Goal: Task Accomplishment & Management: Manage account settings

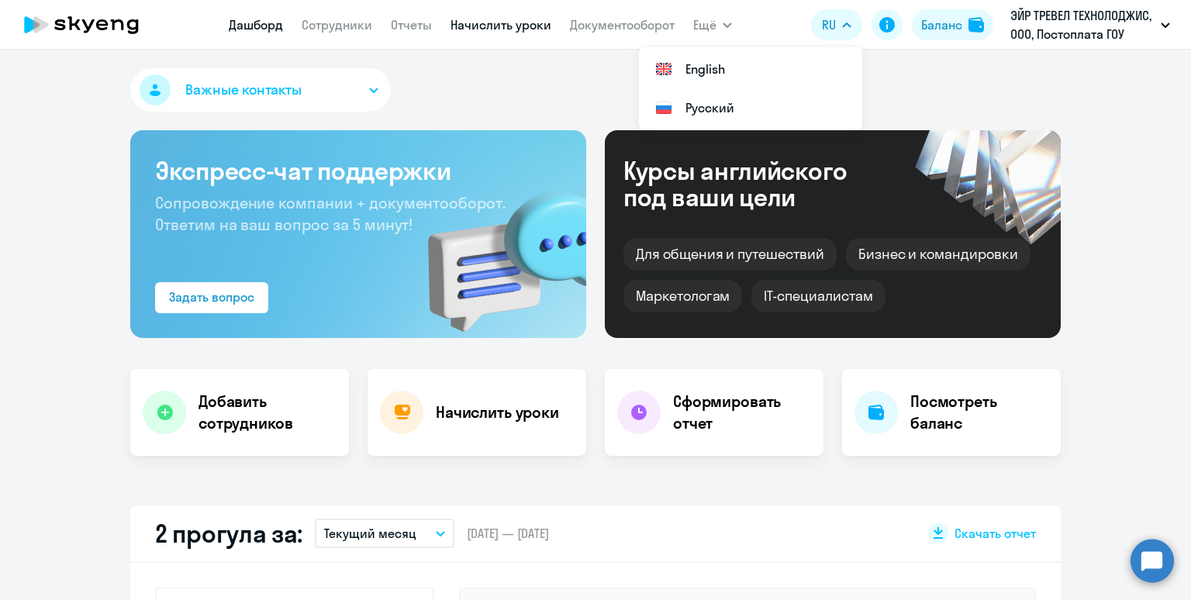
click at [505, 33] on link "Начислить уроки" at bounding box center [500, 25] width 101 height 16
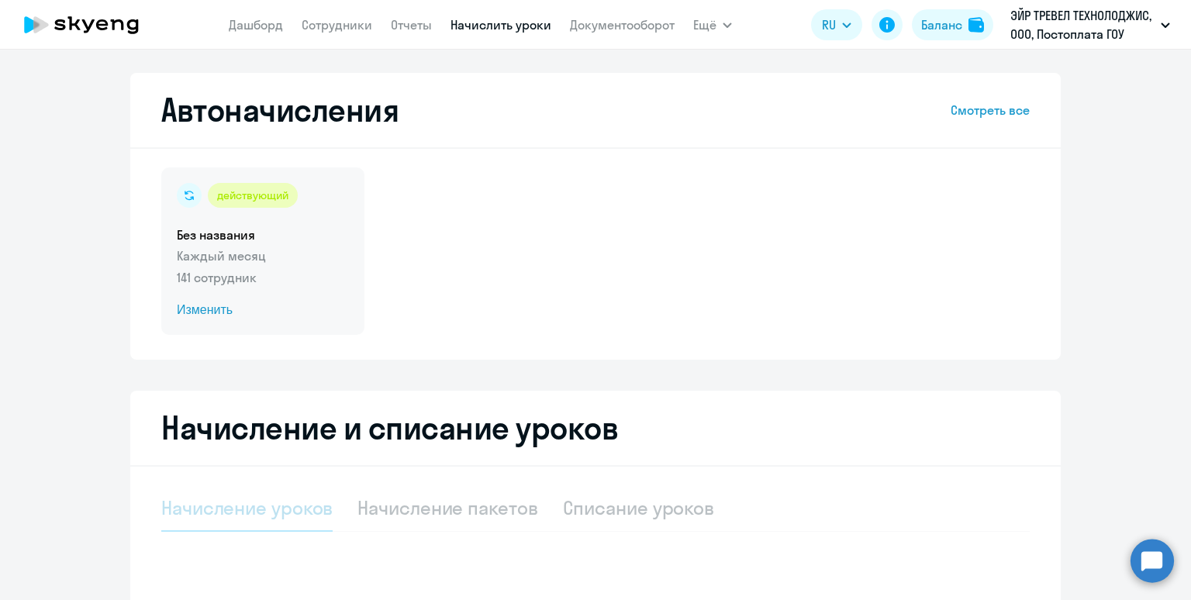
select select "10"
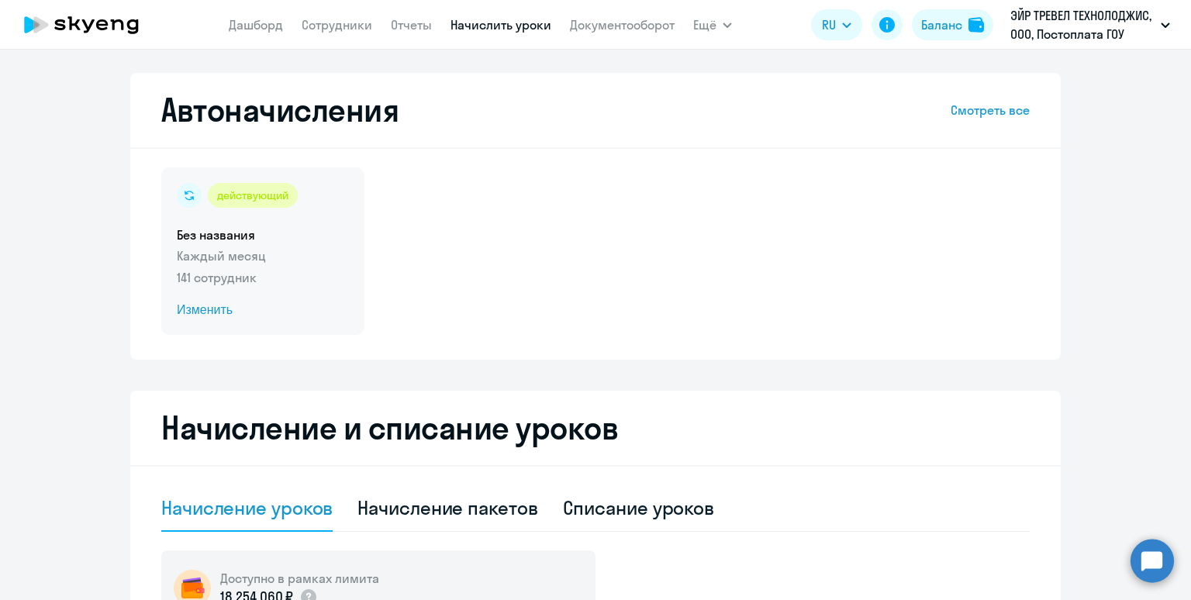
click at [317, 281] on p "141 сотрудник" at bounding box center [263, 277] width 172 height 19
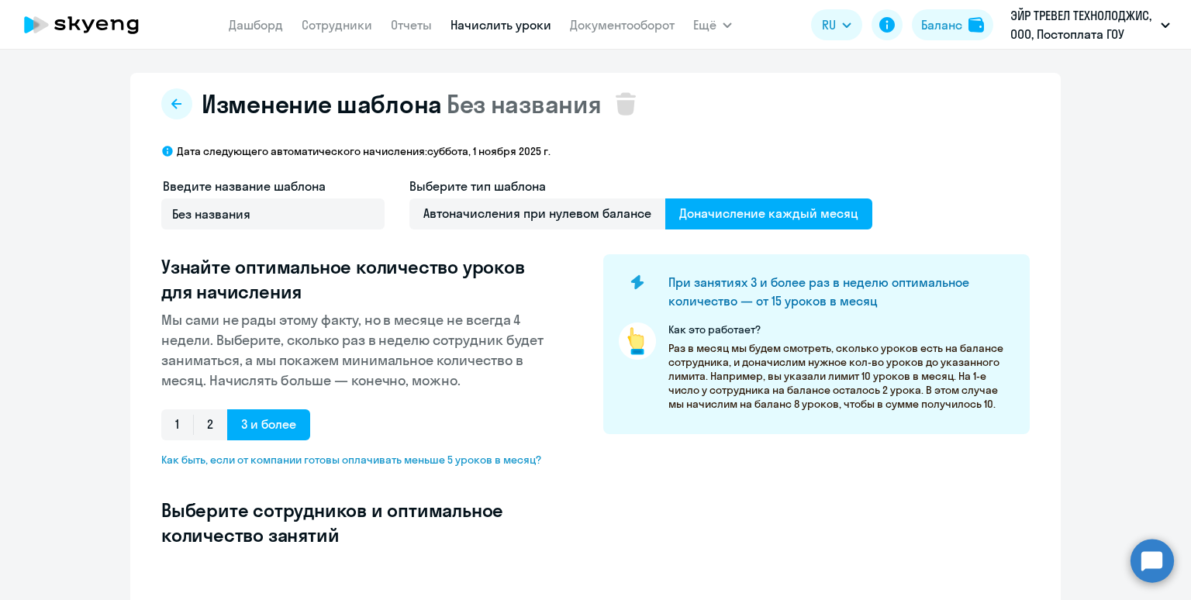
select select "10"
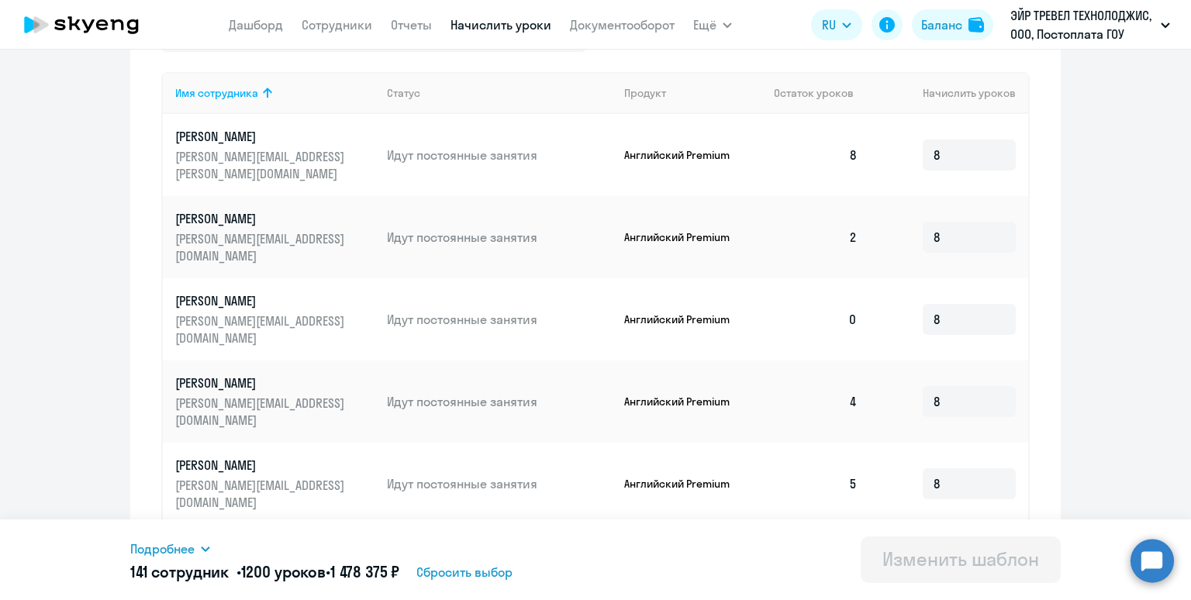
scroll to position [550, 0]
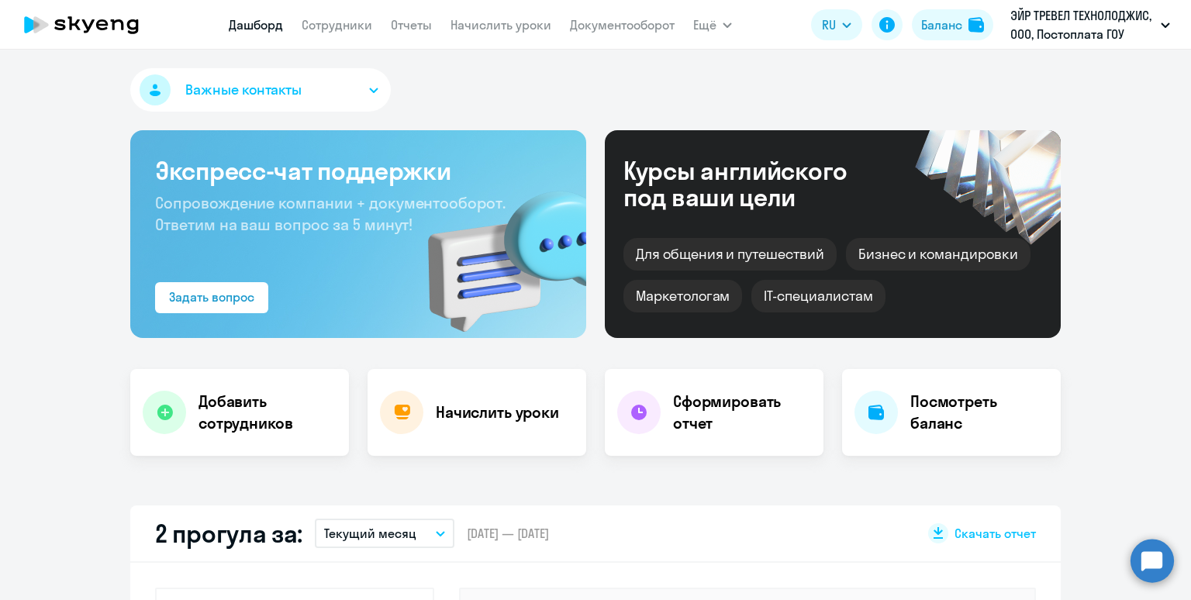
select select "30"
click at [486, 25] on link "Начислить уроки" at bounding box center [500, 25] width 101 height 16
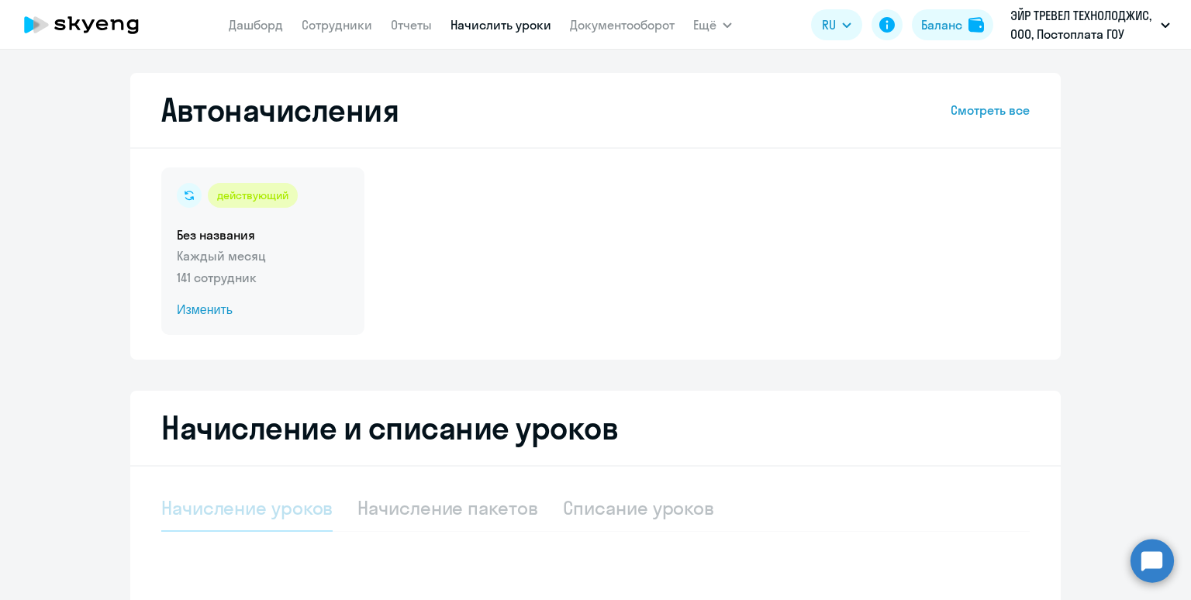
select select "10"
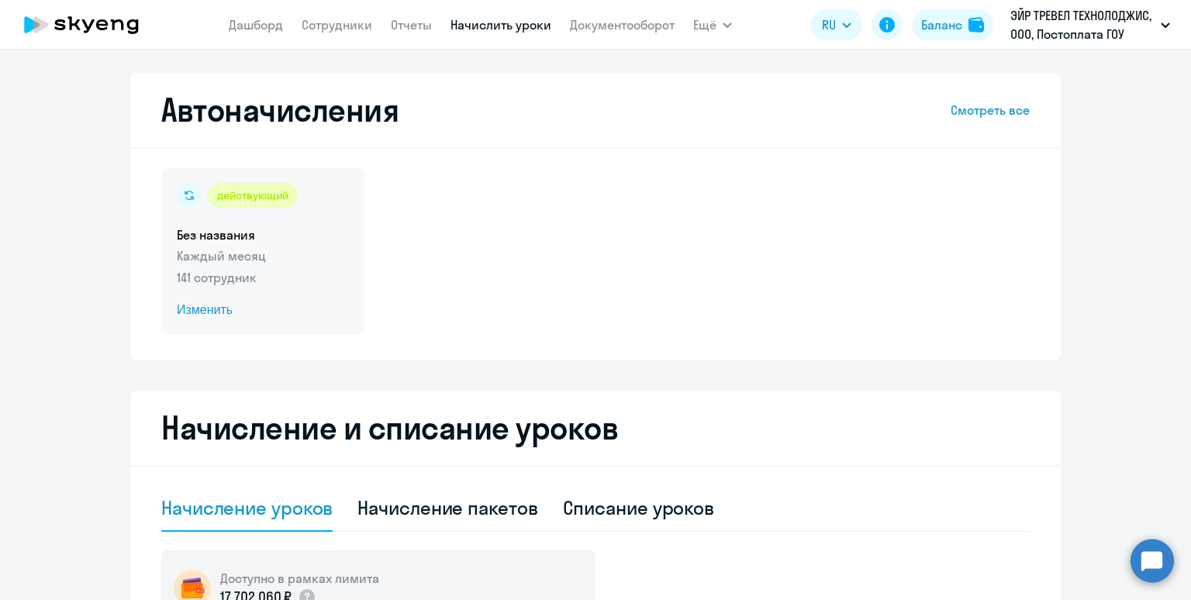
click at [319, 237] on h5 "Без названия" at bounding box center [263, 234] width 172 height 17
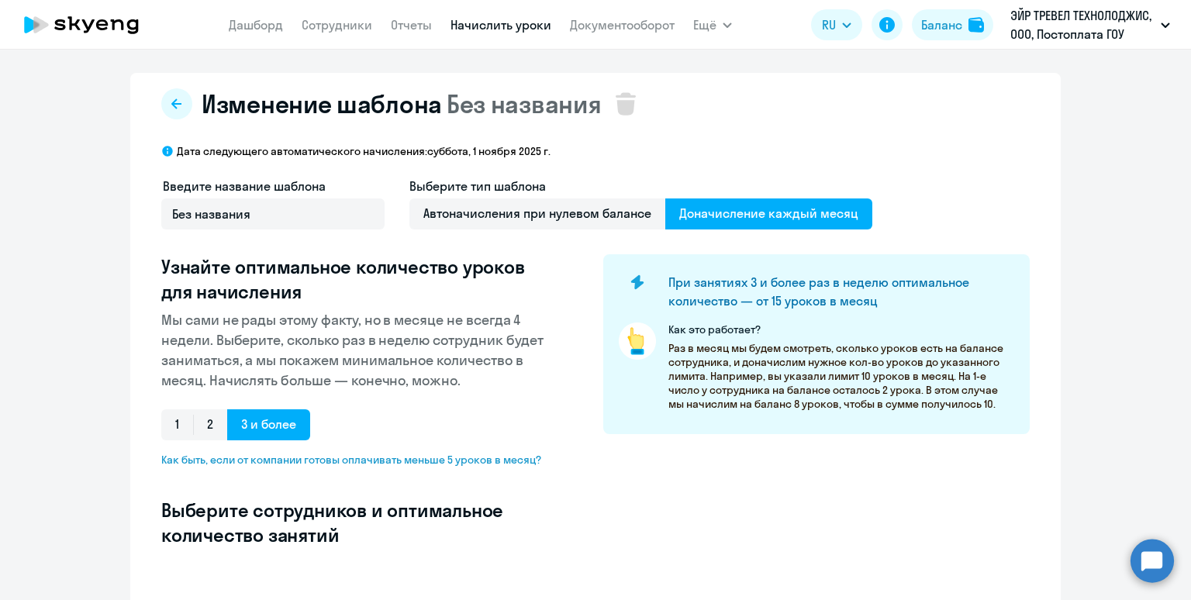
select select "10"
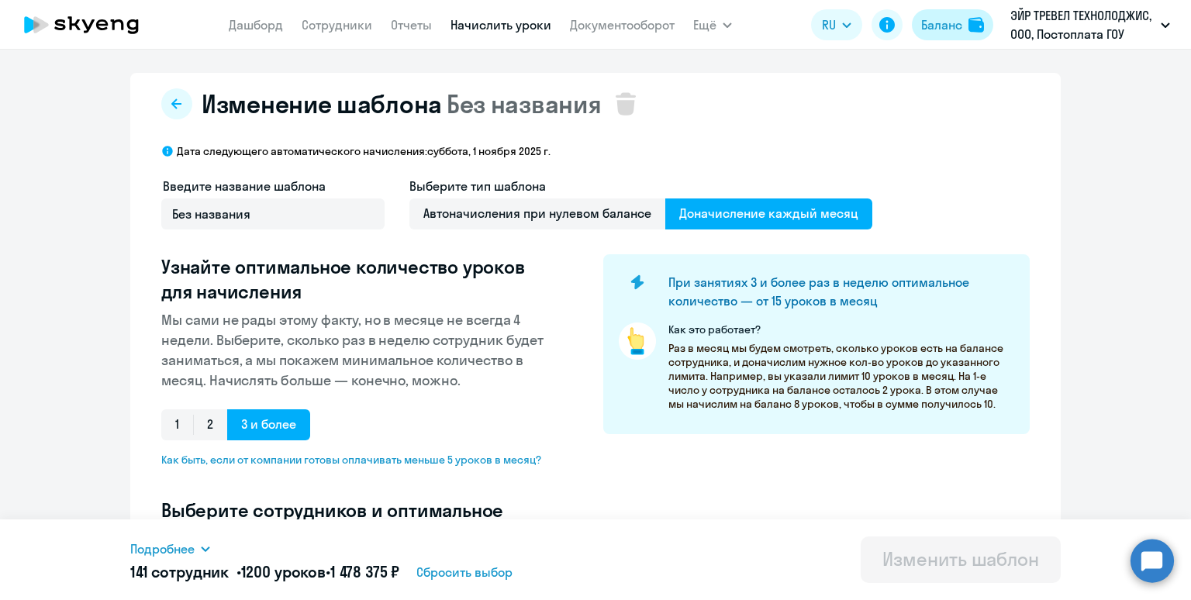
click at [932, 25] on div "Баланс" at bounding box center [941, 25] width 41 height 19
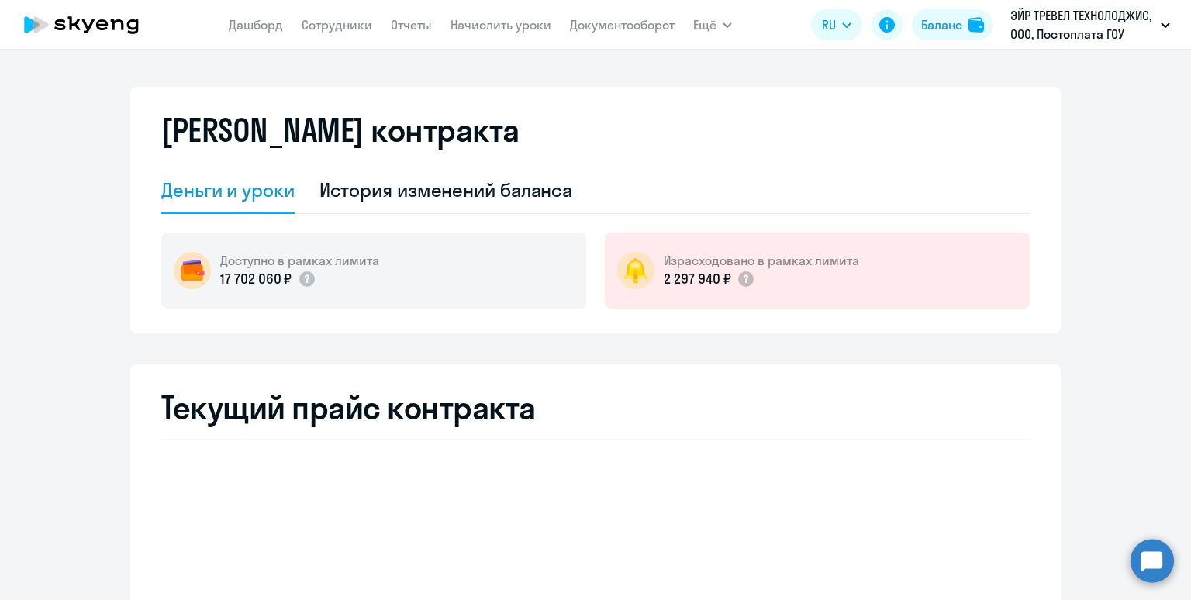
select select "english_adult_not_native_speaker"
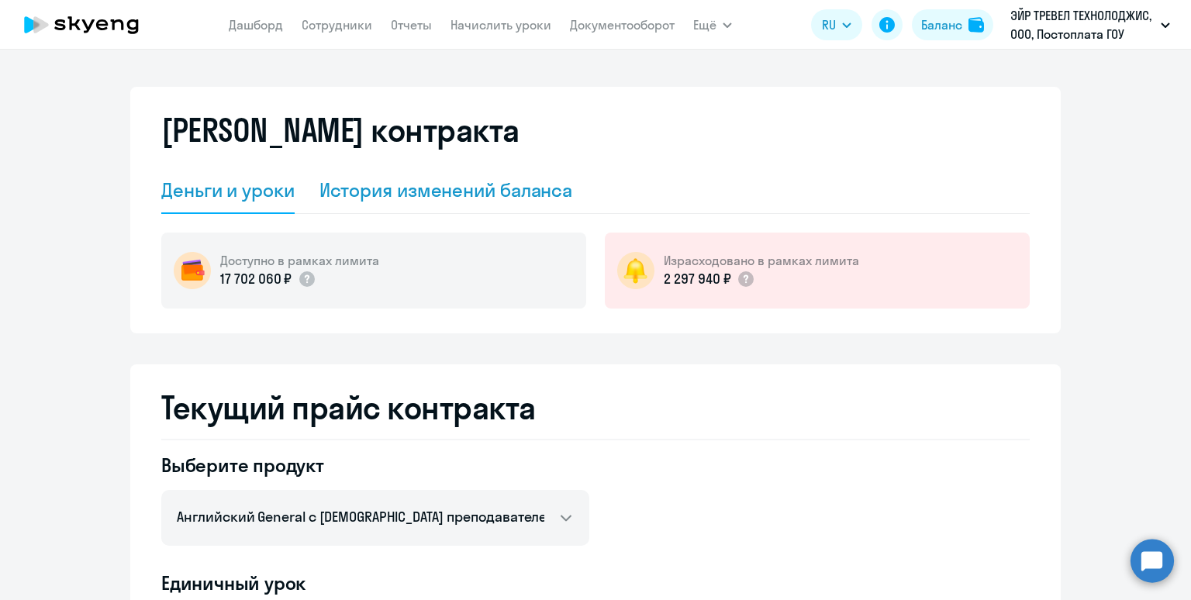
click at [452, 198] on div "История изменений баланса" at bounding box center [446, 190] width 254 height 25
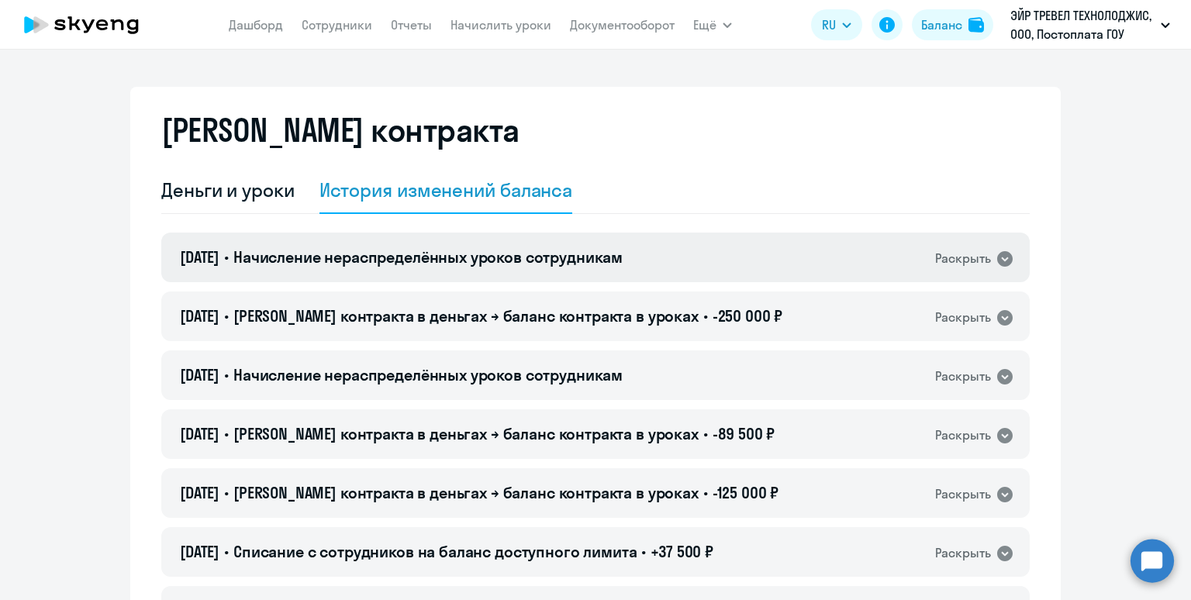
click at [464, 264] on span "Начисление нераспределённых уроков сотрудникам" at bounding box center [427, 256] width 389 height 19
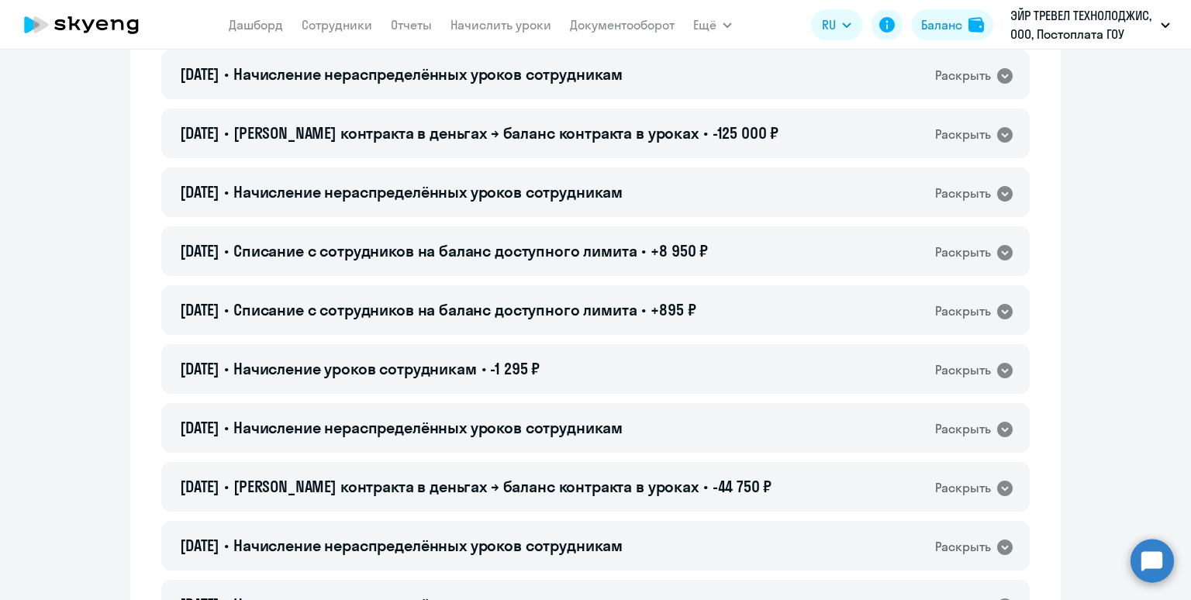
scroll to position [751, 0]
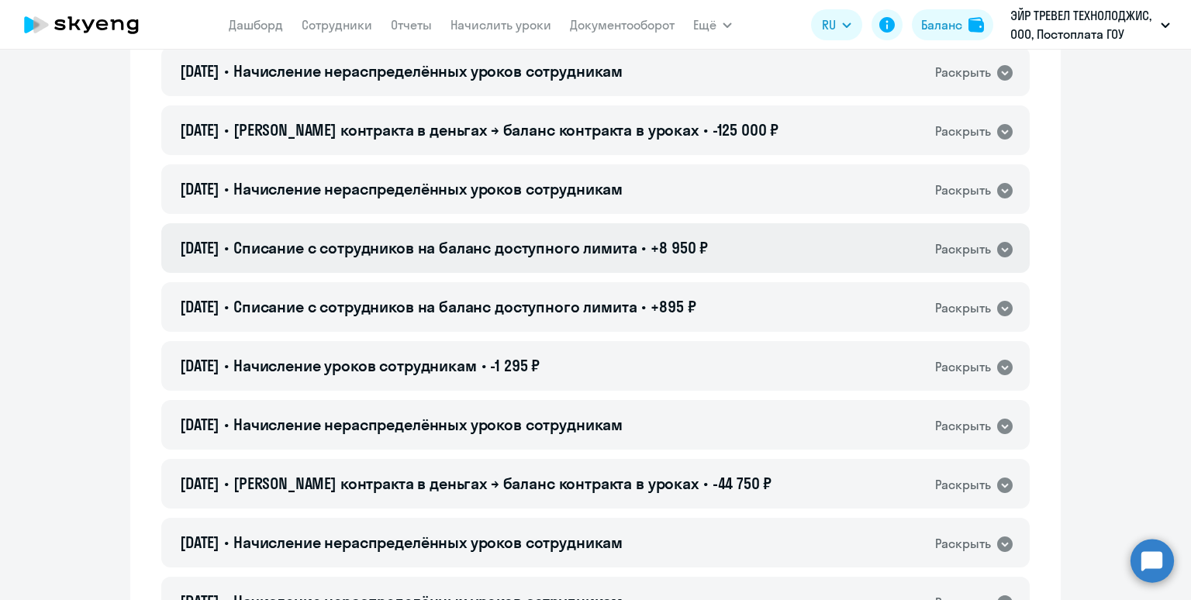
click at [496, 250] on span "Списание с сотрудников на баланс доступного лимита" at bounding box center [435, 247] width 404 height 19
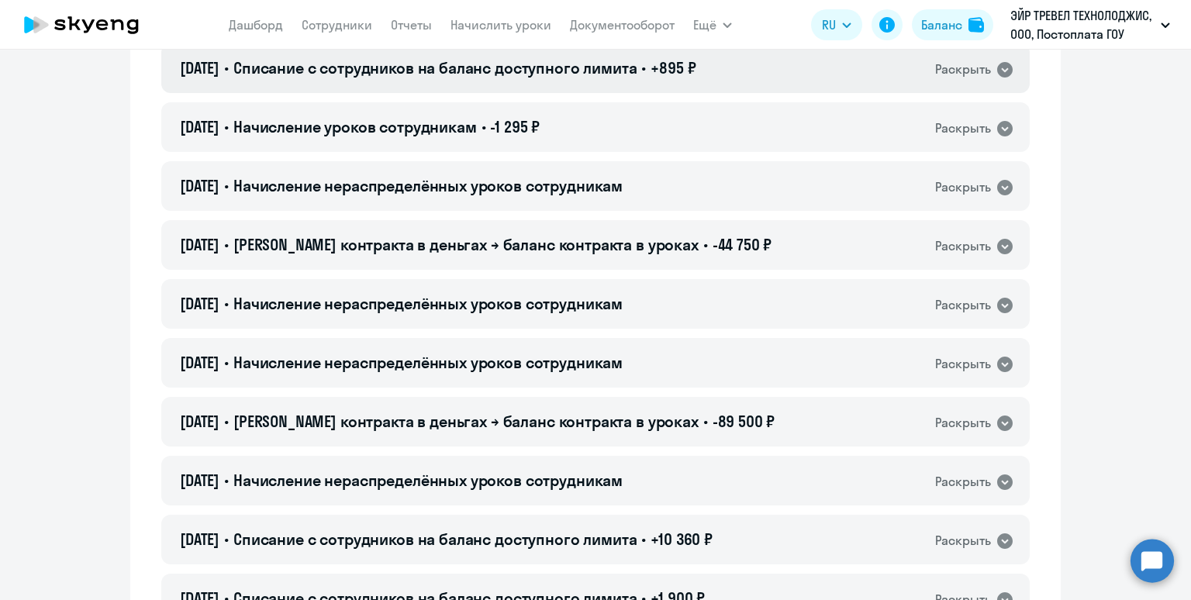
scroll to position [1456, 0]
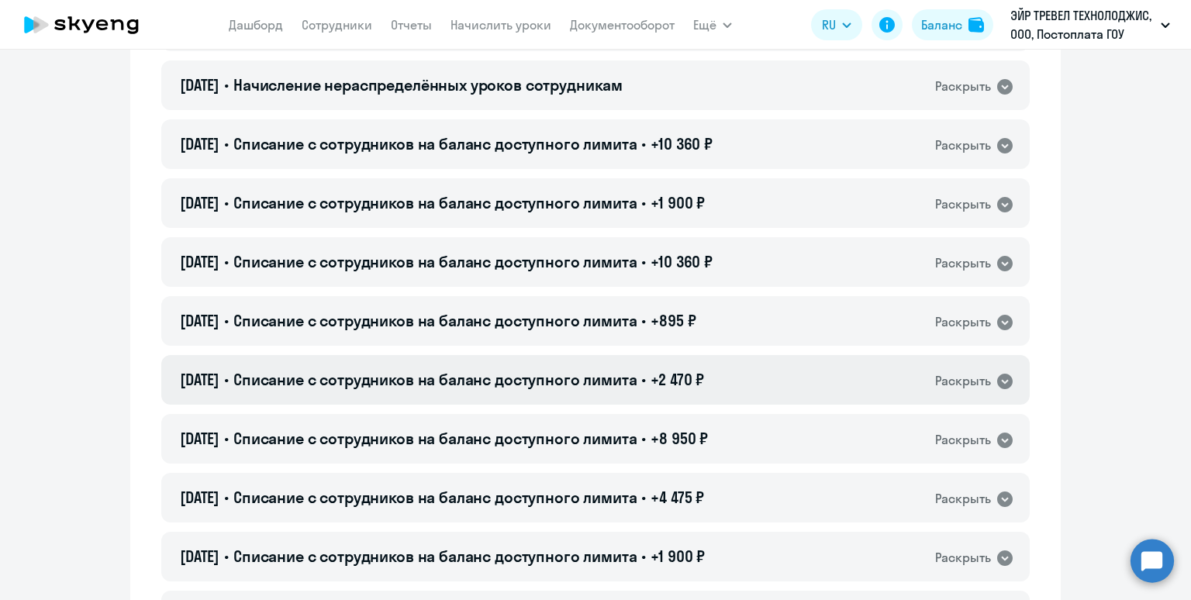
click at [578, 378] on span "Списание с сотрудников на баланс доступного лимита" at bounding box center [435, 379] width 404 height 19
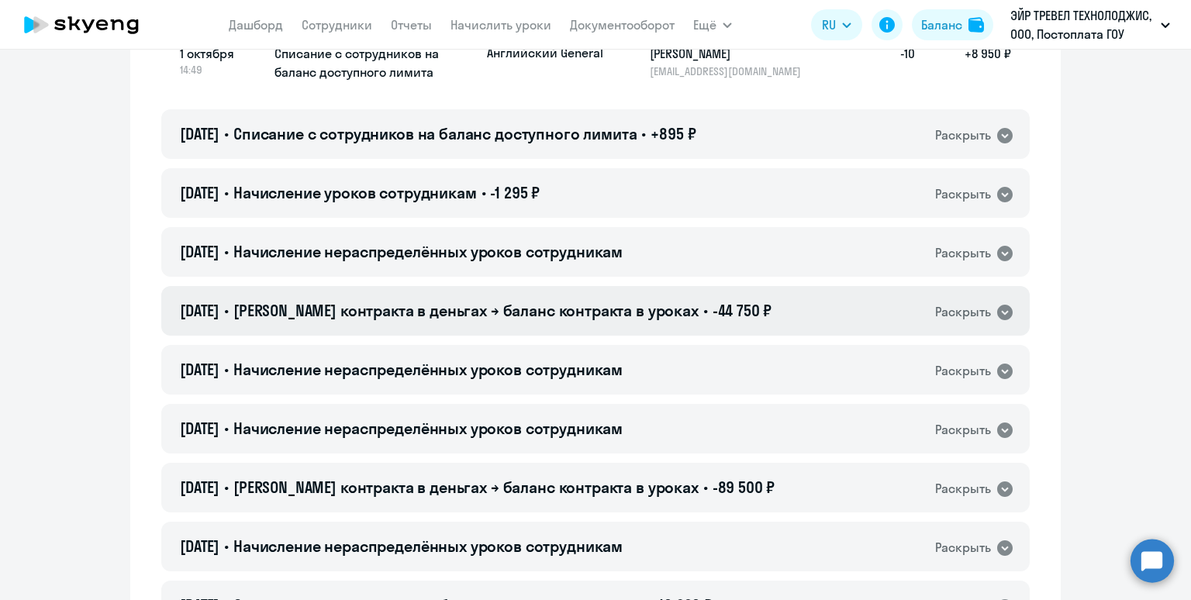
scroll to position [996, 0]
click at [581, 302] on span "Баланс контракта в деньгах → баланс контракта в уроках" at bounding box center [465, 309] width 465 height 19
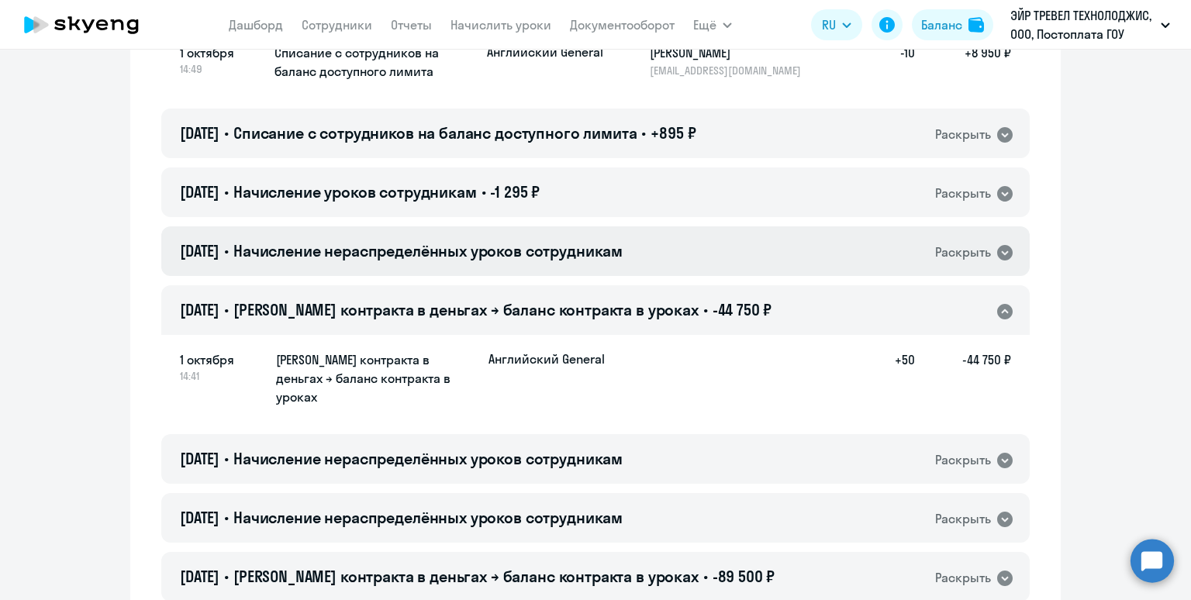
click at [406, 249] on span "Начисление нераспределённых уроков сотрудникам" at bounding box center [427, 250] width 389 height 19
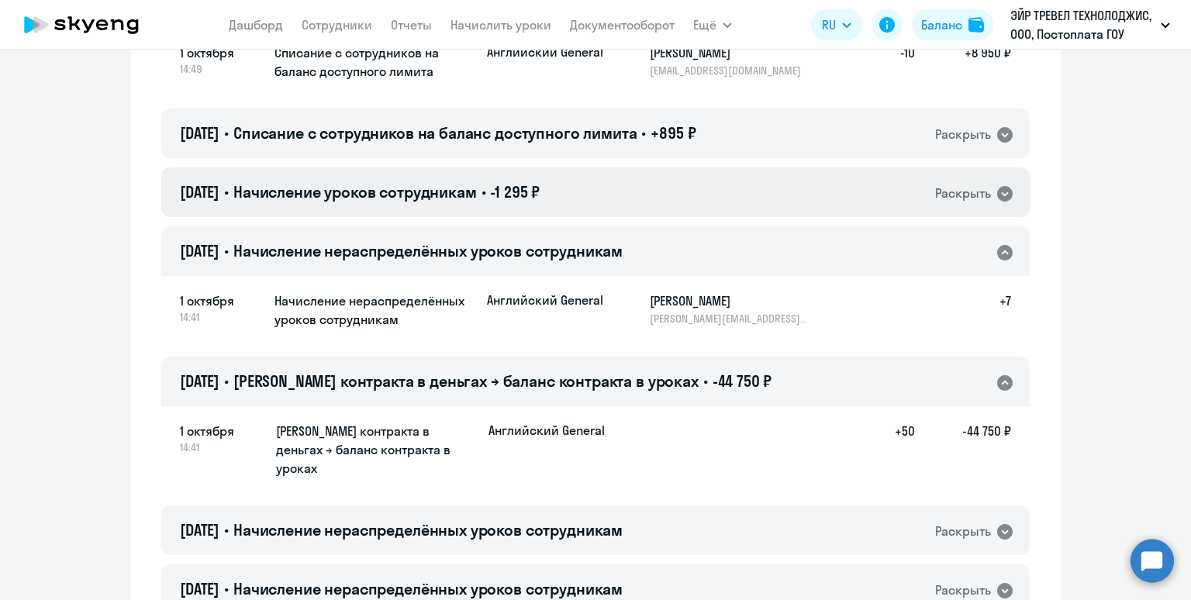
click at [402, 212] on div "01.10.2025 • Начисление уроков сотрудникам • -1 295 ₽ Раскрыть" at bounding box center [595, 192] width 868 height 50
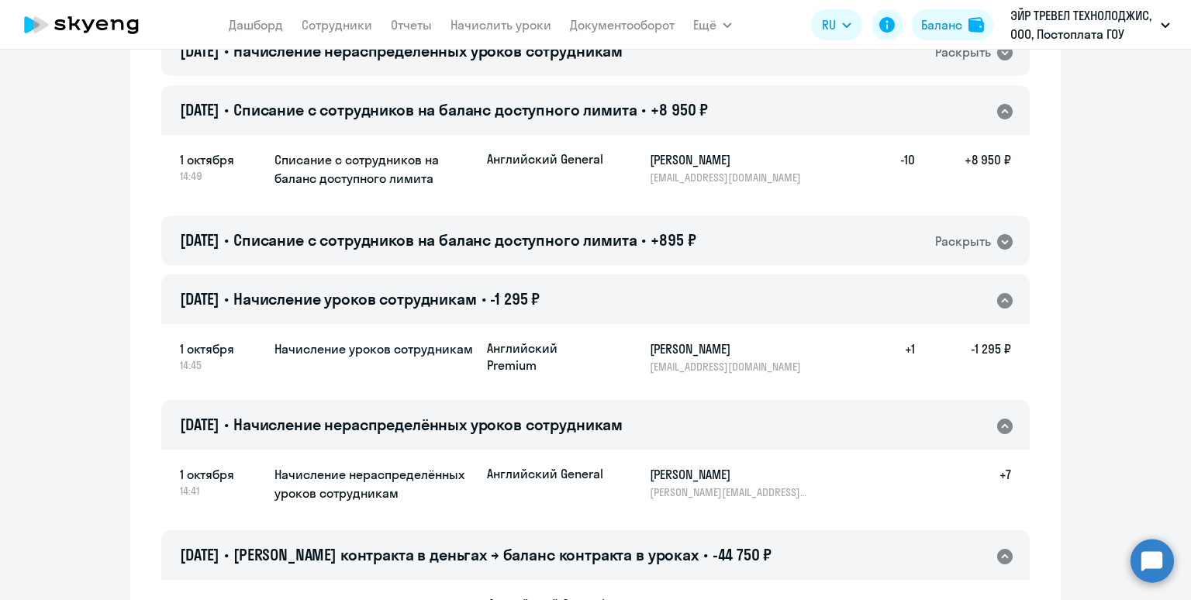
scroll to position [859, 0]
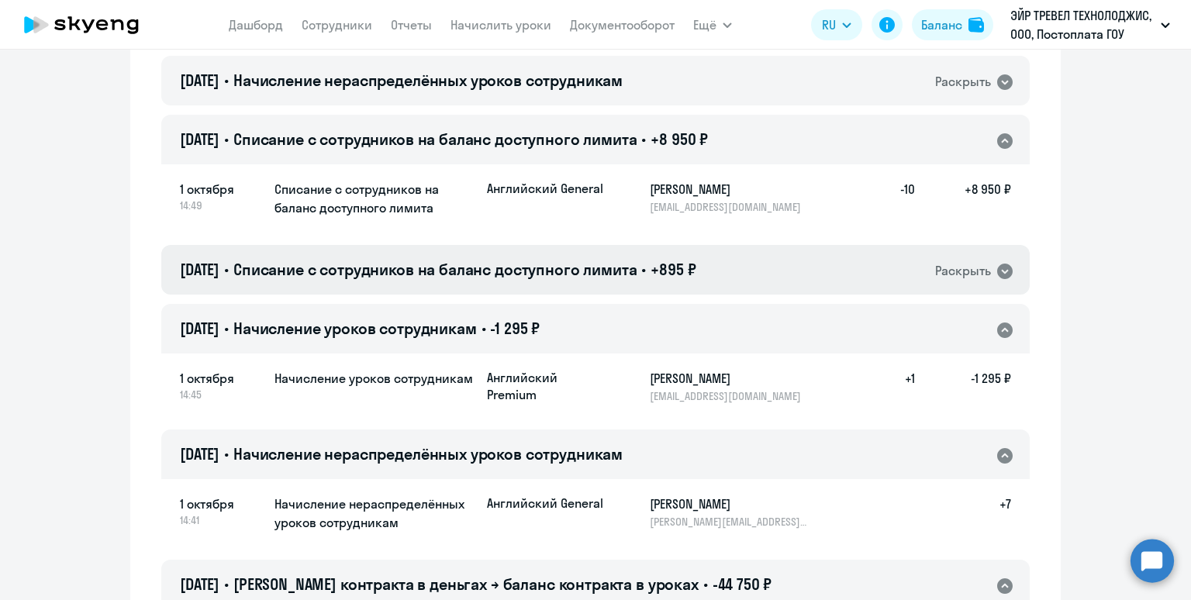
click at [419, 266] on span "Списание с сотрудников на баланс доступного лимита" at bounding box center [435, 269] width 404 height 19
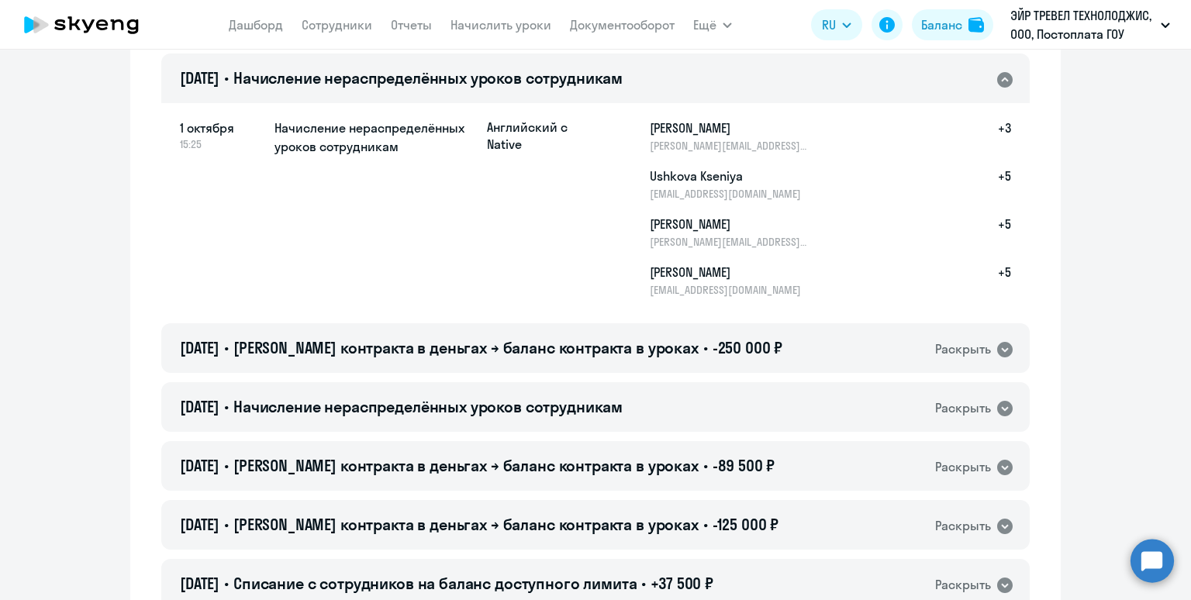
scroll to position [0, 0]
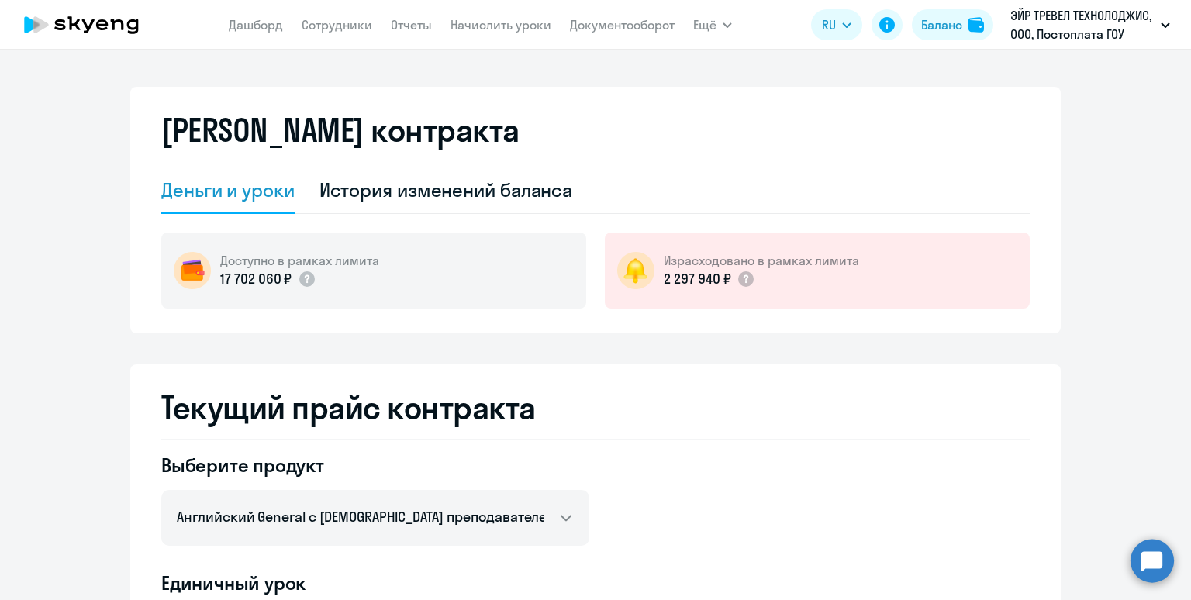
select select "english_adult_not_native_speaker"
click at [459, 198] on div "История изменений баланса" at bounding box center [446, 190] width 254 height 25
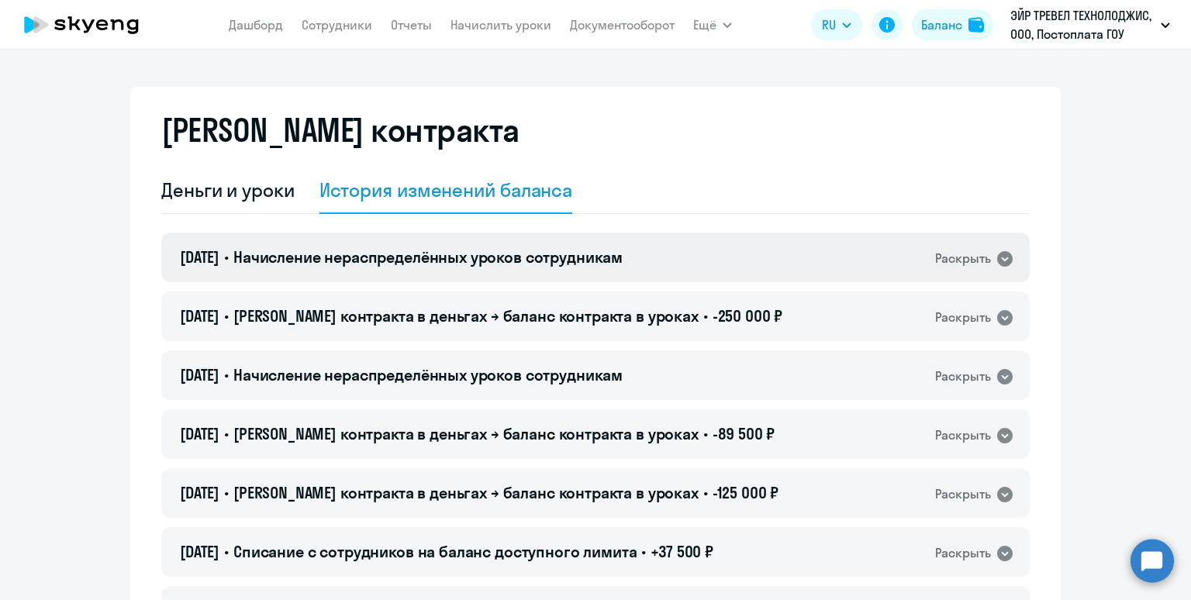
click at [467, 256] on span "Начисление нераспределённых уроков сотрудникам" at bounding box center [427, 256] width 389 height 19
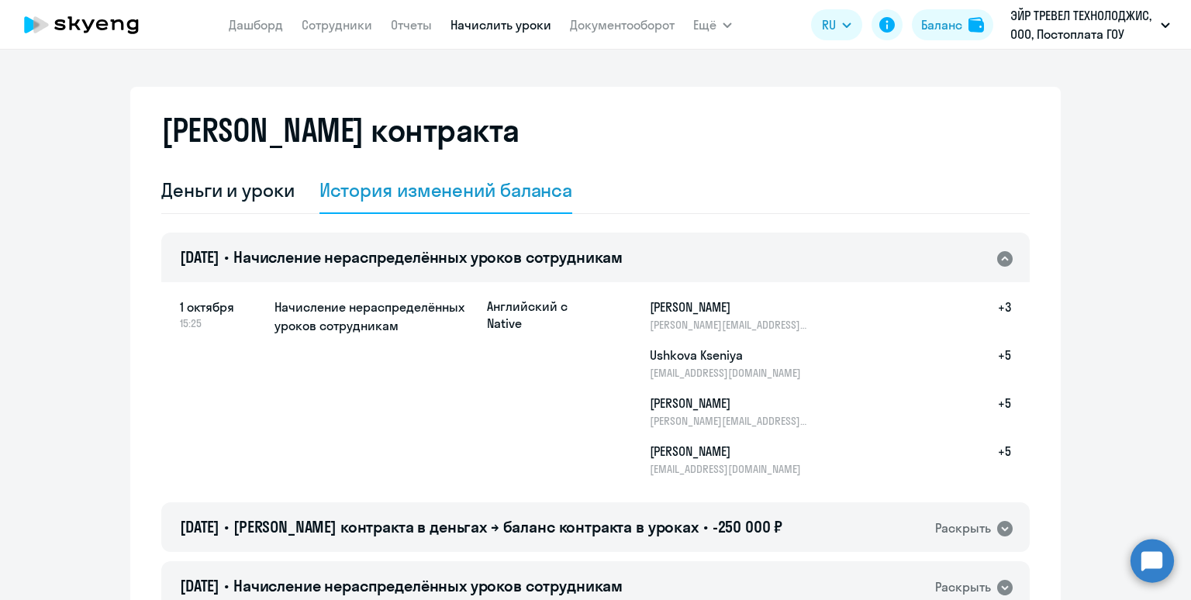
click at [478, 26] on link "Начислить уроки" at bounding box center [500, 25] width 101 height 16
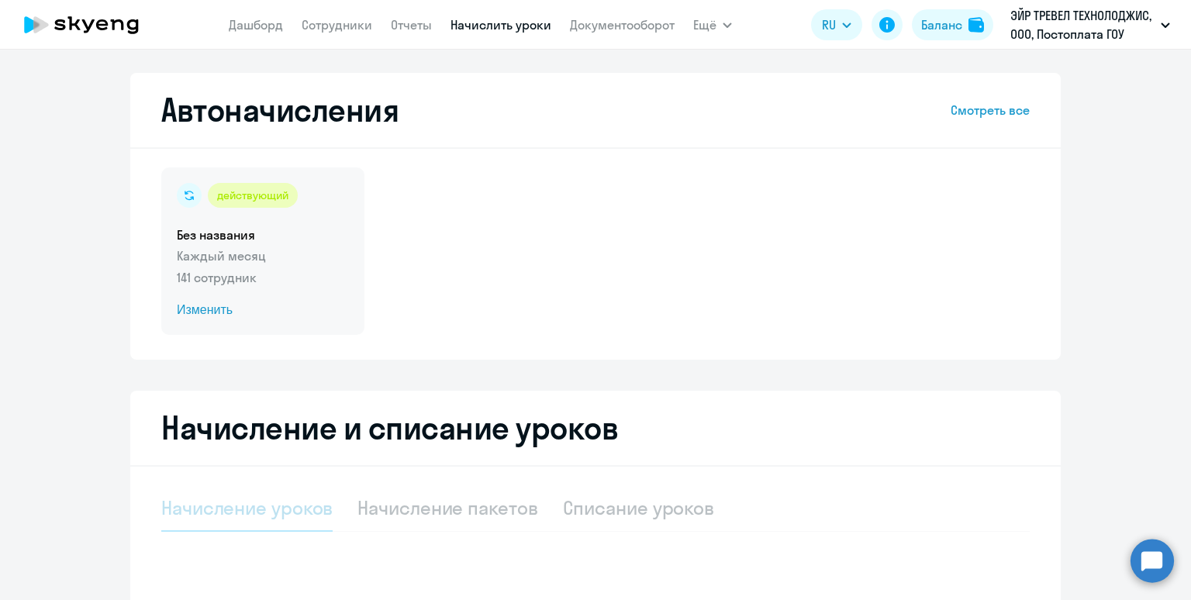
select select "10"
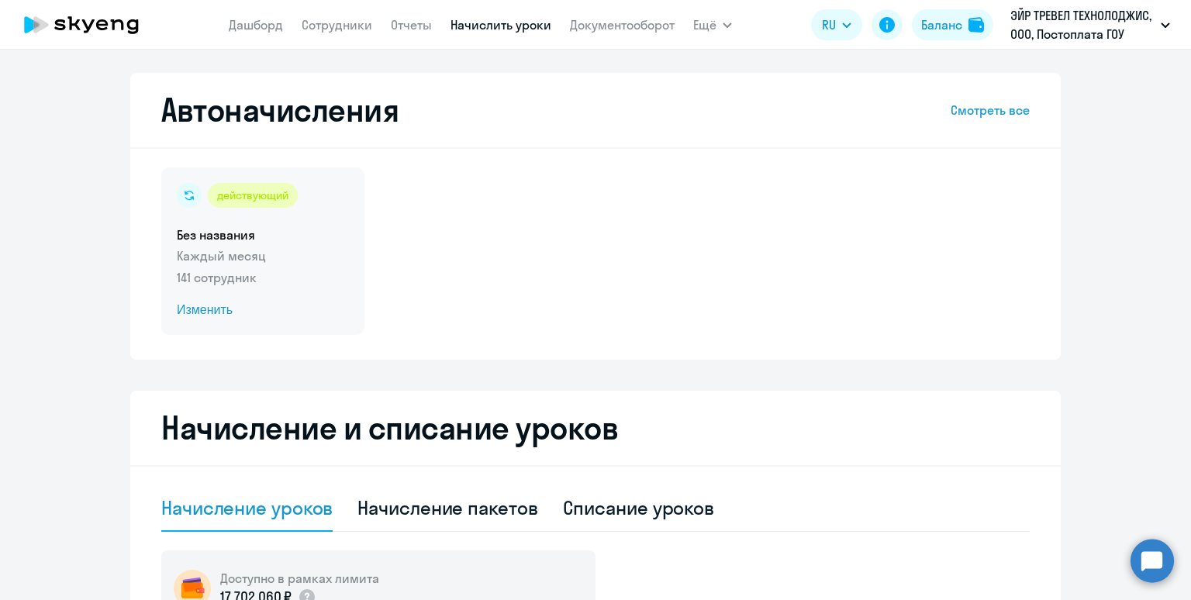
click at [299, 253] on p "Каждый месяц" at bounding box center [263, 256] width 172 height 19
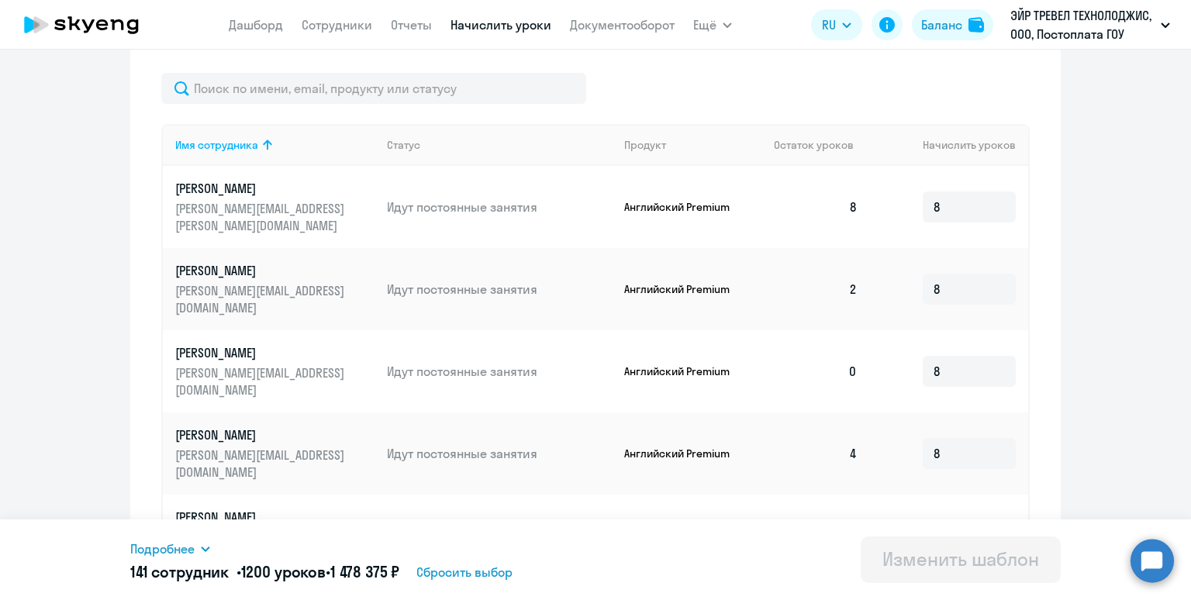
scroll to position [506, 0]
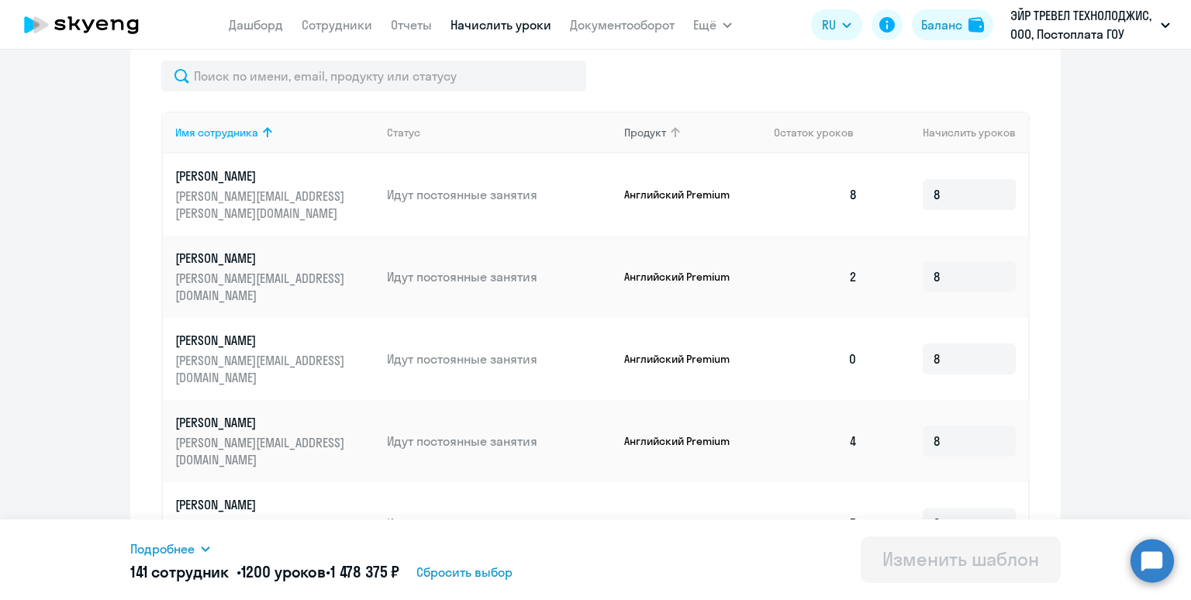
click at [654, 131] on div "Продукт" at bounding box center [645, 133] width 42 height 14
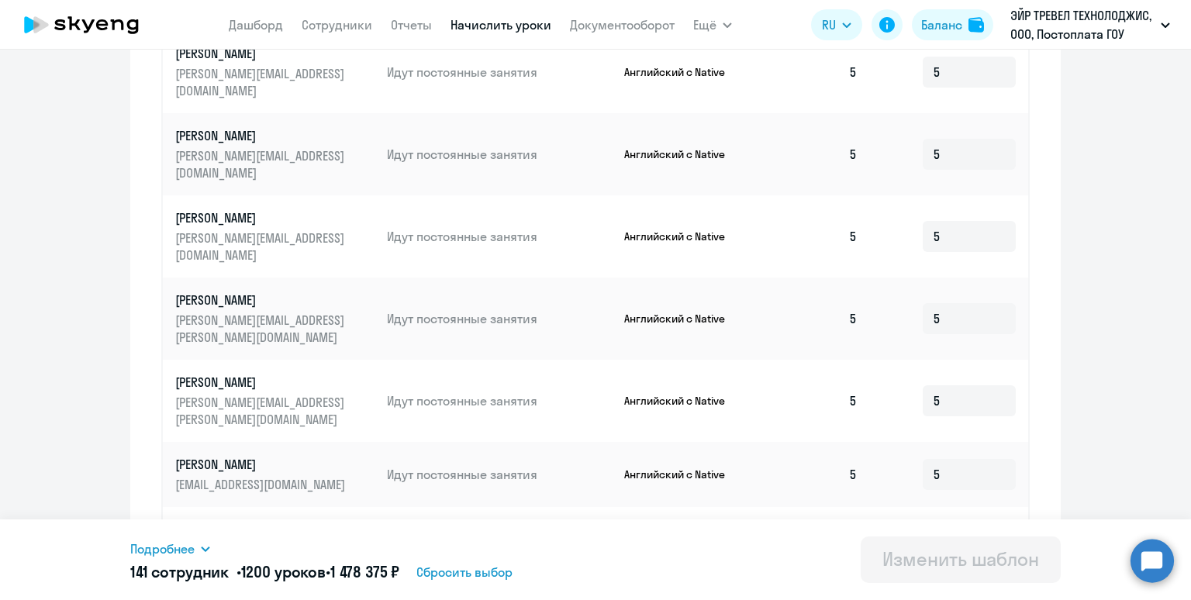
scroll to position [771, 0]
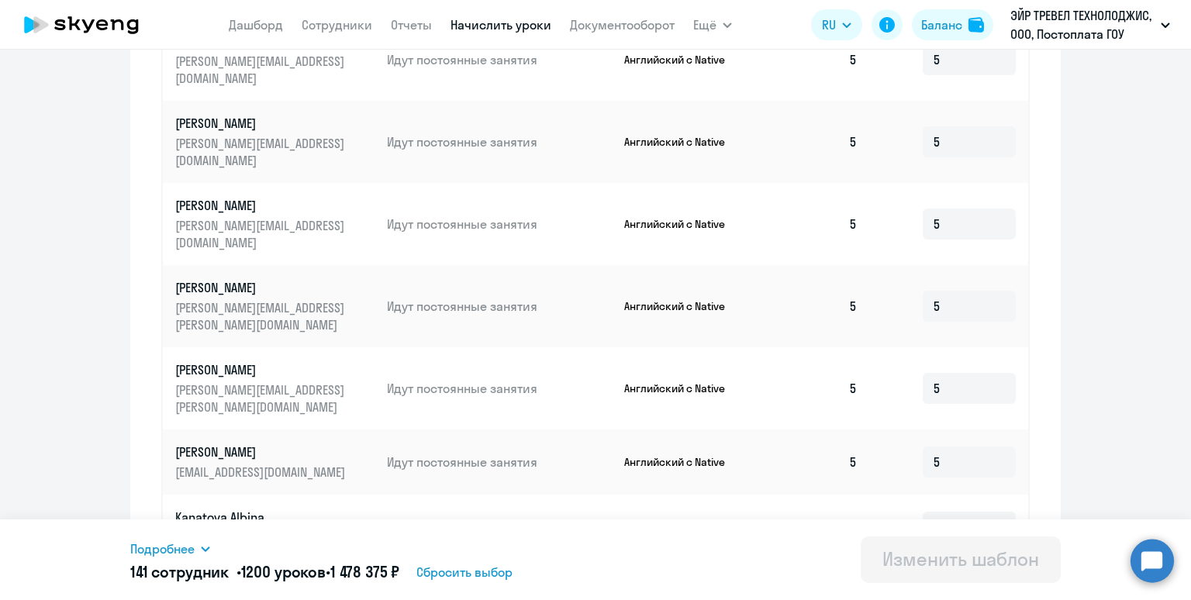
click at [170, 552] on span "Подробнее" at bounding box center [162, 549] width 64 height 19
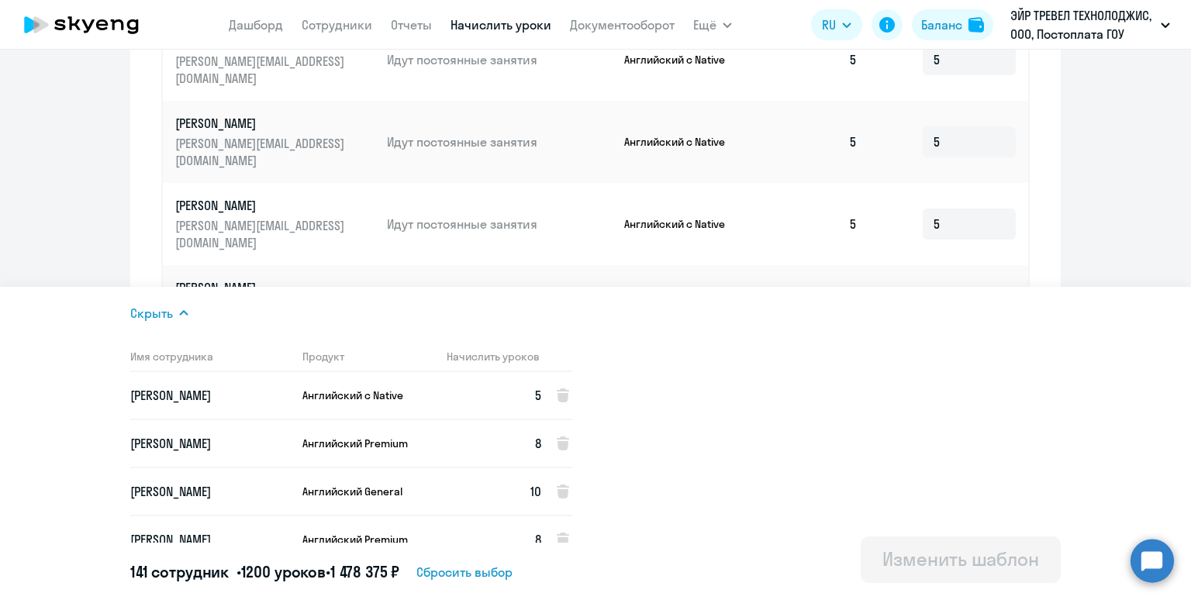
click at [744, 299] on app-product-badge "Английский с Native" at bounding box center [693, 306] width 138 height 14
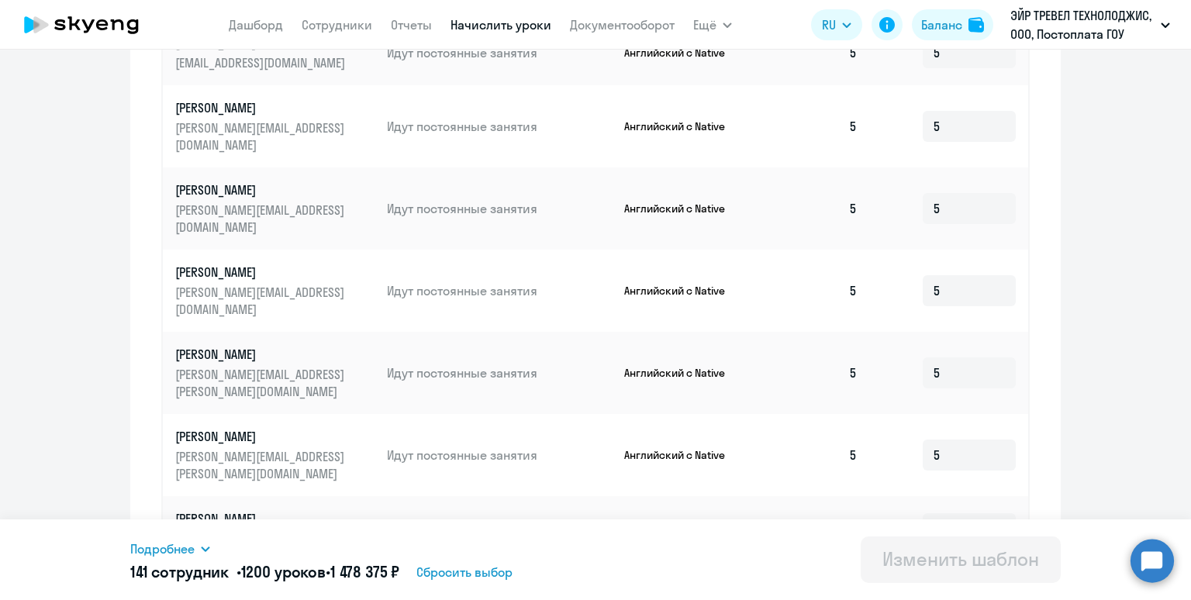
scroll to position [840, 0]
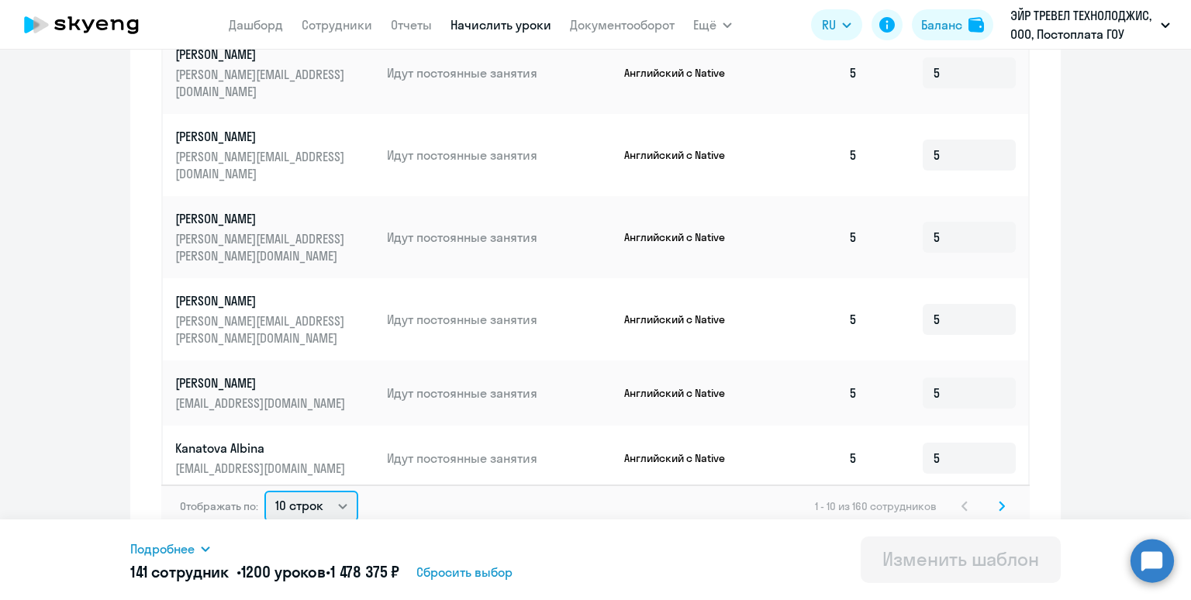
click at [308, 498] on select "10 строк 30 строк 50 строк" at bounding box center [311, 506] width 94 height 31
select select "50"
click at [264, 491] on select "10 строк 30 строк 50 строк" at bounding box center [311, 506] width 94 height 31
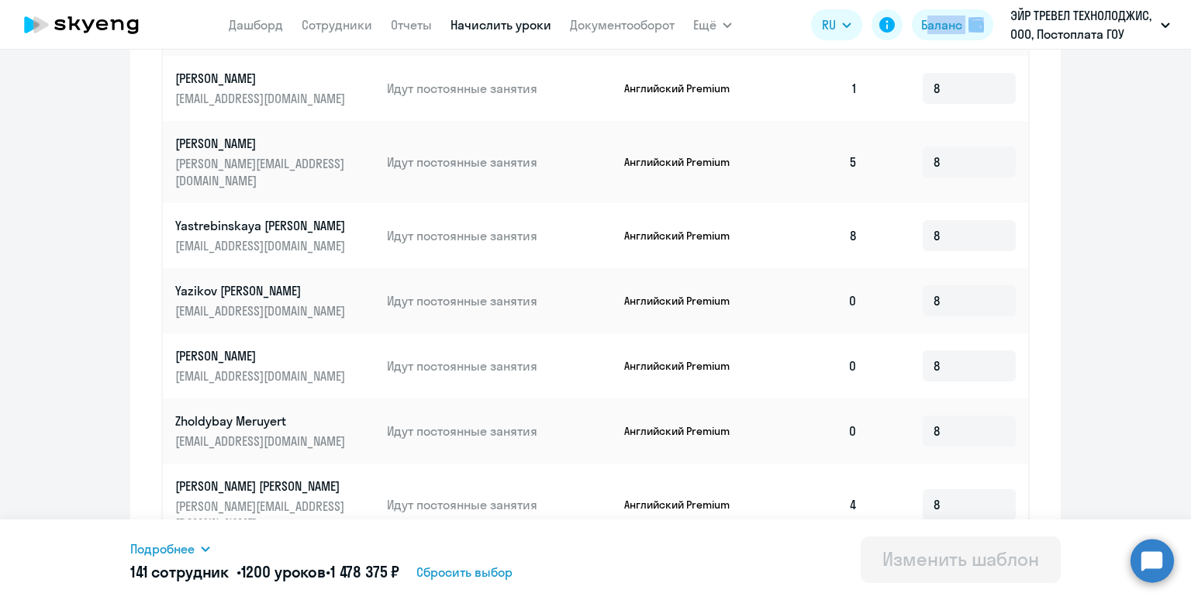
scroll to position [2431, 0]
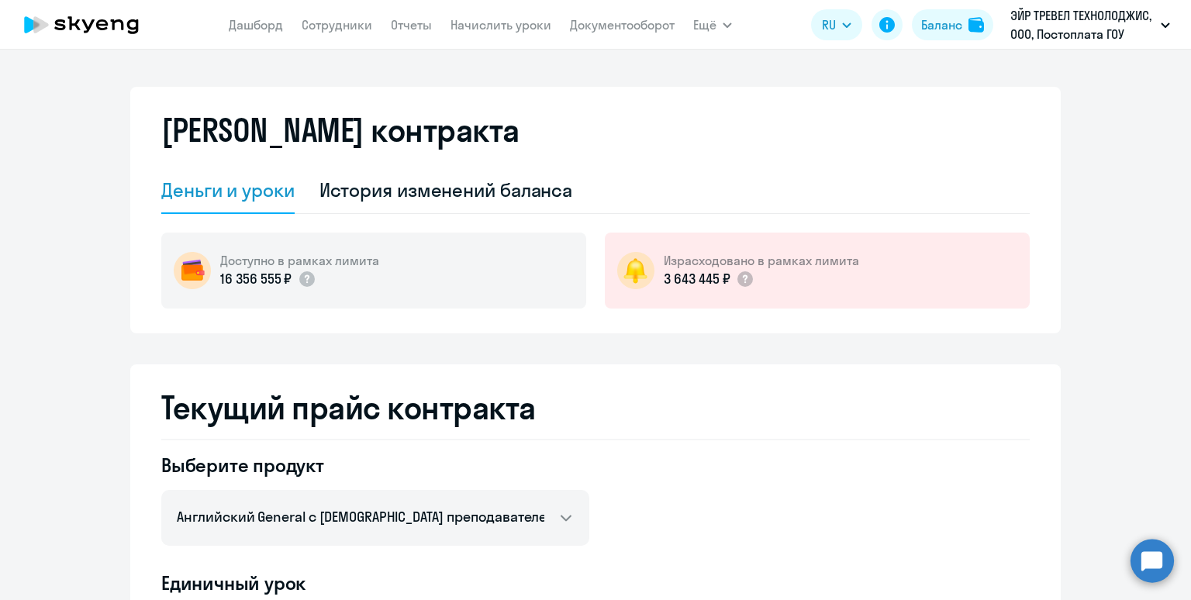
select select "english_adult_not_native_speaker"
click at [443, 198] on div "История изменений баланса" at bounding box center [446, 190] width 254 height 25
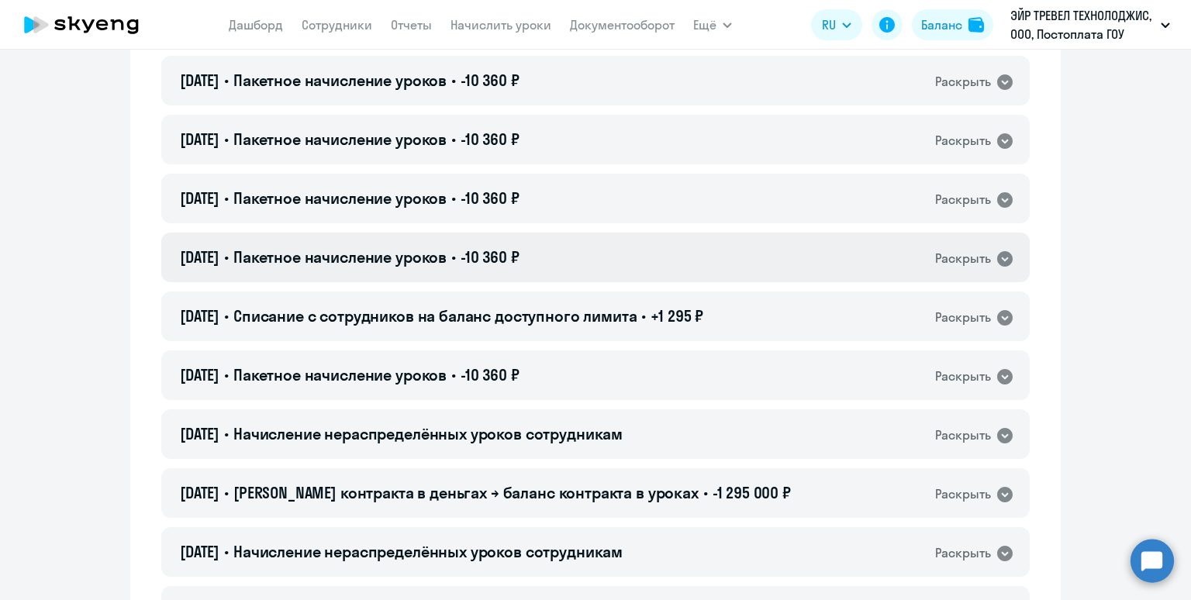
scroll to position [190, 0]
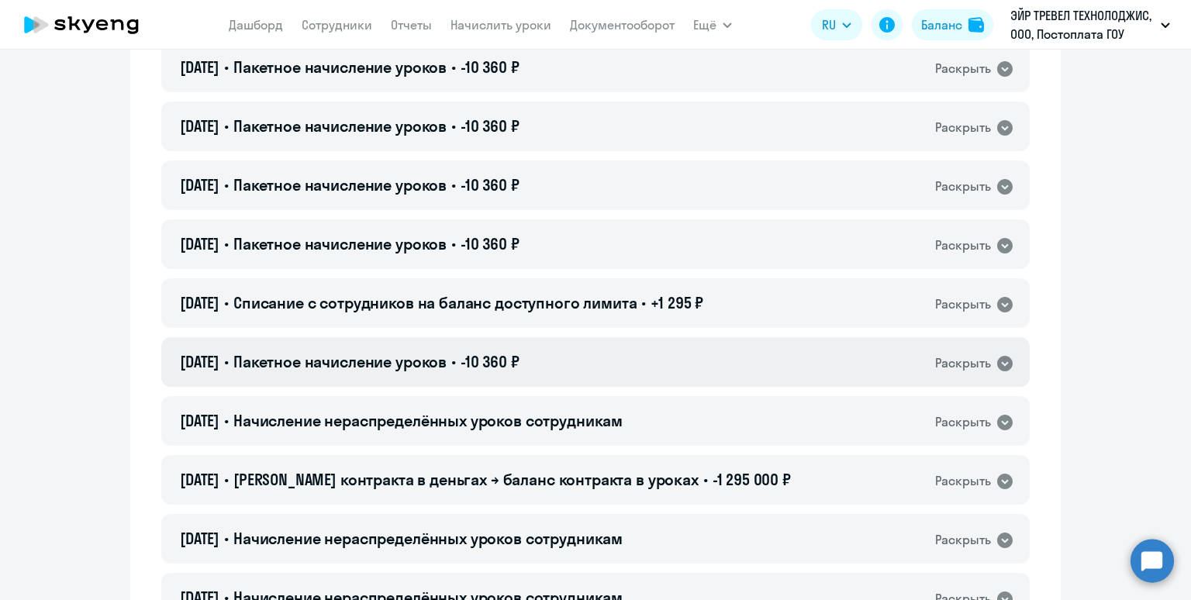
click at [592, 372] on div "01.10.2025 • Пакетное начисление уроков • -10 360 ₽ Раскрыть" at bounding box center [595, 362] width 868 height 50
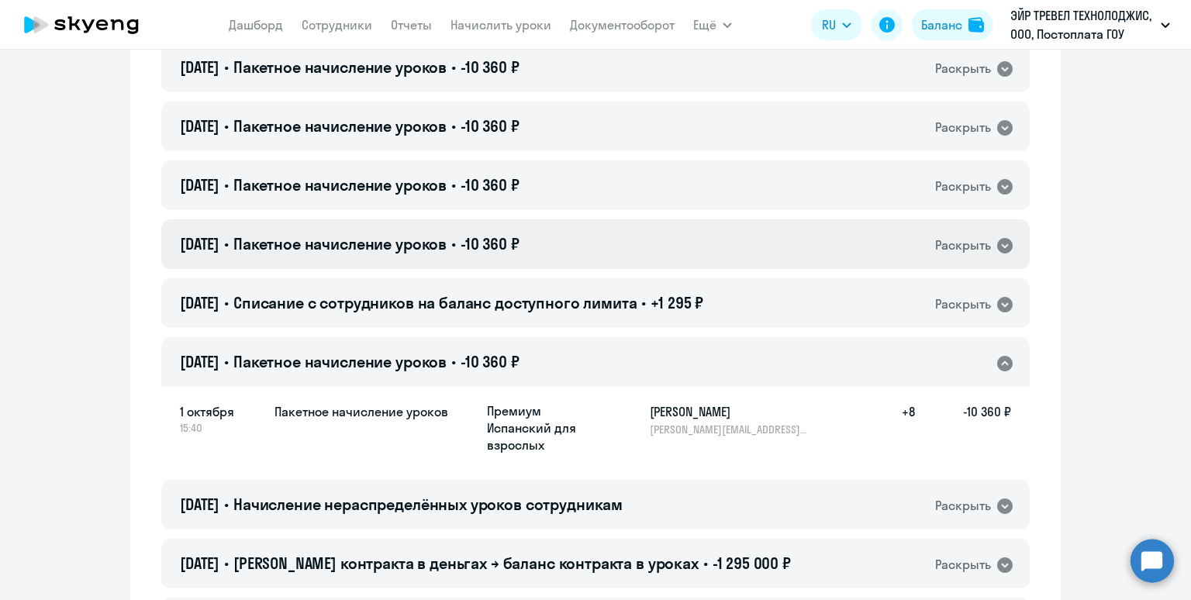
click at [586, 241] on div "01.10.2025 • Пакетное начисление уроков • -10 360 ₽ Раскрыть" at bounding box center [595, 244] width 868 height 50
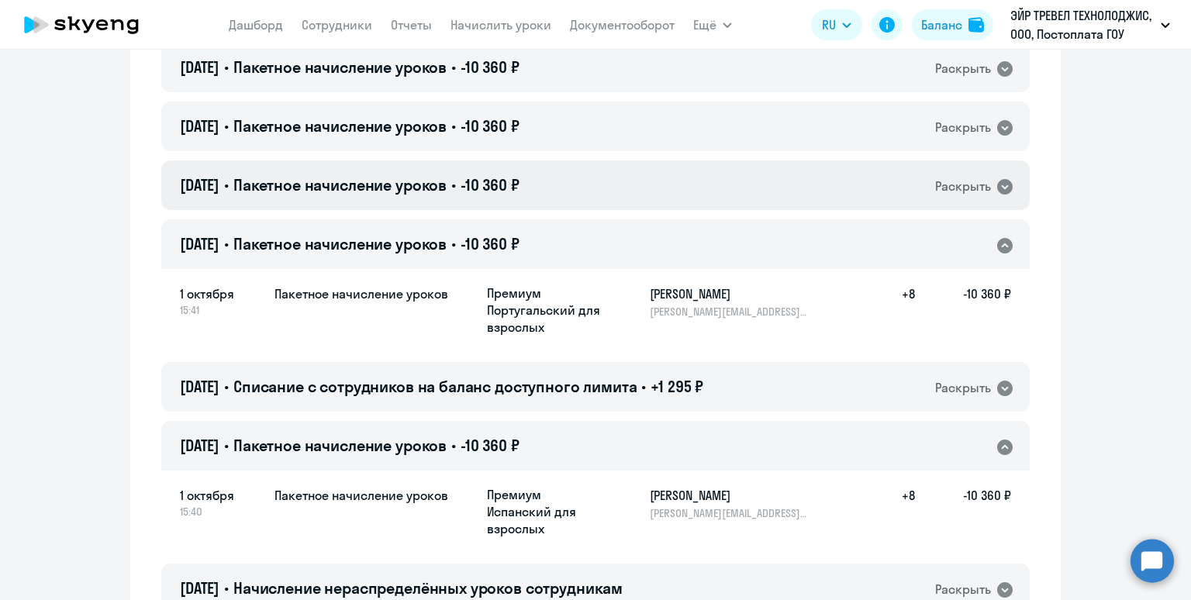
click at [587, 195] on div "01.10.2025 • Пакетное начисление уроков • -10 360 ₽ Раскрыть" at bounding box center [595, 185] width 868 height 50
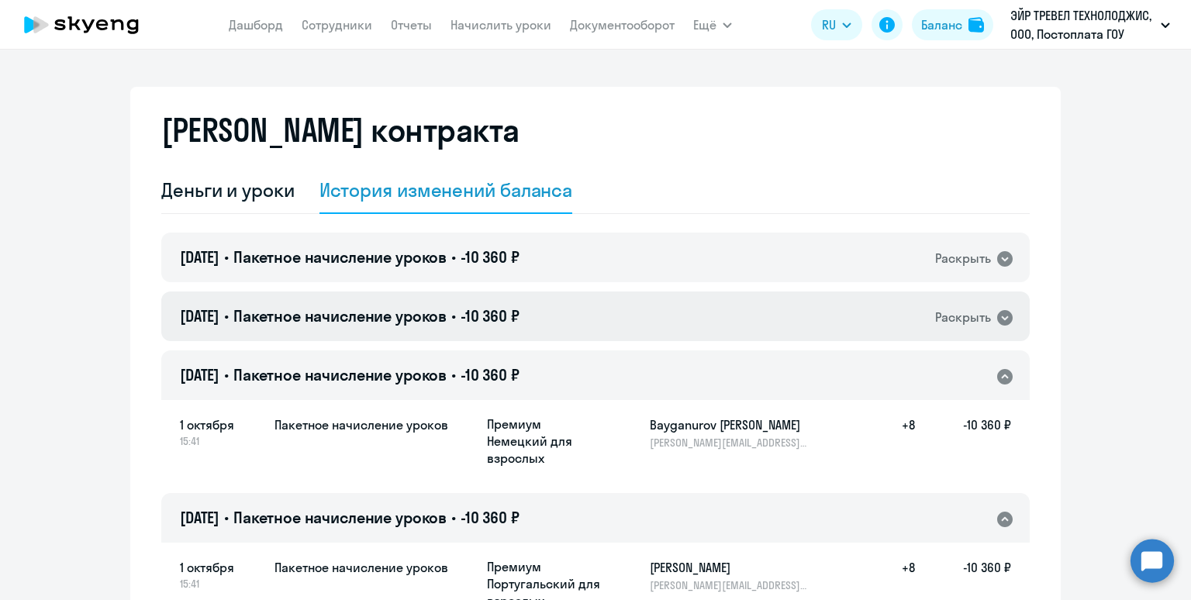
scroll to position [25, 0]
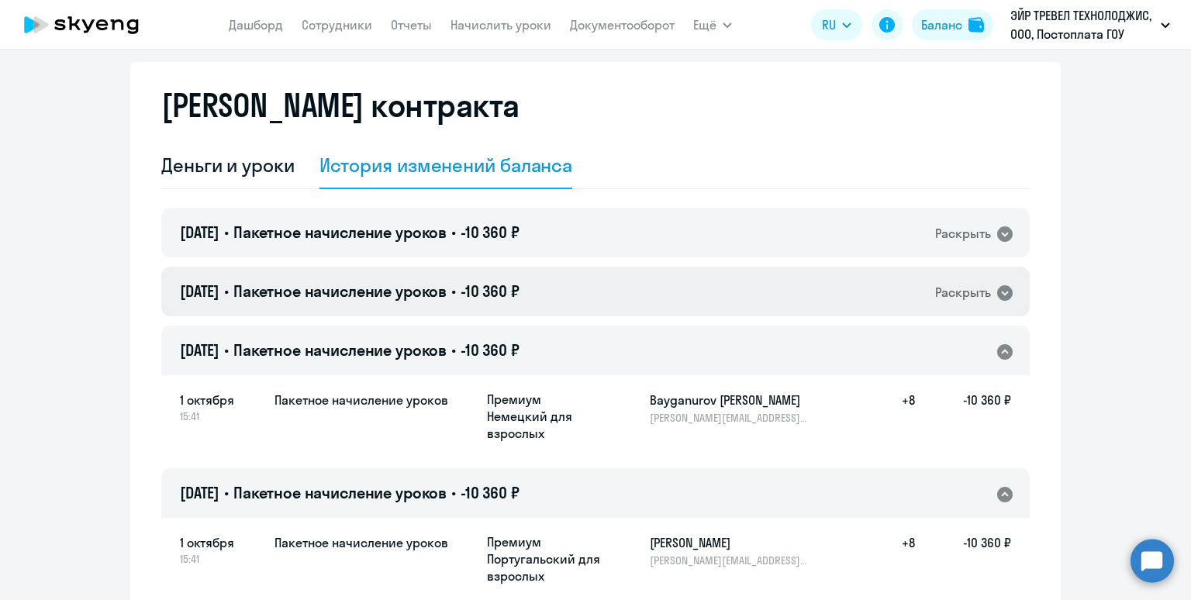
click at [661, 295] on div "01.10.2025 • Пакетное начисление уроков • -10 360 ₽ Раскрыть" at bounding box center [595, 292] width 868 height 50
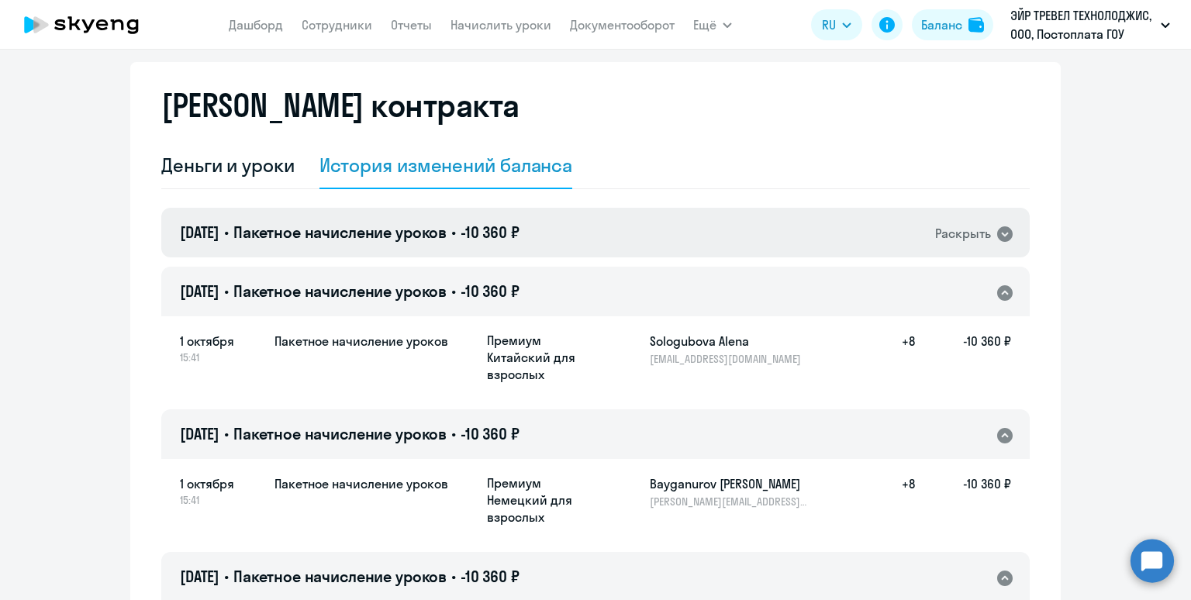
click at [647, 236] on div "01.10.2025 • Пакетное начисление уроков • -10 360 ₽ Раскрыть" at bounding box center [595, 233] width 868 height 50
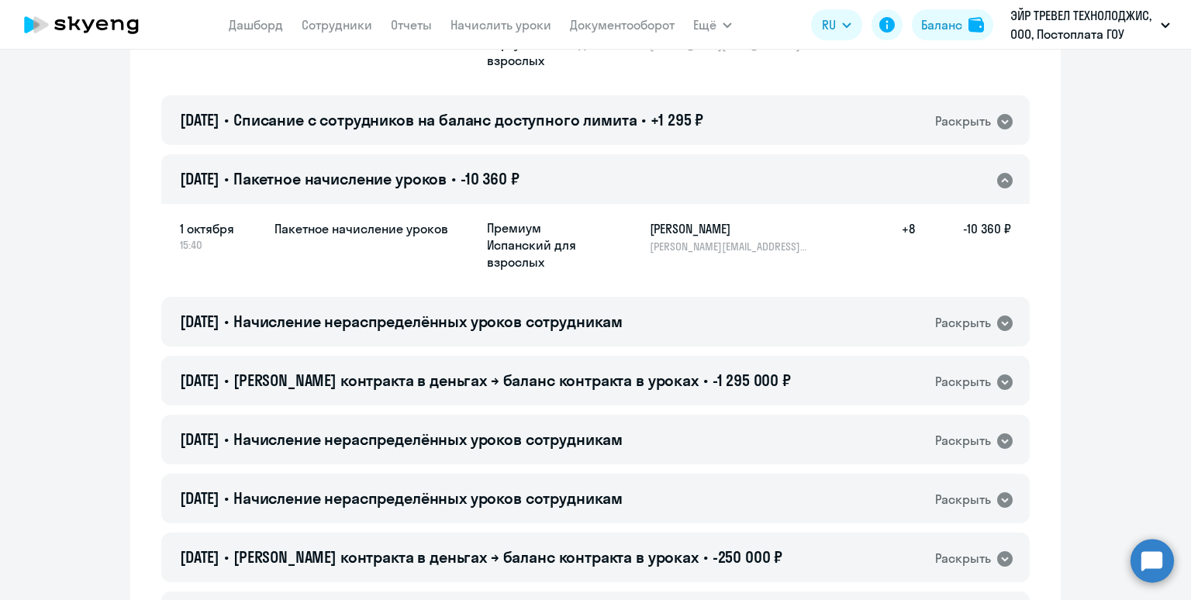
scroll to position [731, 0]
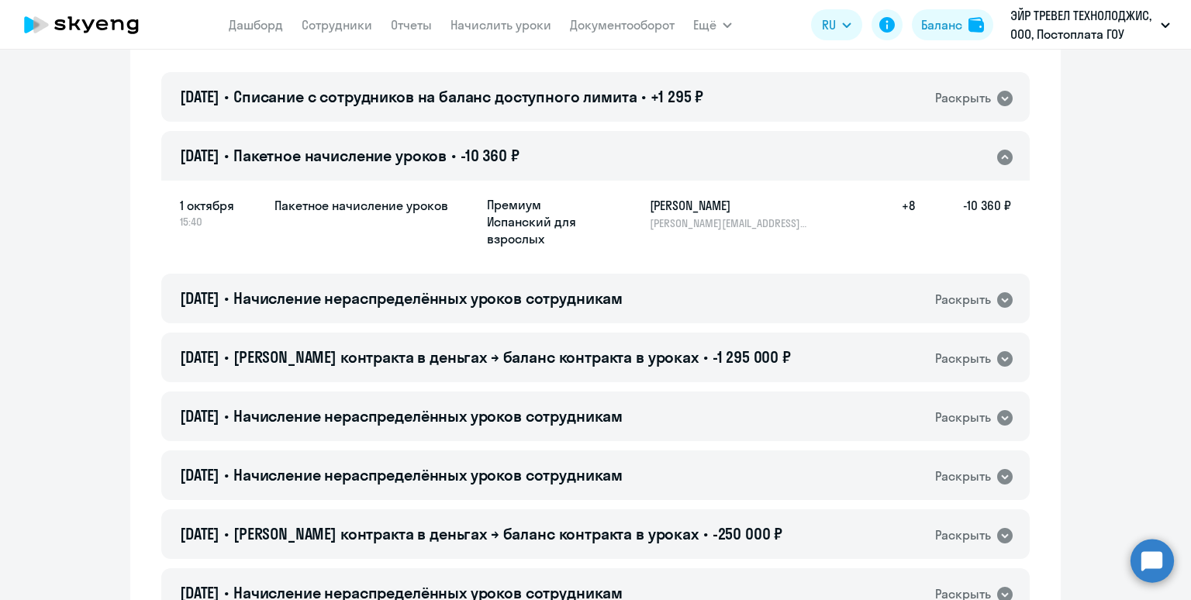
click at [659, 354] on span "Баланс контракта в деньгах → баланс контракта в уроках" at bounding box center [465, 356] width 465 height 19
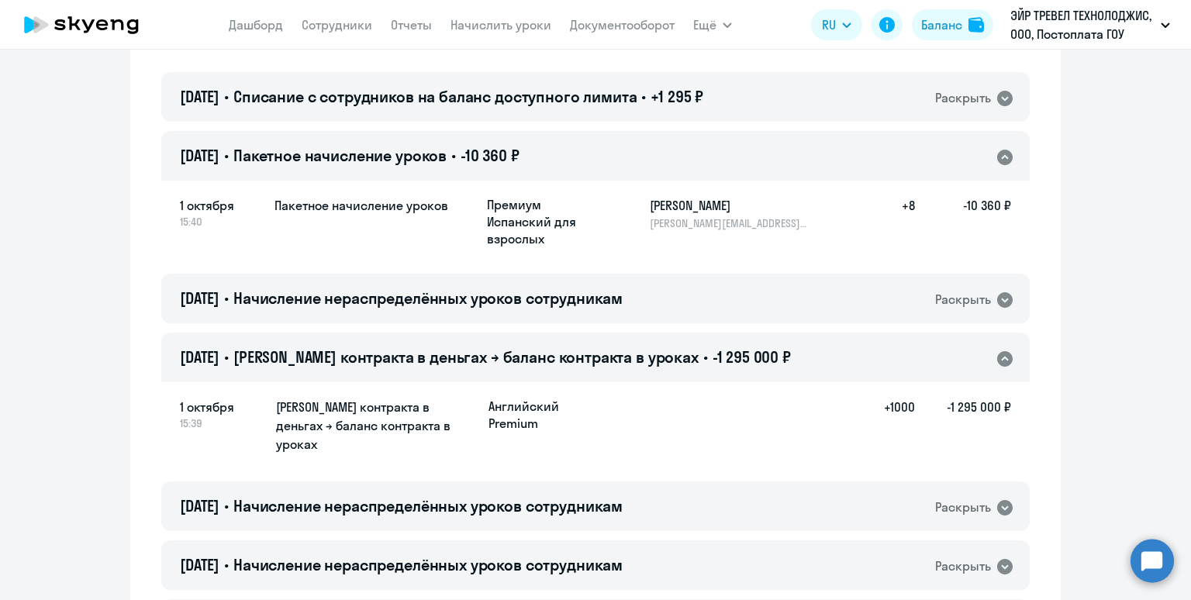
click at [659, 354] on span "Баланс контракта в деньгах → баланс контракта в уроках" at bounding box center [465, 356] width 465 height 19
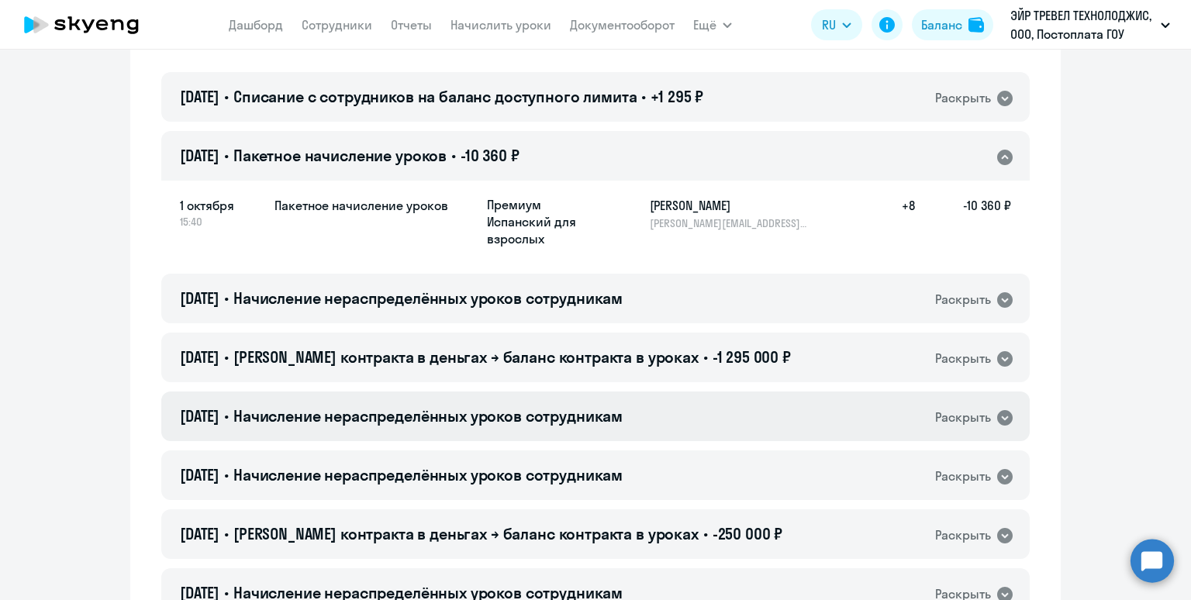
click at [673, 415] on div "01.10.2025 • Начисление нераспределённых уроков сотрудникам Раскрыть" at bounding box center [595, 417] width 868 height 50
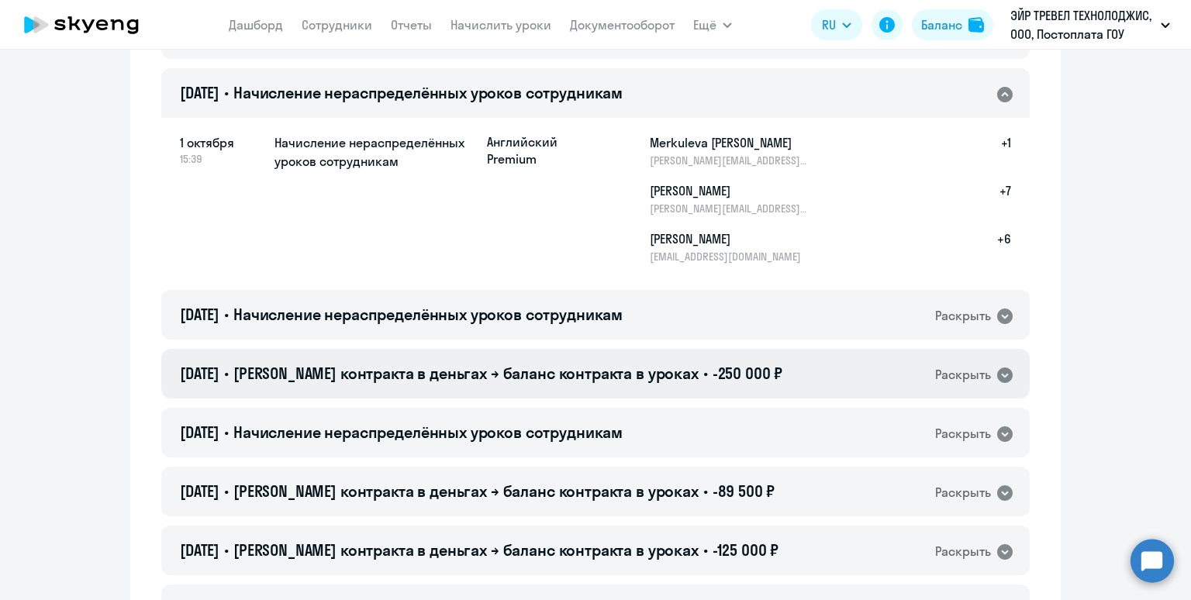
scroll to position [1055, 0]
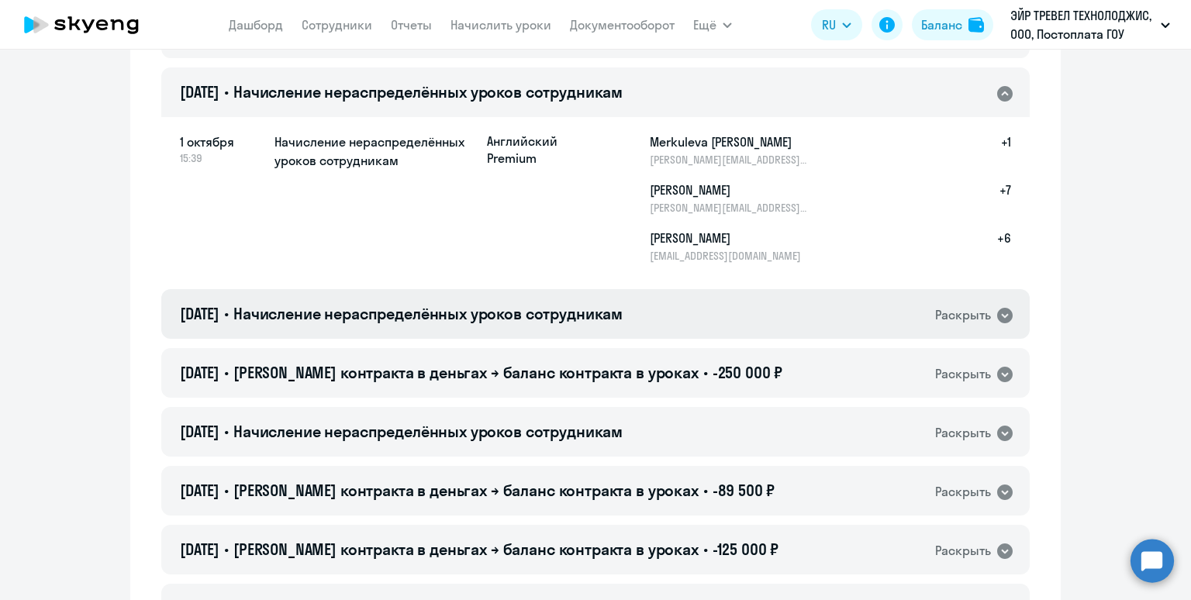
click at [697, 316] on div "01.10.2025 • Начисление нераспределённых уроков сотрудникам Раскрыть" at bounding box center [595, 314] width 868 height 50
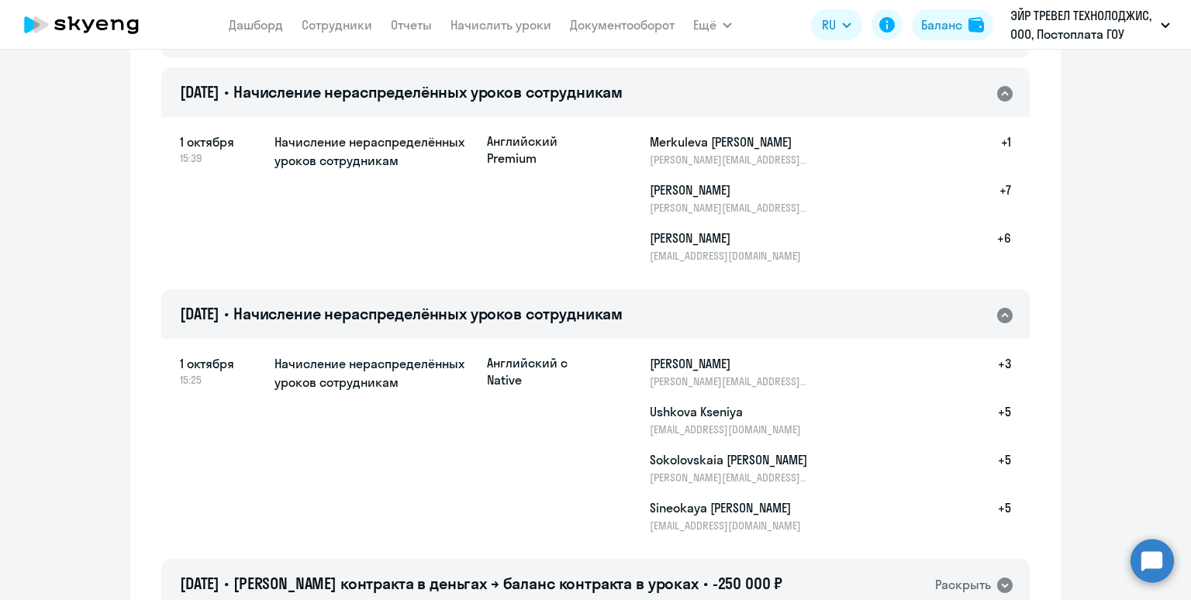
click at [667, 189] on h5 "[PERSON_NAME]" at bounding box center [730, 190] width 160 height 19
copy h5 "Matveev"
click at [671, 230] on h5 "[PERSON_NAME]" at bounding box center [730, 238] width 160 height 19
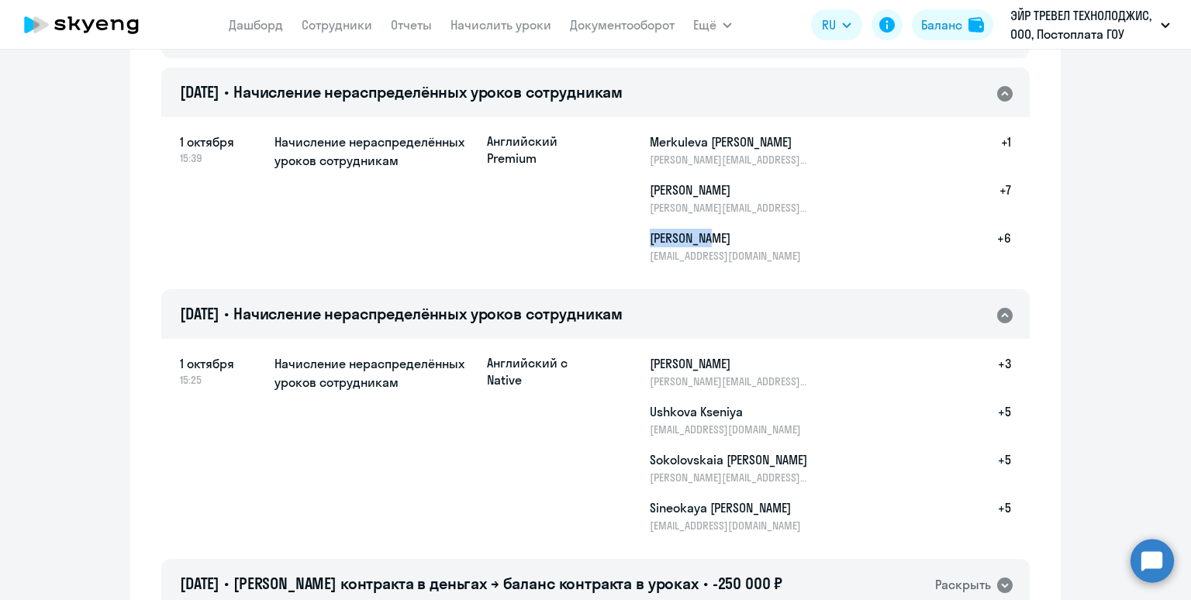
copy h5 "Matskevich"
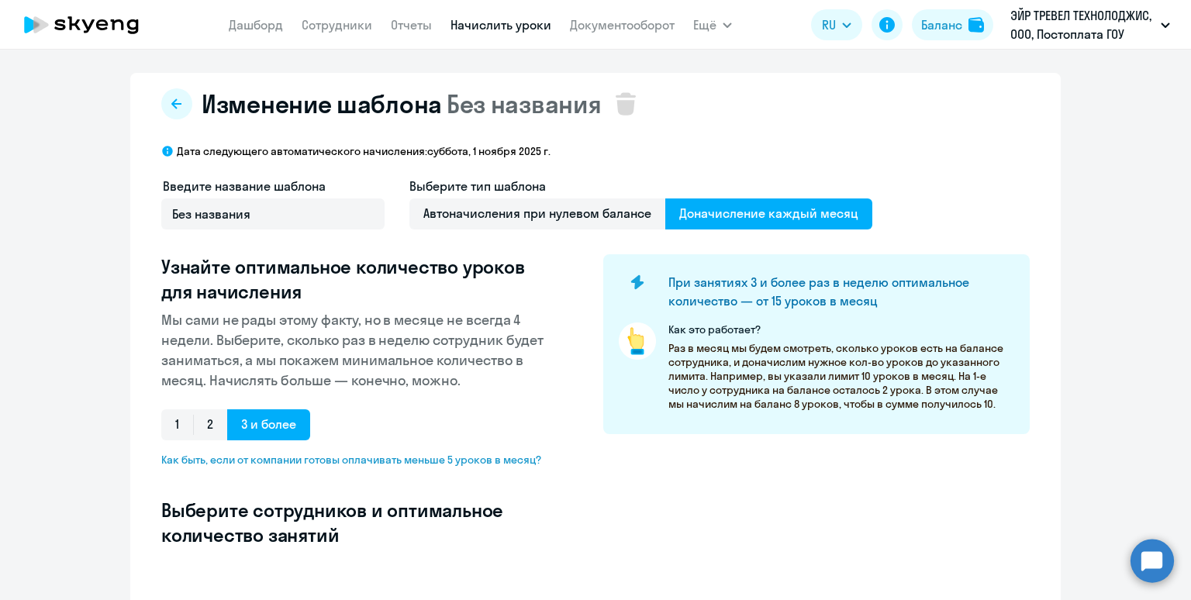
select select "10"
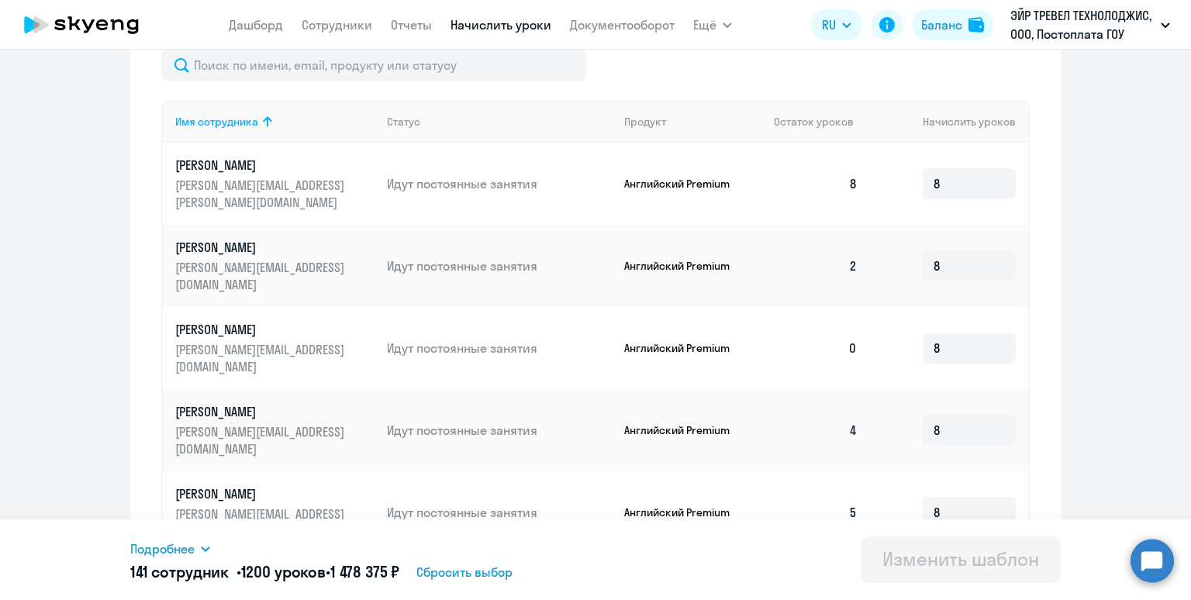
scroll to position [519, 0]
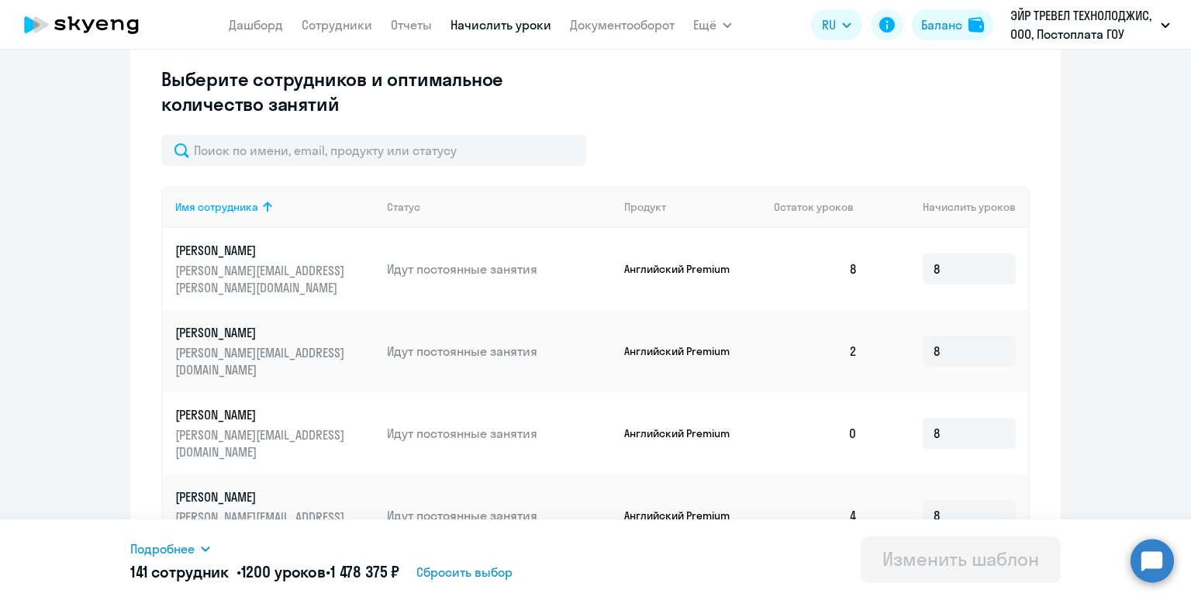
scroll to position [431, 0]
click at [637, 200] on div "Продукт" at bounding box center [645, 207] width 42 height 14
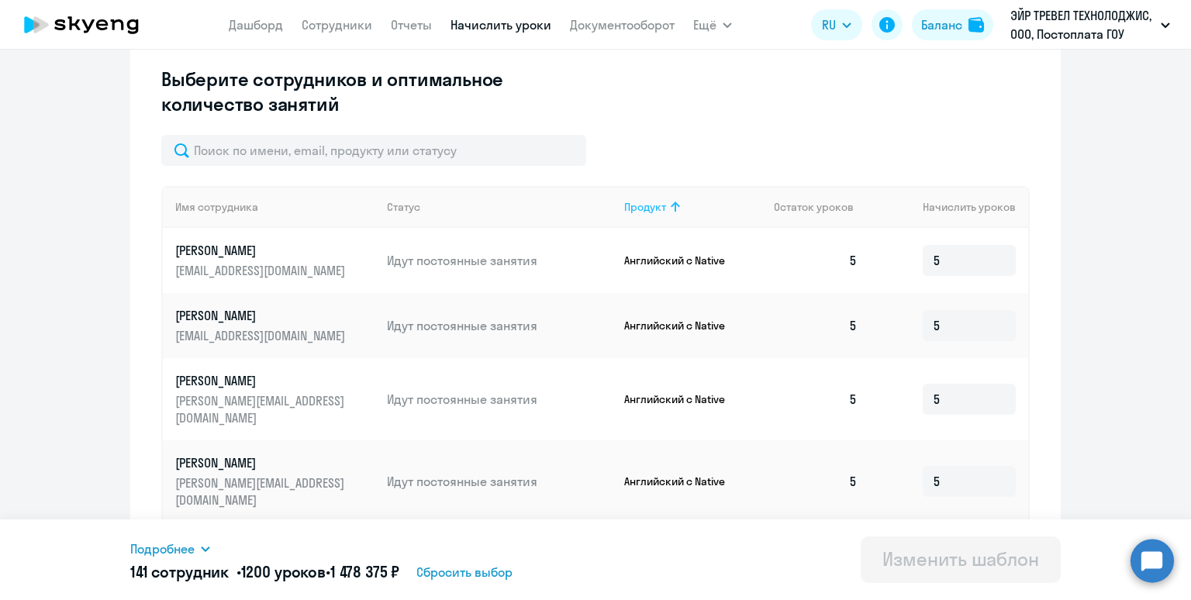
click at [639, 205] on div "Продукт" at bounding box center [645, 207] width 42 height 14
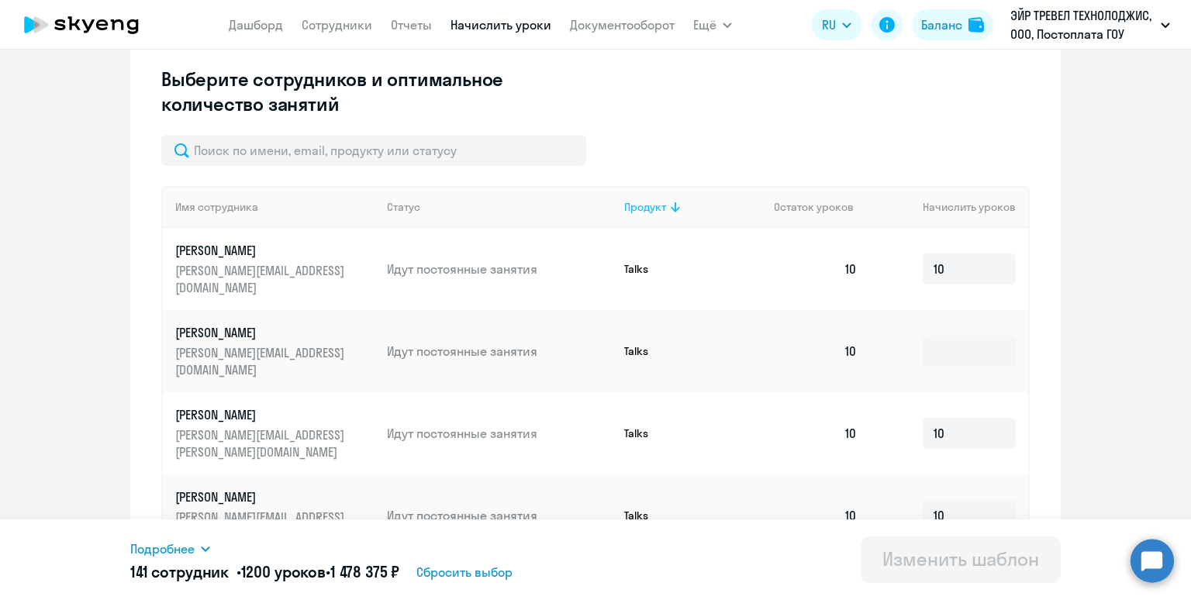
click at [639, 205] on div "Продукт" at bounding box center [645, 207] width 42 height 14
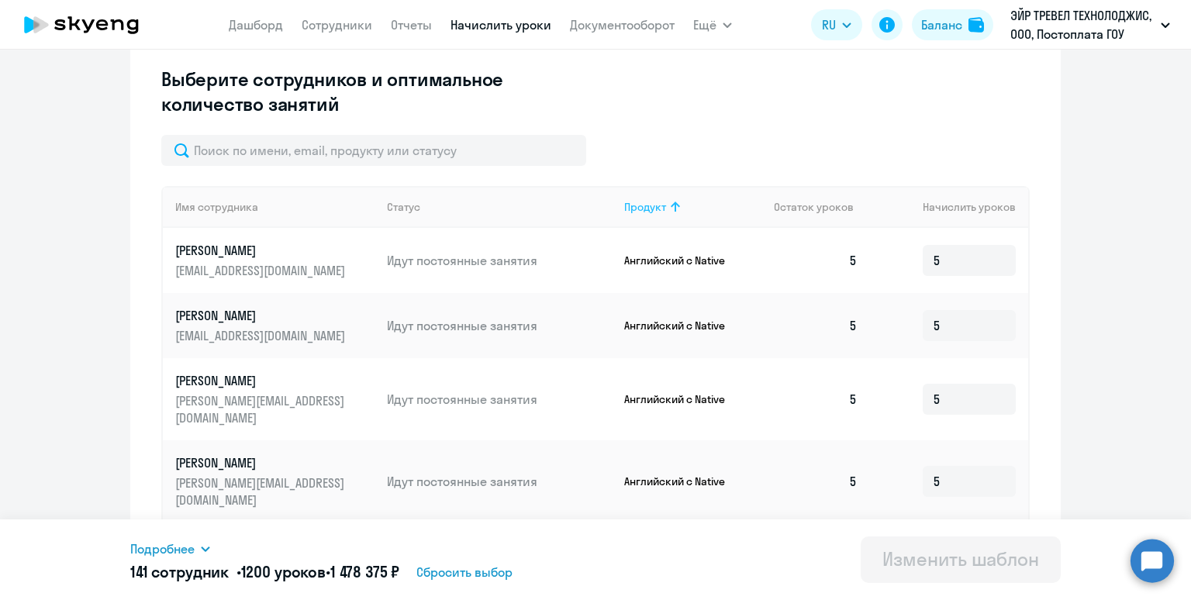
click at [639, 205] on div "Продукт" at bounding box center [645, 207] width 42 height 14
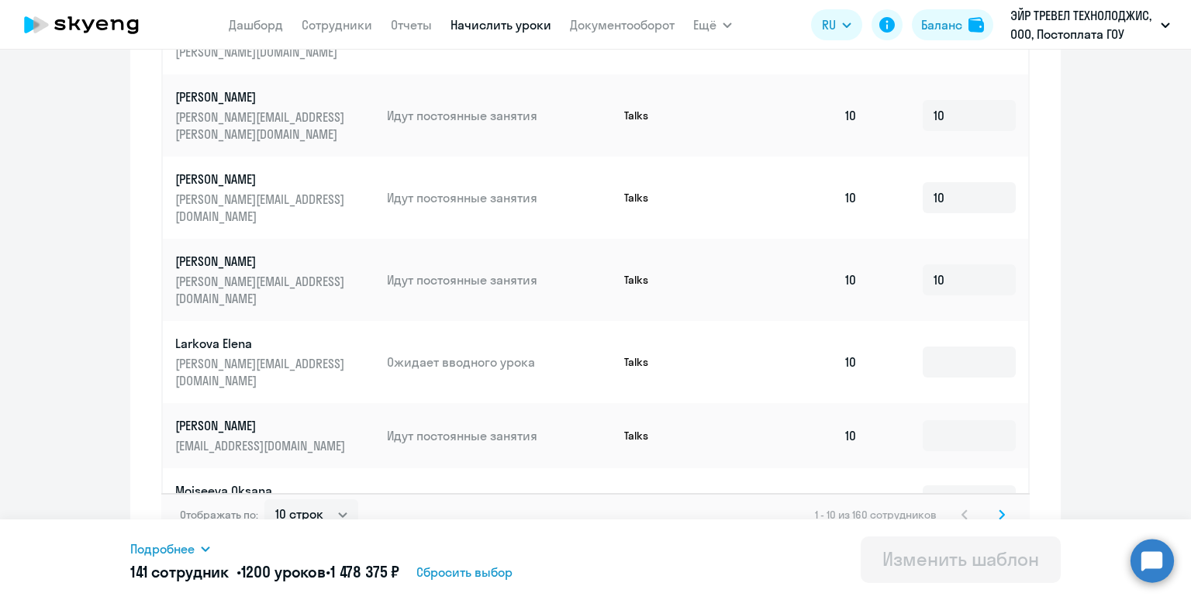
scroll to position [840, 0]
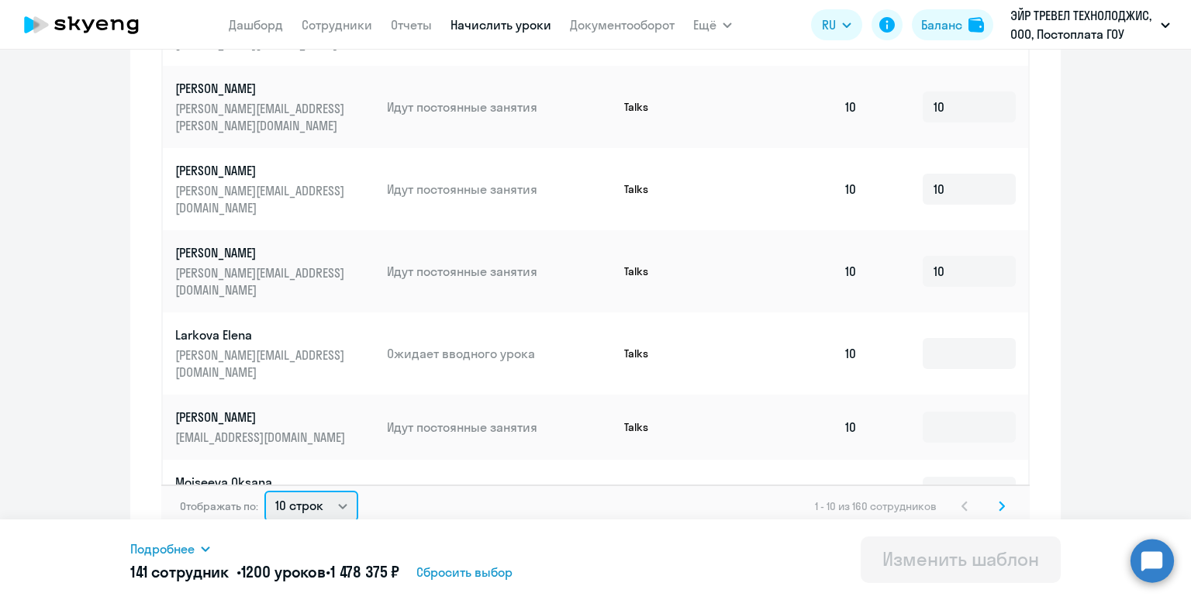
click at [295, 493] on select "10 строк 30 строк 50 строк" at bounding box center [311, 506] width 94 height 31
select select "50"
click at [264, 491] on select "10 строк 30 строк 50 строк" at bounding box center [311, 506] width 94 height 31
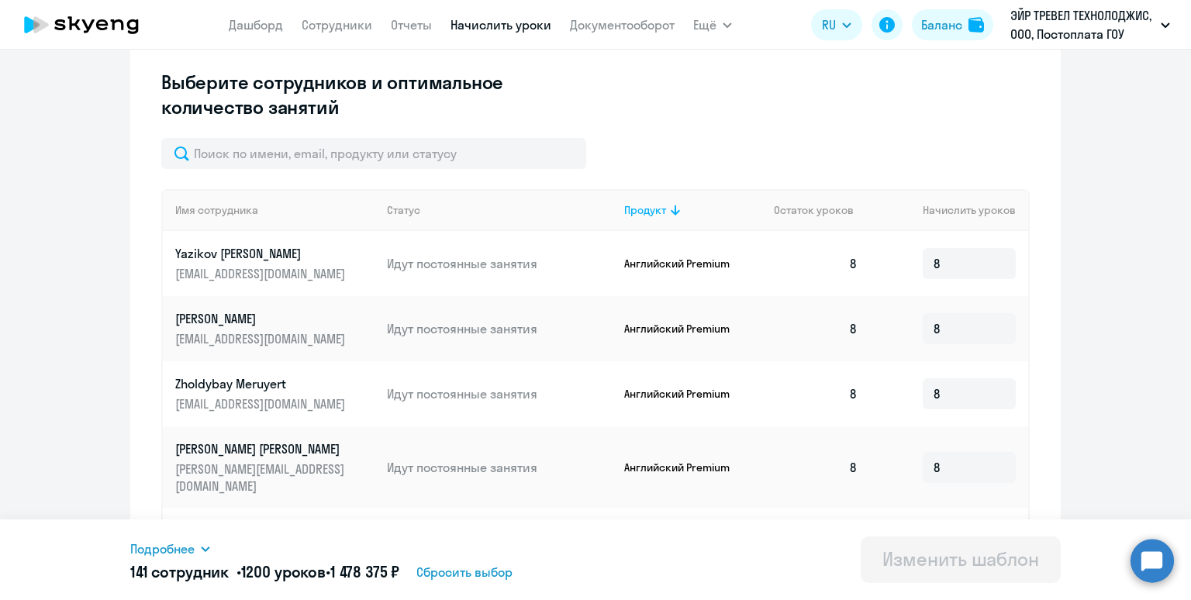
scroll to position [468, 0]
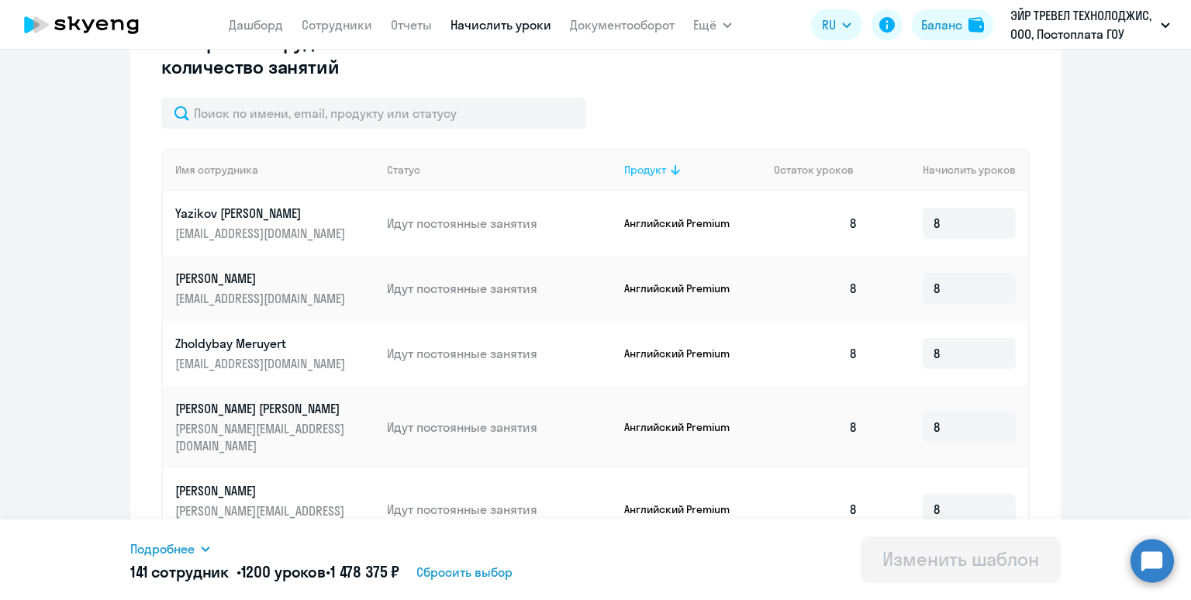
click at [650, 170] on div "Продукт" at bounding box center [645, 170] width 42 height 14
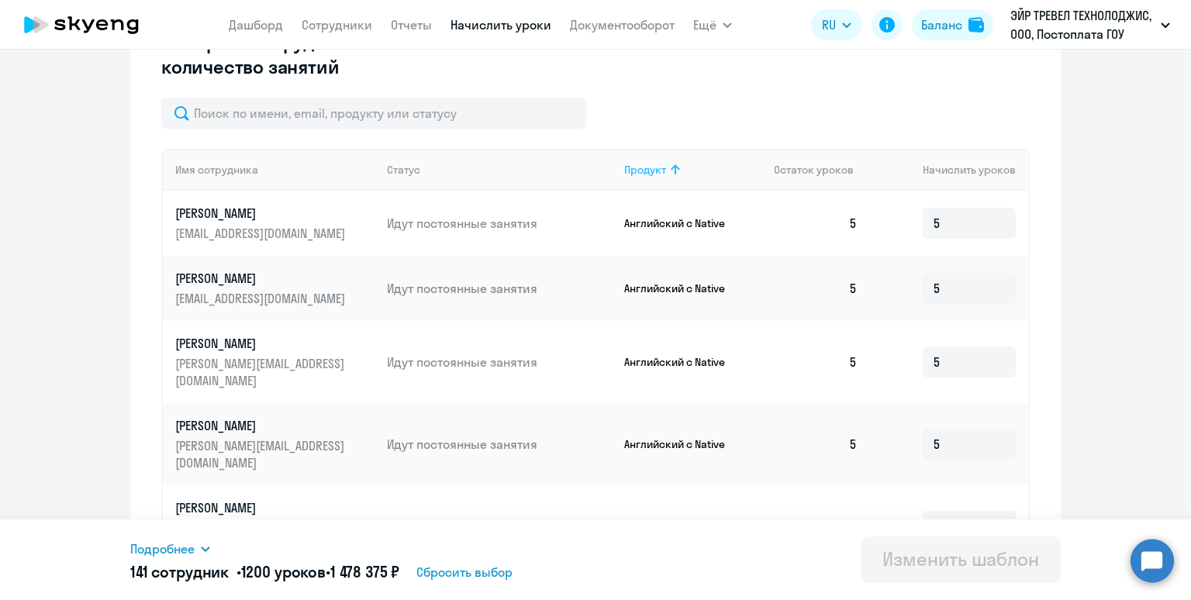
click at [650, 170] on div "Продукт" at bounding box center [645, 170] width 42 height 14
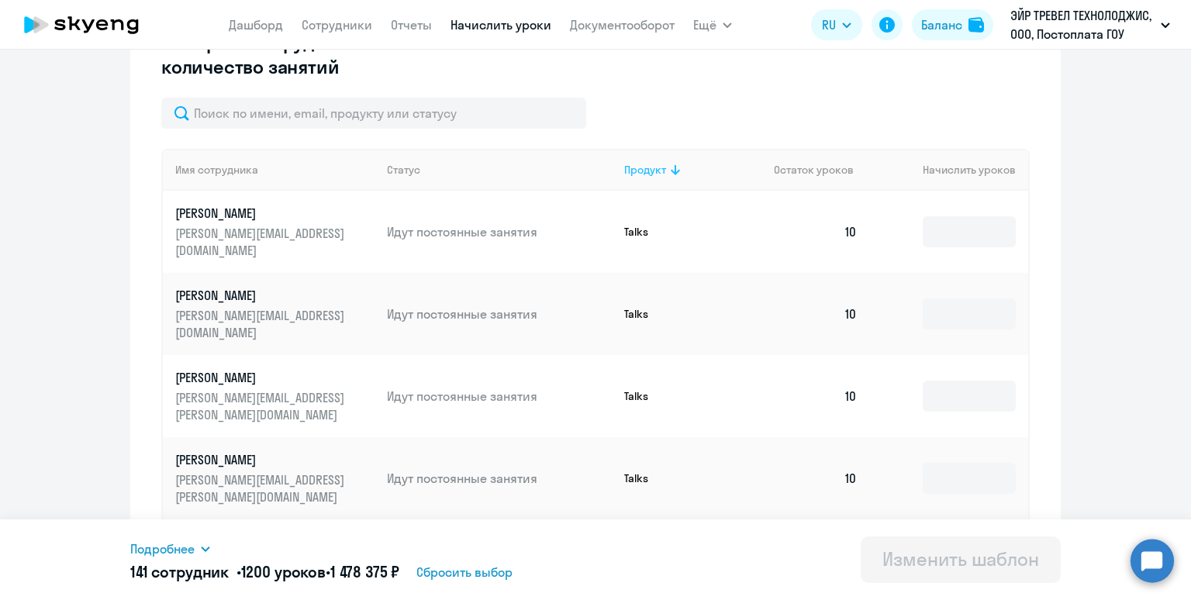
type input "10"
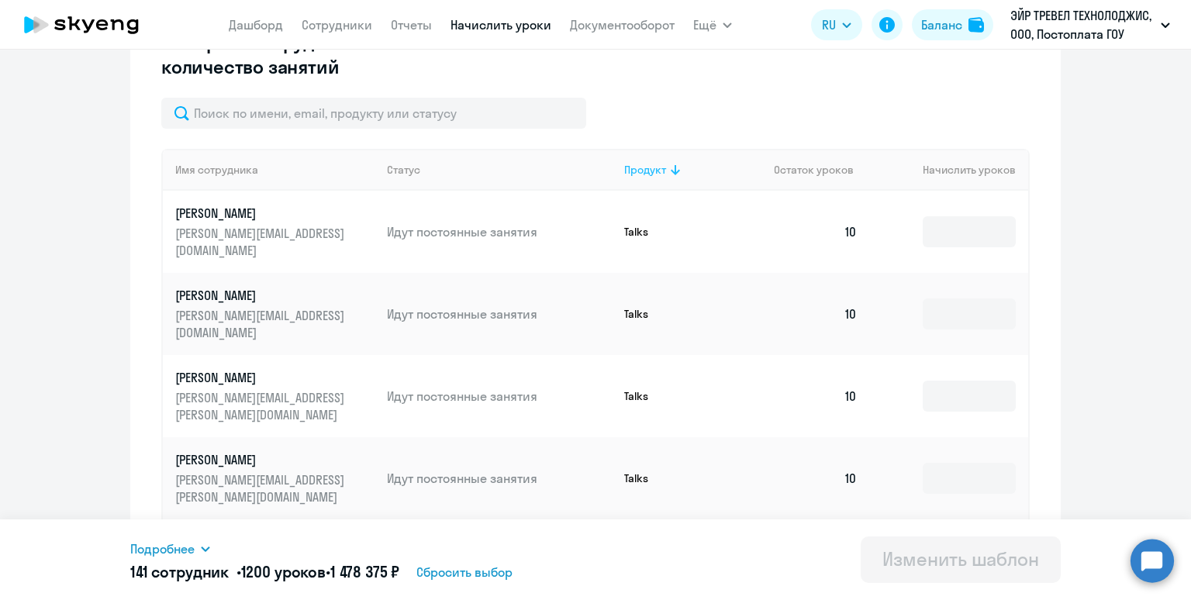
type input "10"
type input "15"
type input "10"
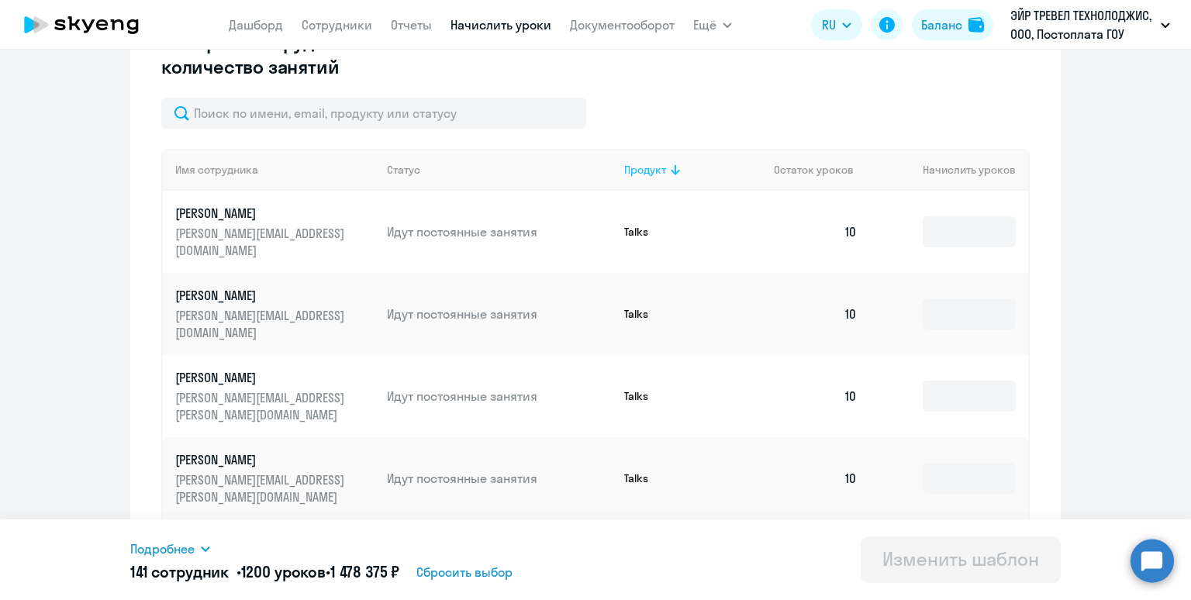
type input "10"
type input "8"
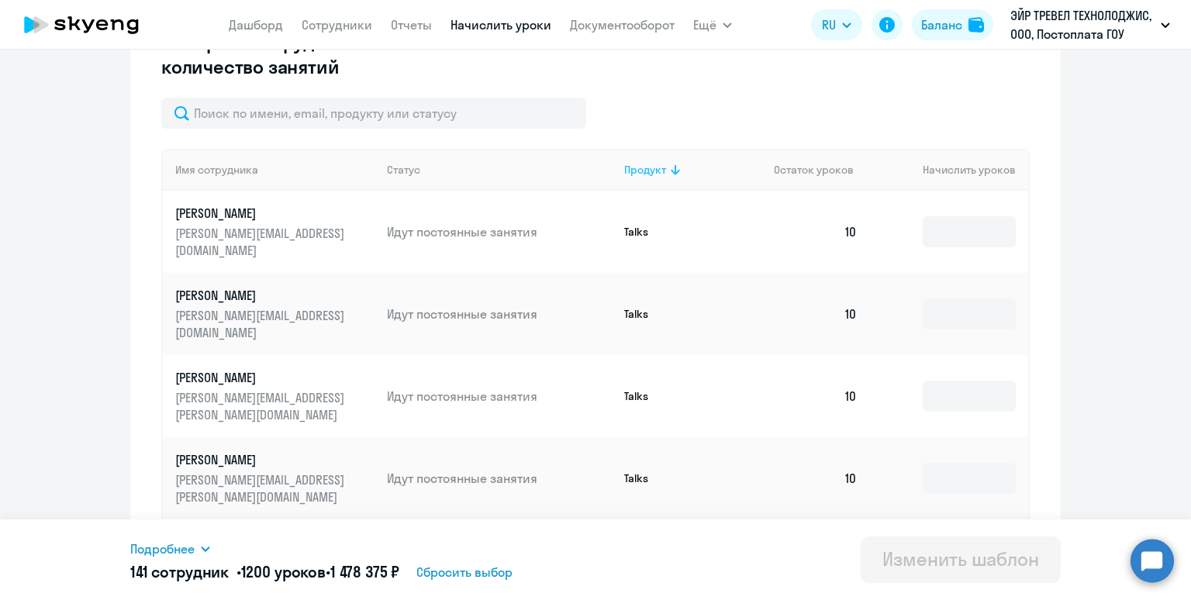
type input "8"
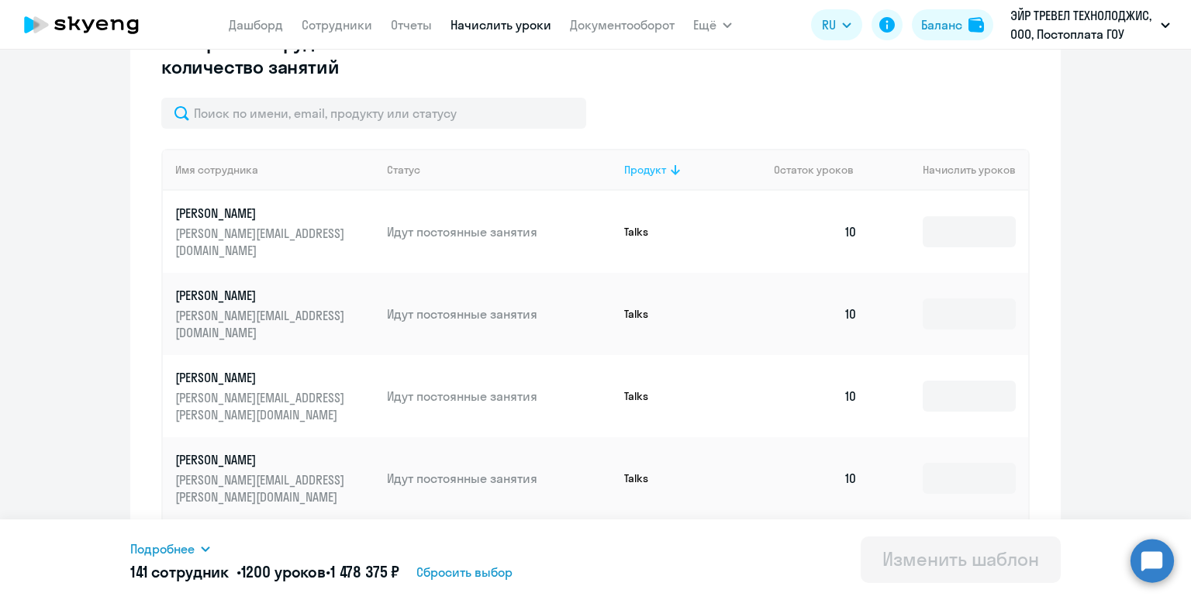
type input "8"
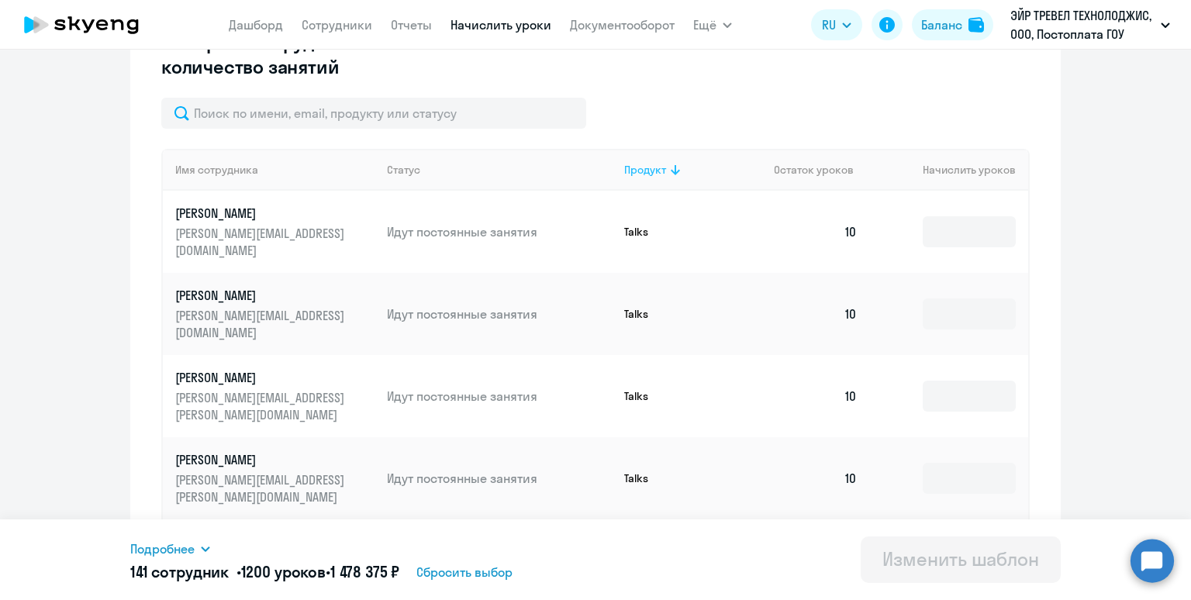
type input "8"
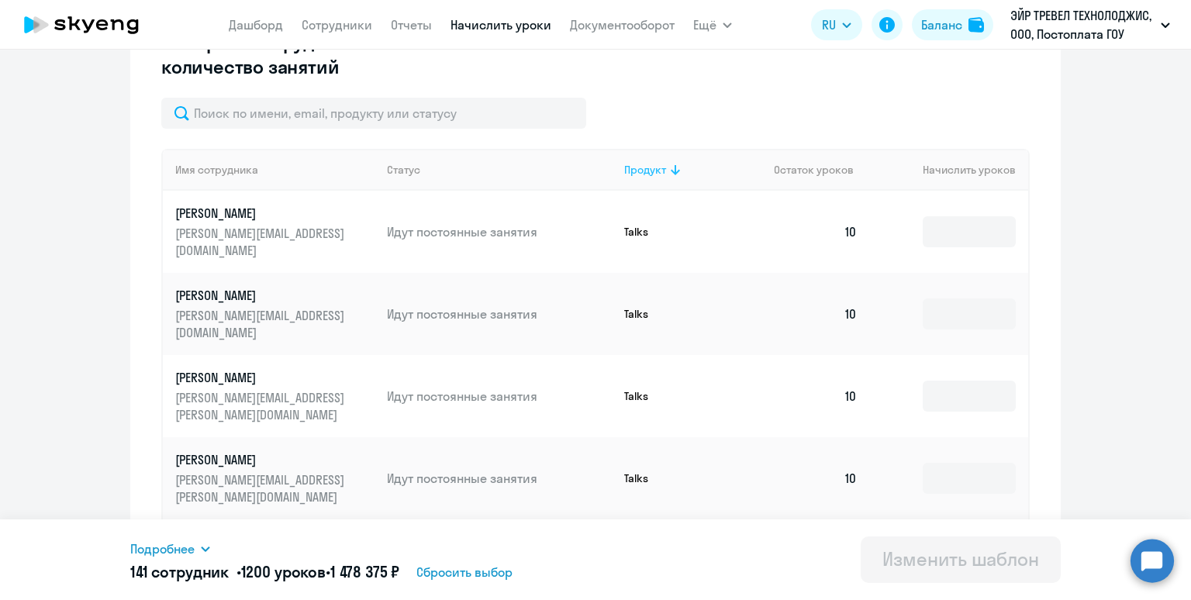
type input "8"
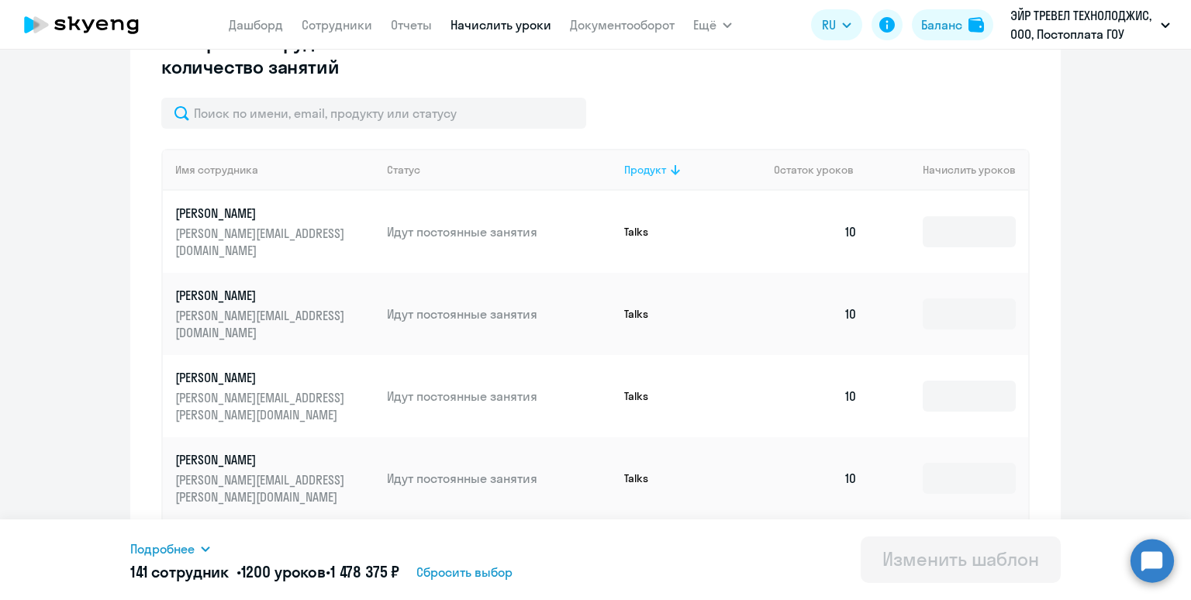
type input "8"
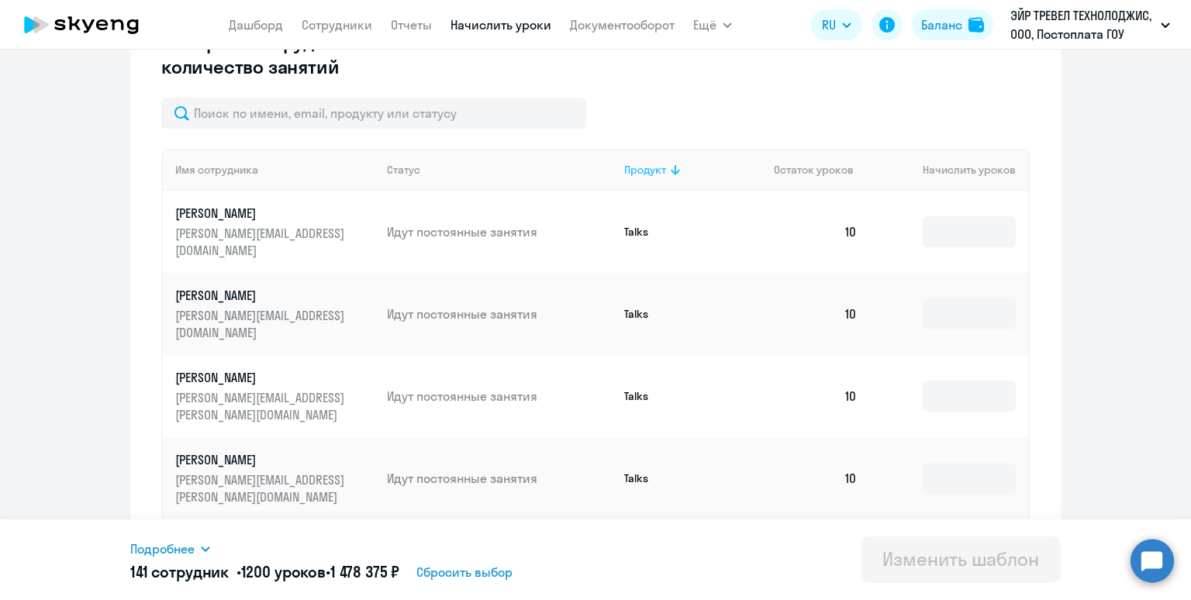
type input "8"
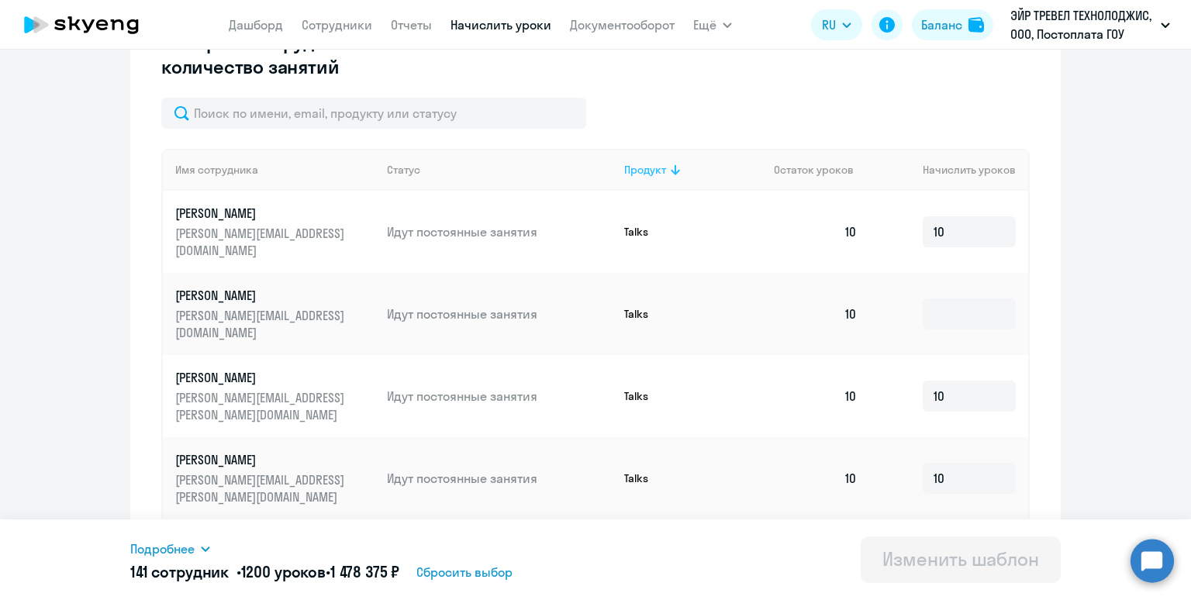
click at [650, 170] on div "Продукт" at bounding box center [645, 170] width 42 height 14
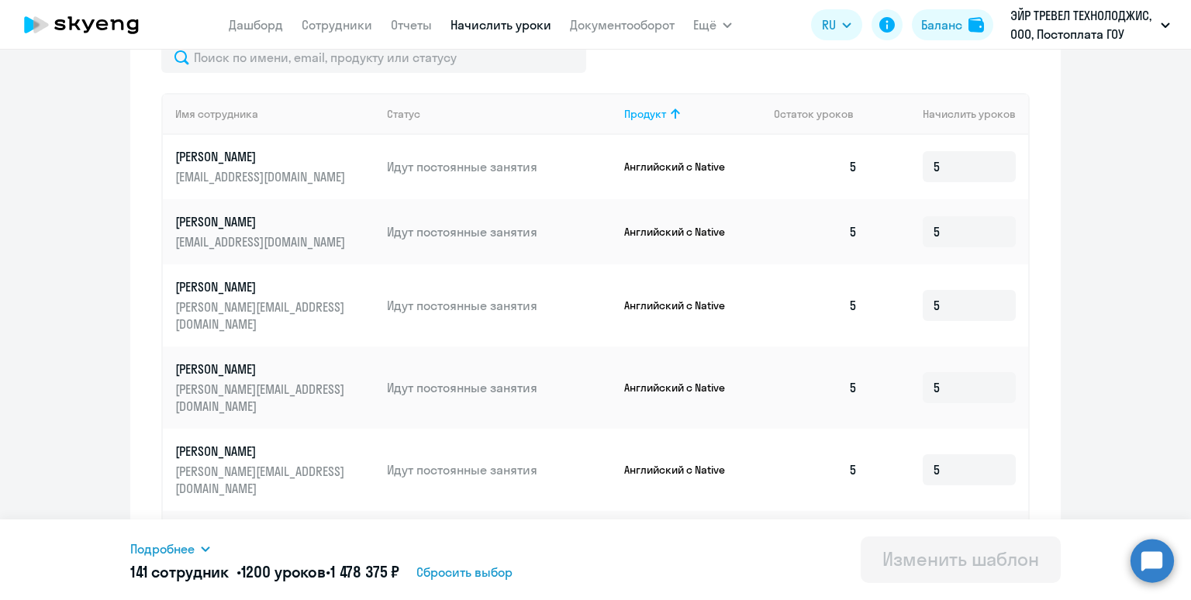
scroll to position [3, 0]
click at [665, 115] on div "Продукт" at bounding box center [645, 114] width 42 height 14
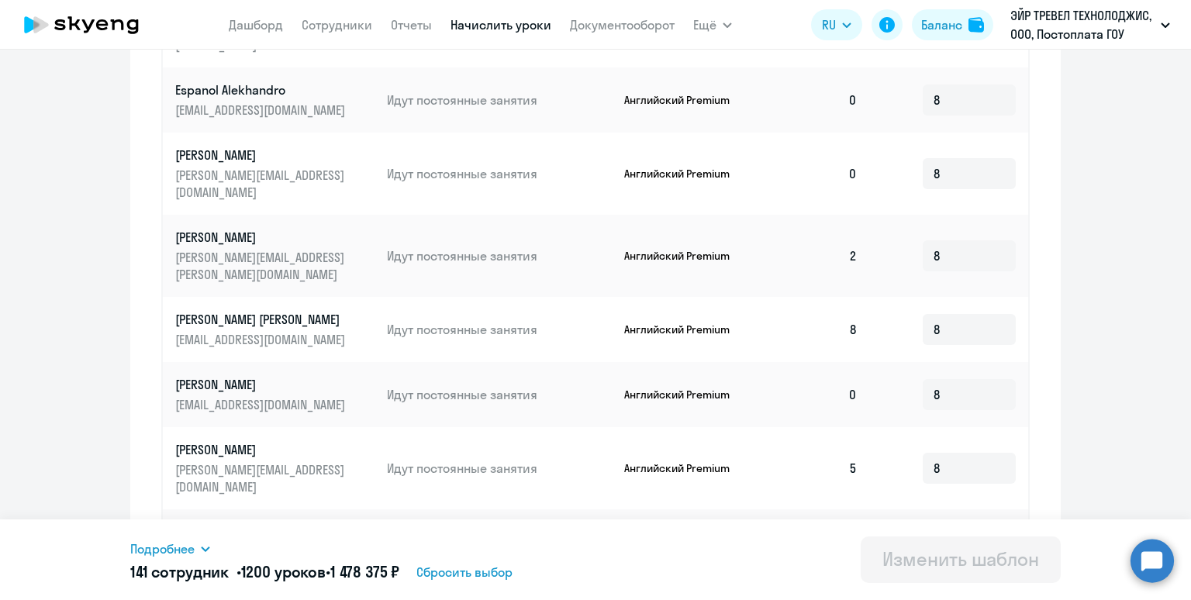
scroll to position [854, 0]
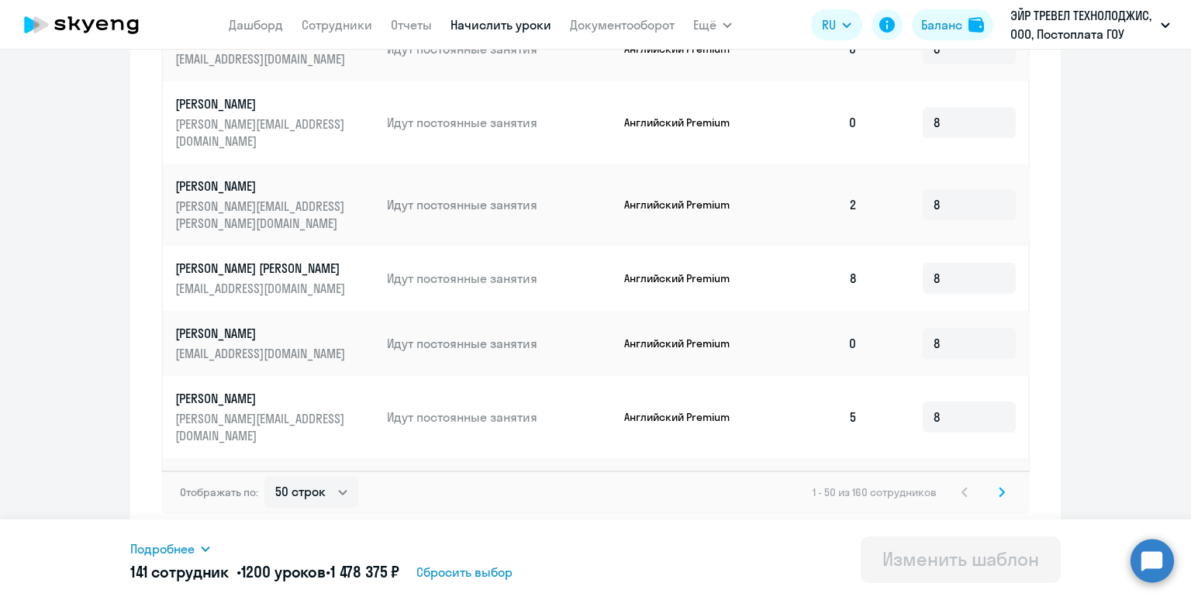
click at [999, 493] on icon at bounding box center [1002, 492] width 6 height 11
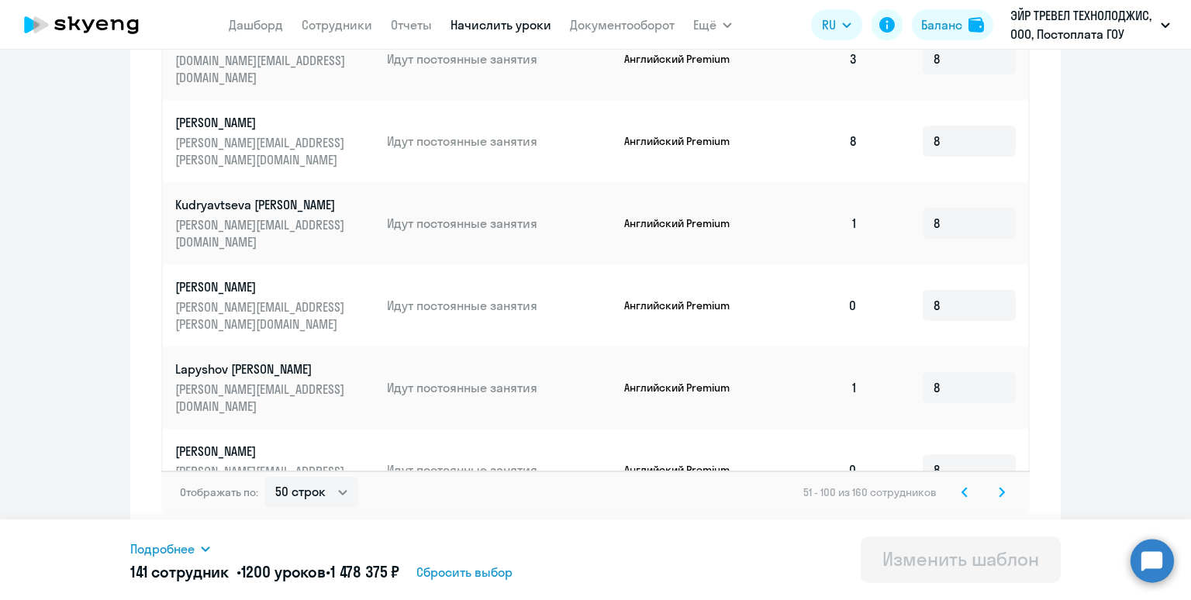
click at [1002, 494] on icon at bounding box center [1001, 492] width 5 height 9
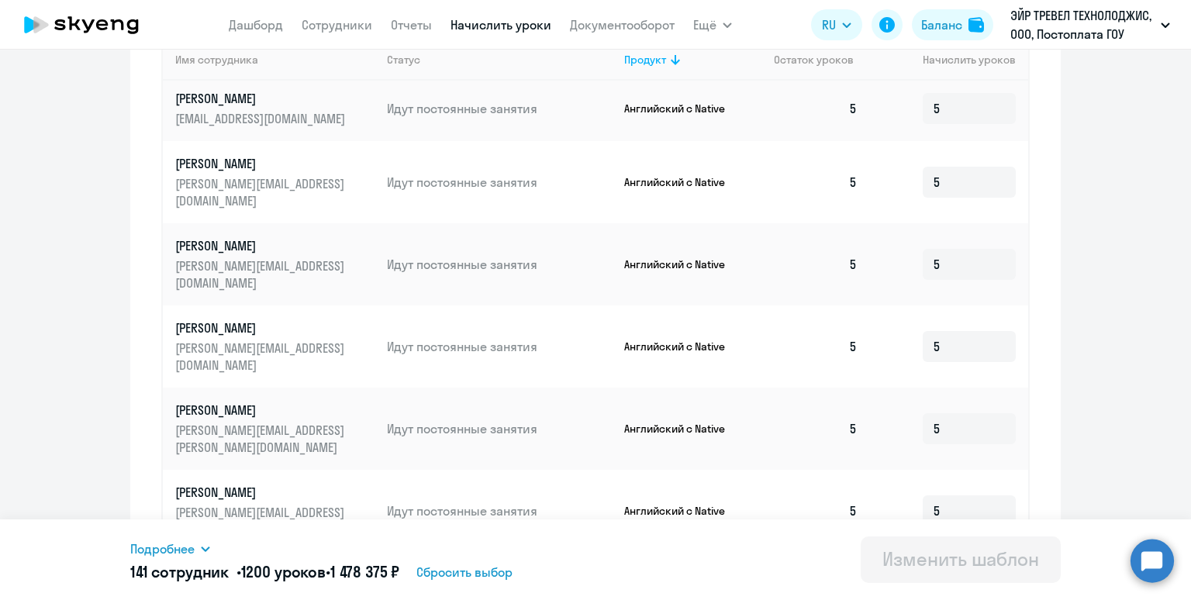
scroll to position [854, 0]
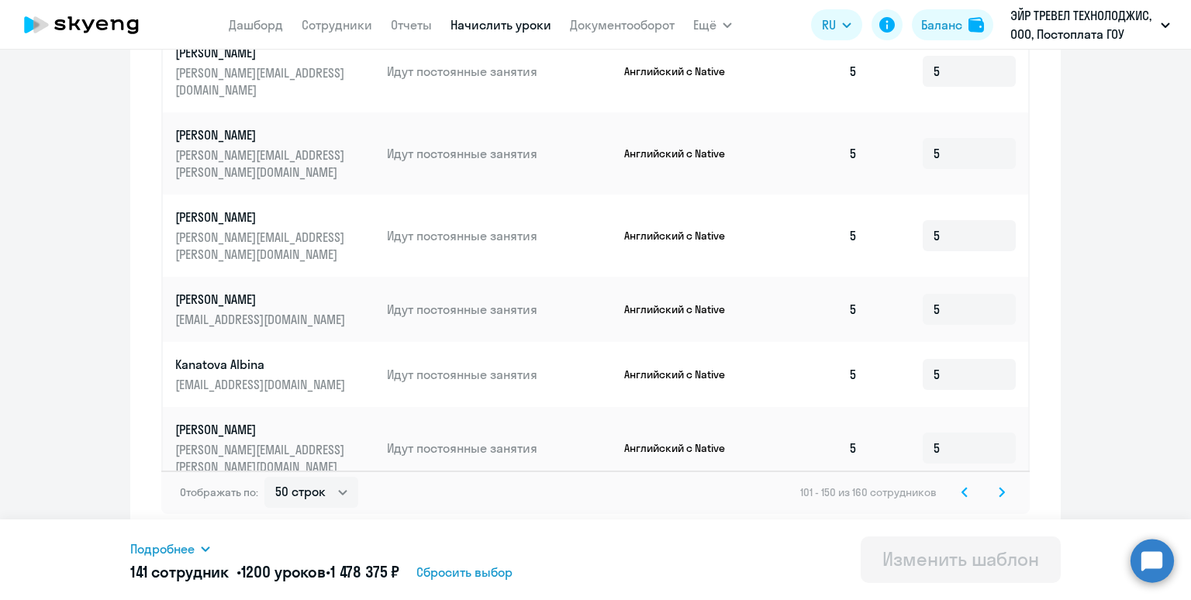
click at [965, 492] on icon at bounding box center [964, 492] width 6 height 11
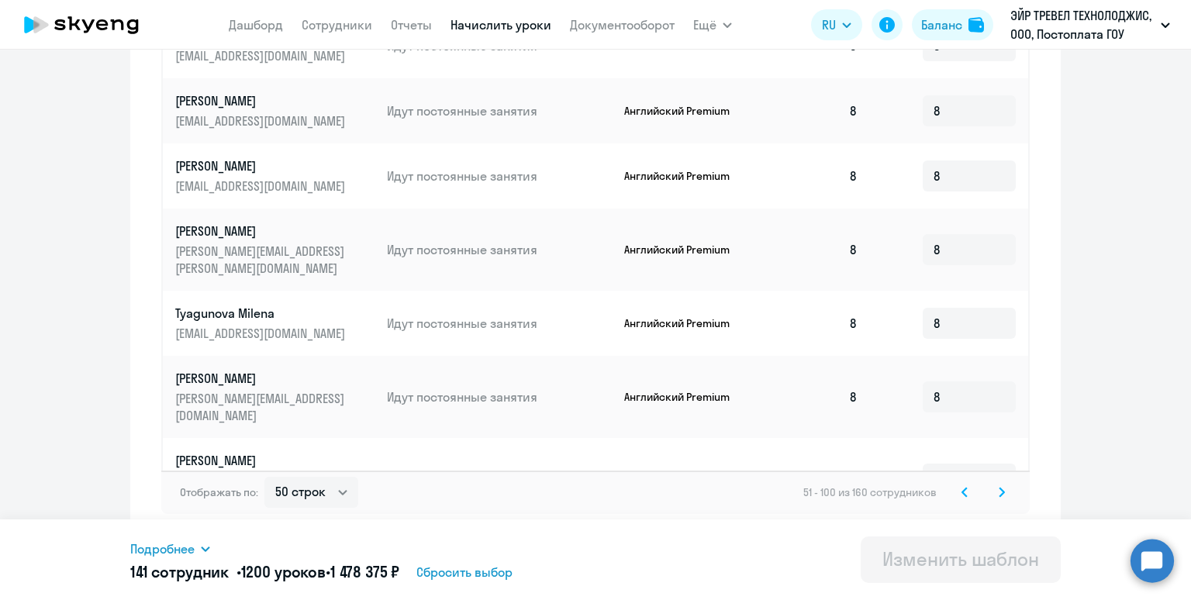
click at [963, 492] on icon at bounding box center [964, 492] width 5 height 9
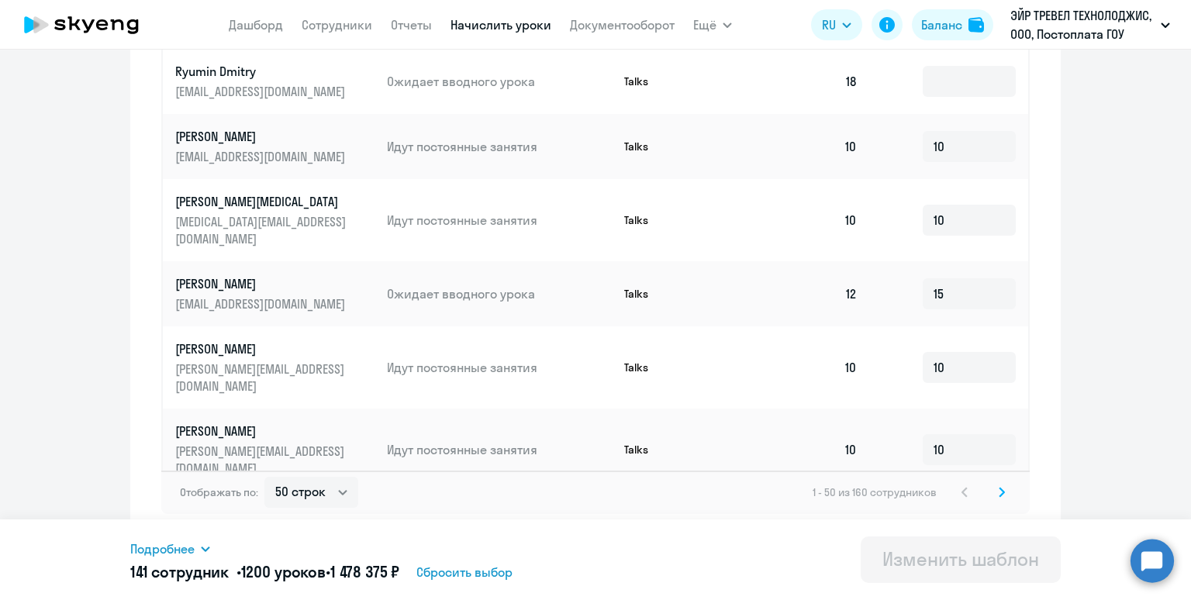
scroll to position [526, 0]
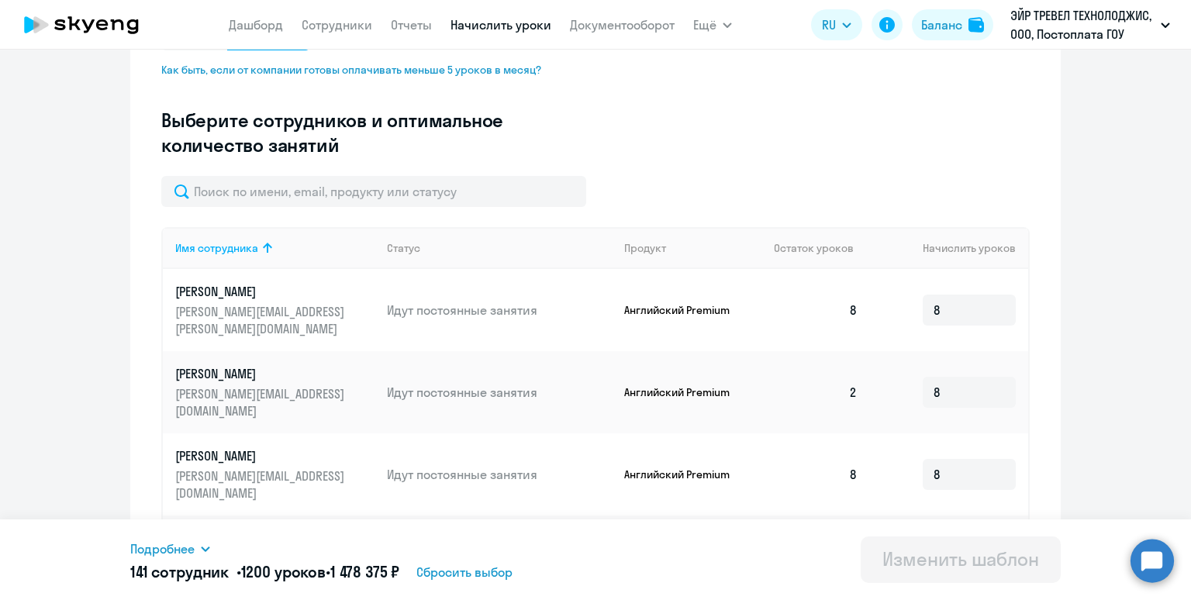
scroll to position [417, 0]
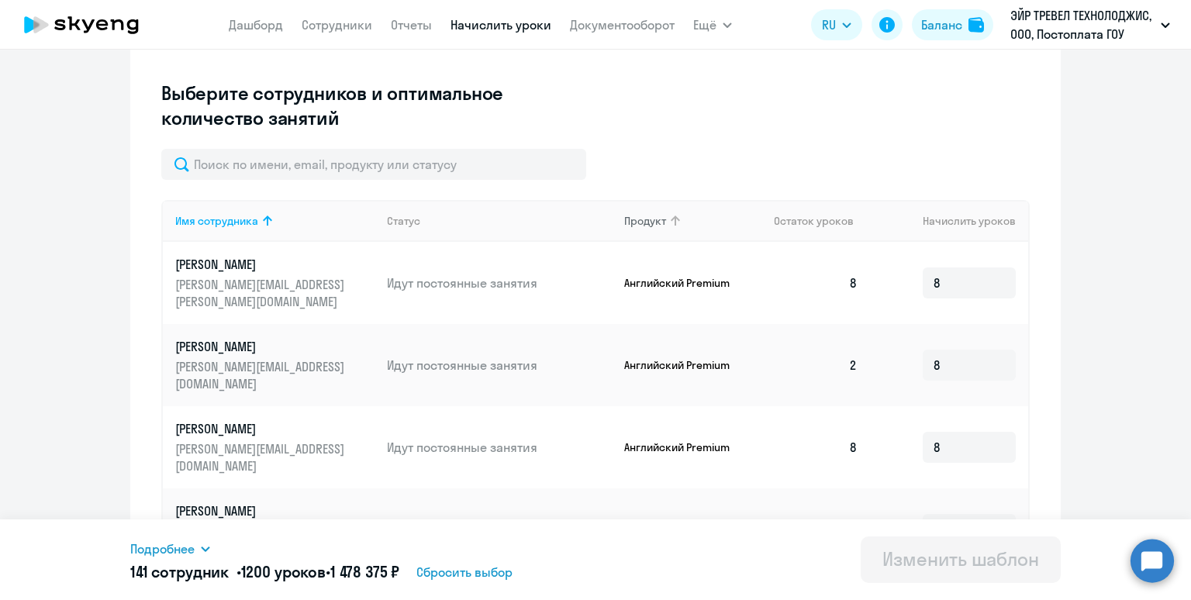
click at [666, 223] on icon at bounding box center [675, 221] width 19 height 19
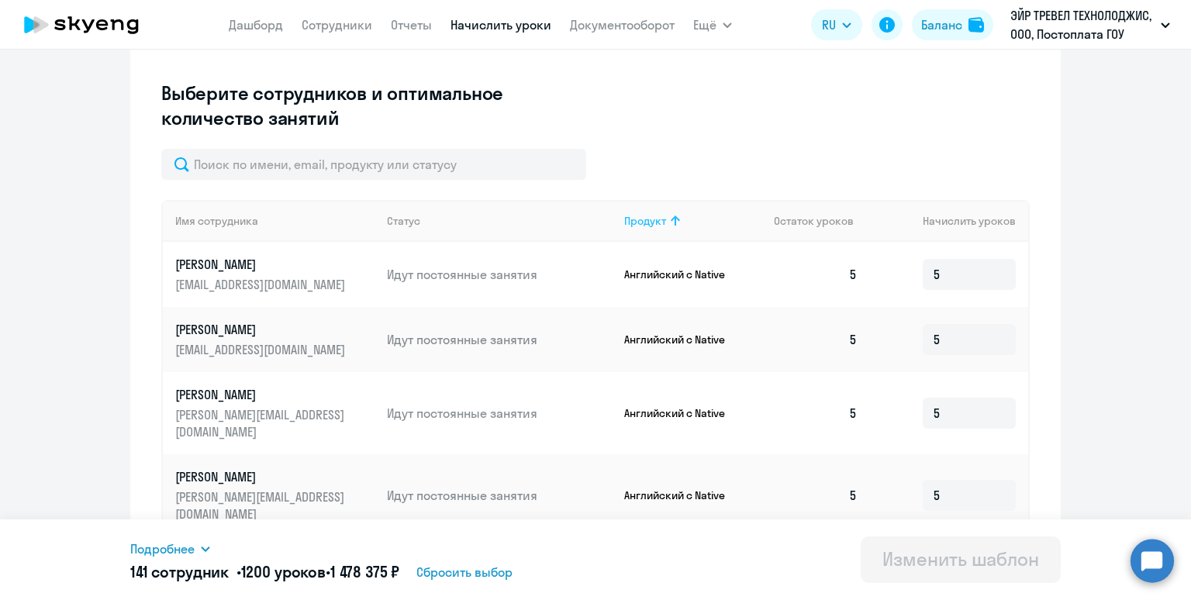
click at [666, 223] on icon at bounding box center [675, 221] width 19 height 19
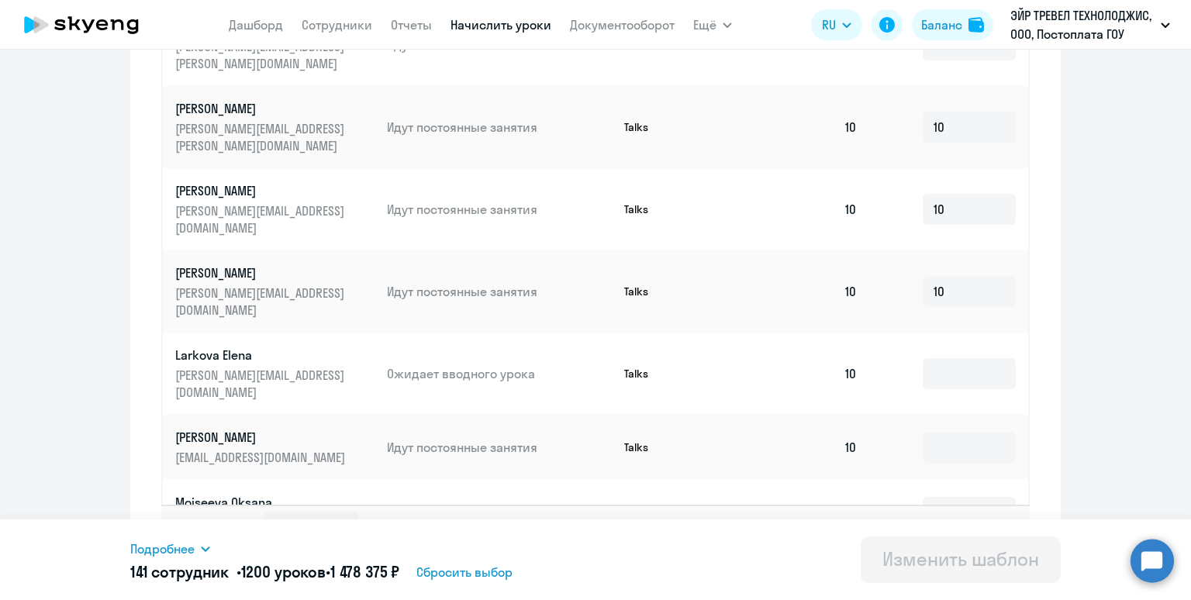
scroll to position [840, 0]
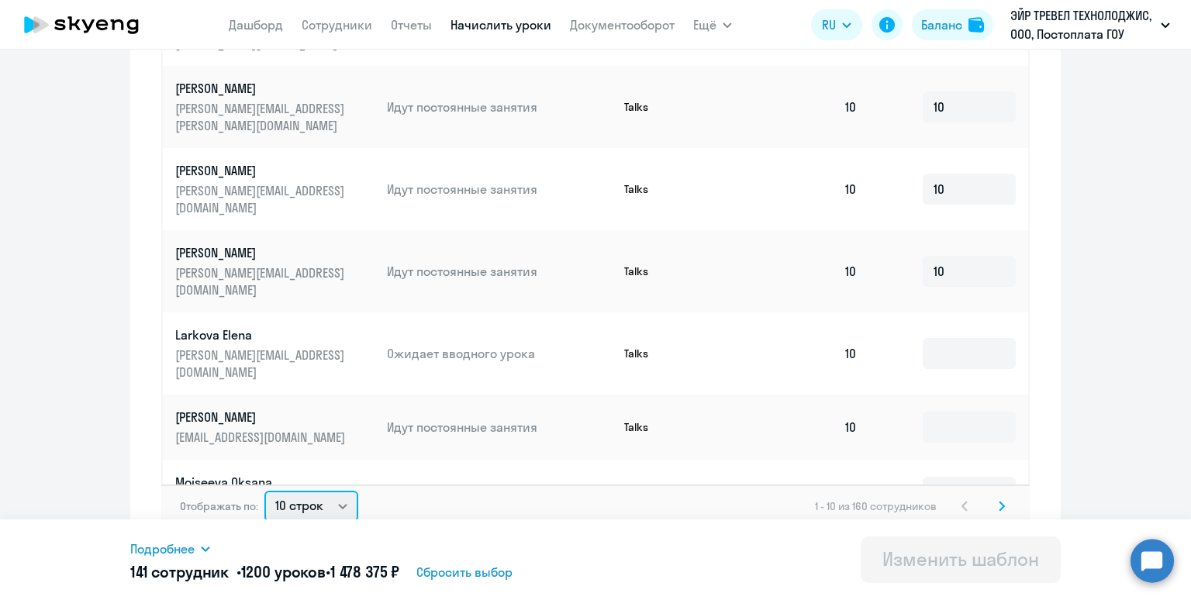
click at [316, 491] on select "10 строк 30 строк 50 строк" at bounding box center [311, 506] width 94 height 31
select select "50"
click at [264, 491] on select "10 строк 30 строк 50 строк" at bounding box center [311, 506] width 94 height 31
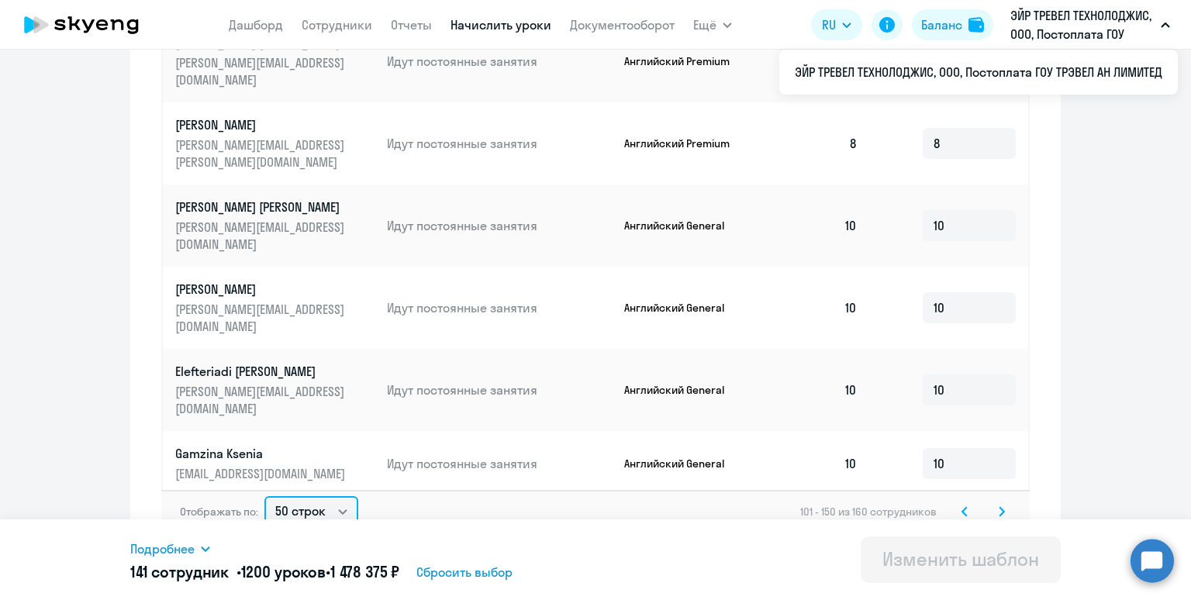
scroll to position [854, 0]
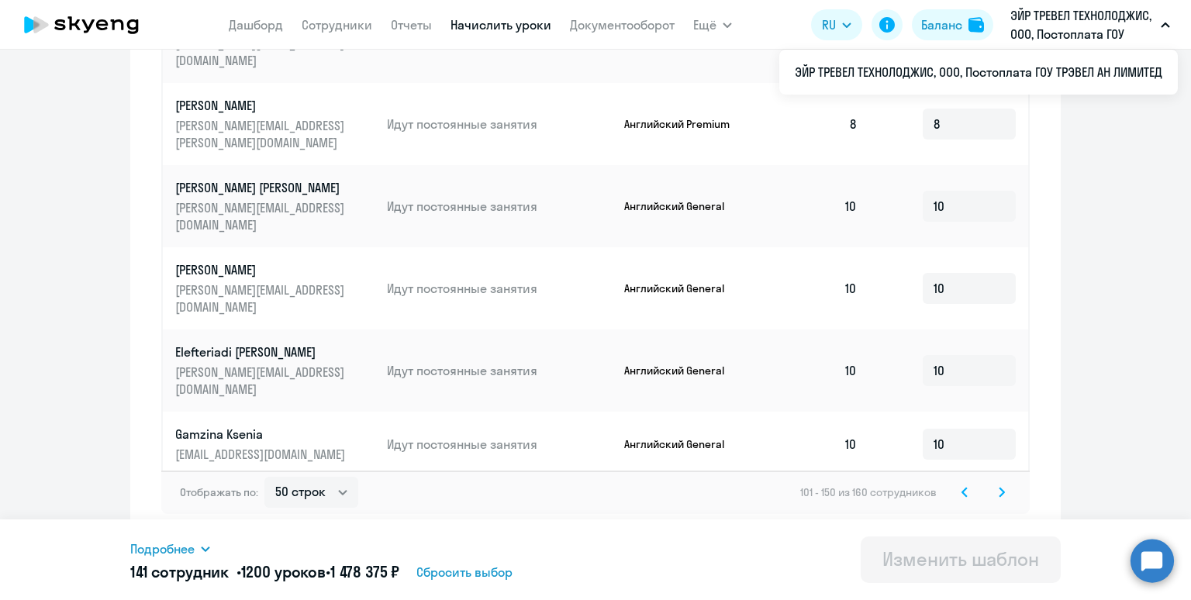
click at [963, 493] on icon at bounding box center [964, 492] width 5 height 9
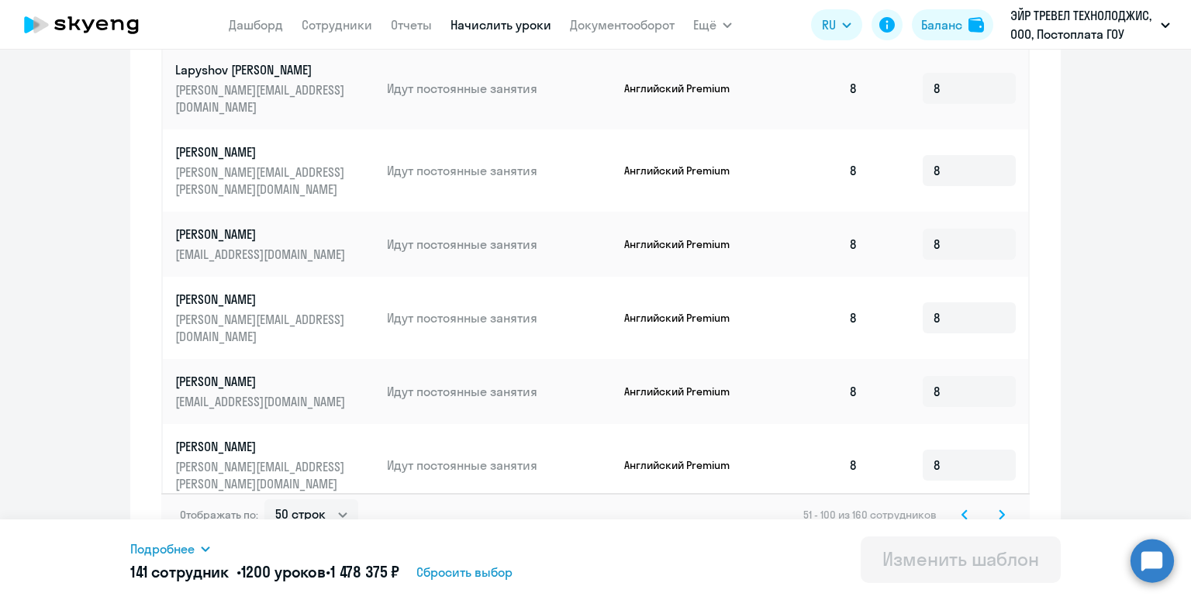
scroll to position [325, 0]
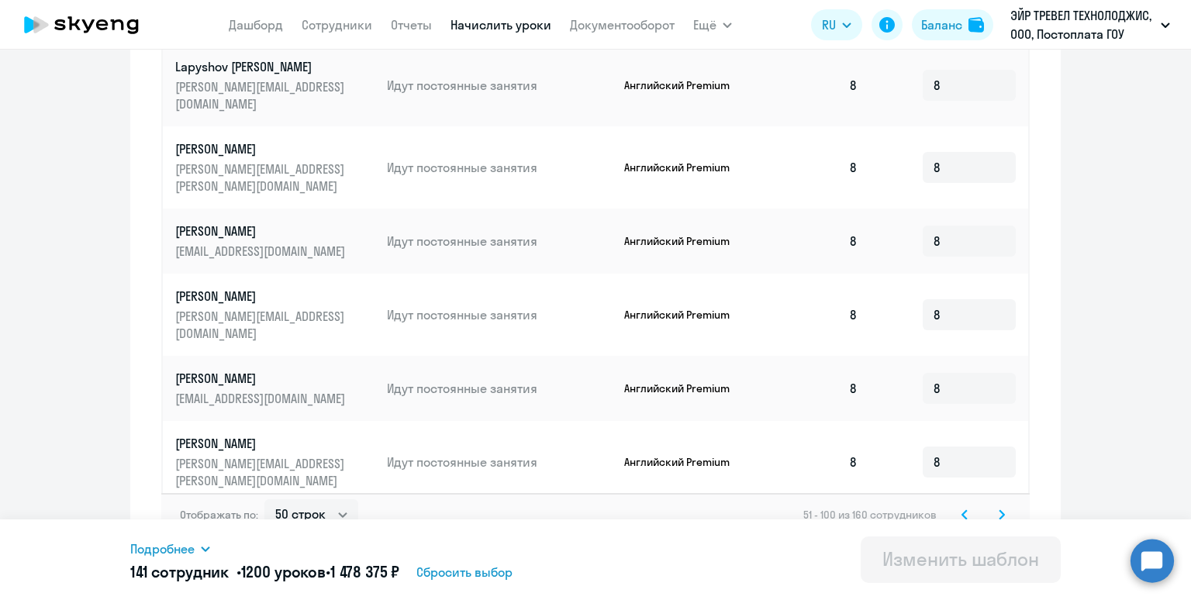
click at [968, 514] on svg-icon at bounding box center [964, 515] width 19 height 19
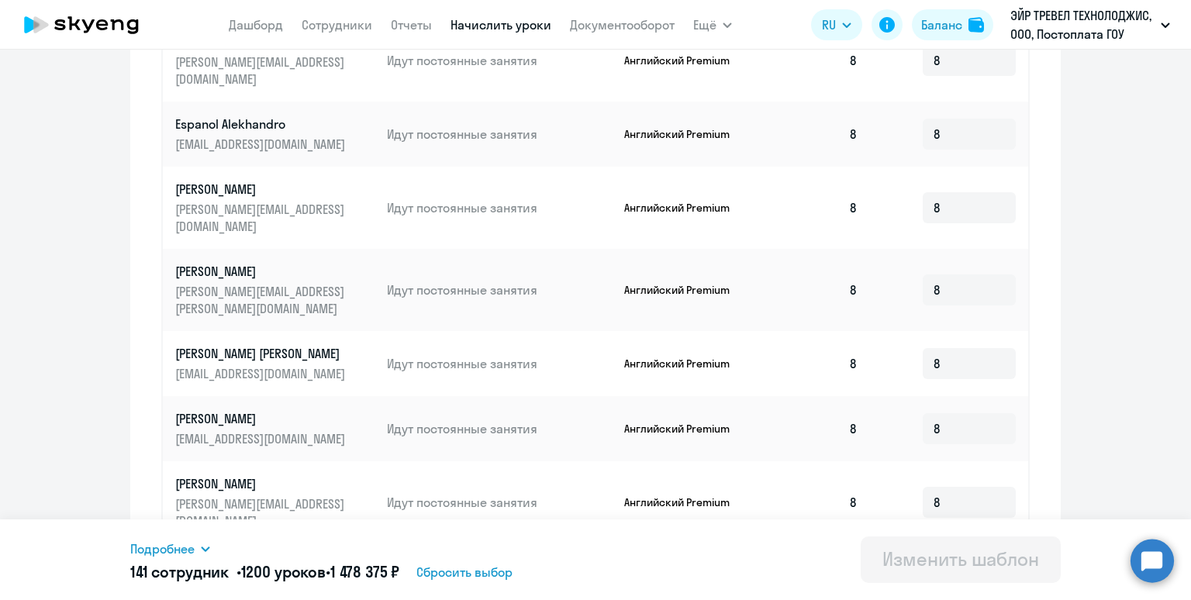
scroll to position [854, 0]
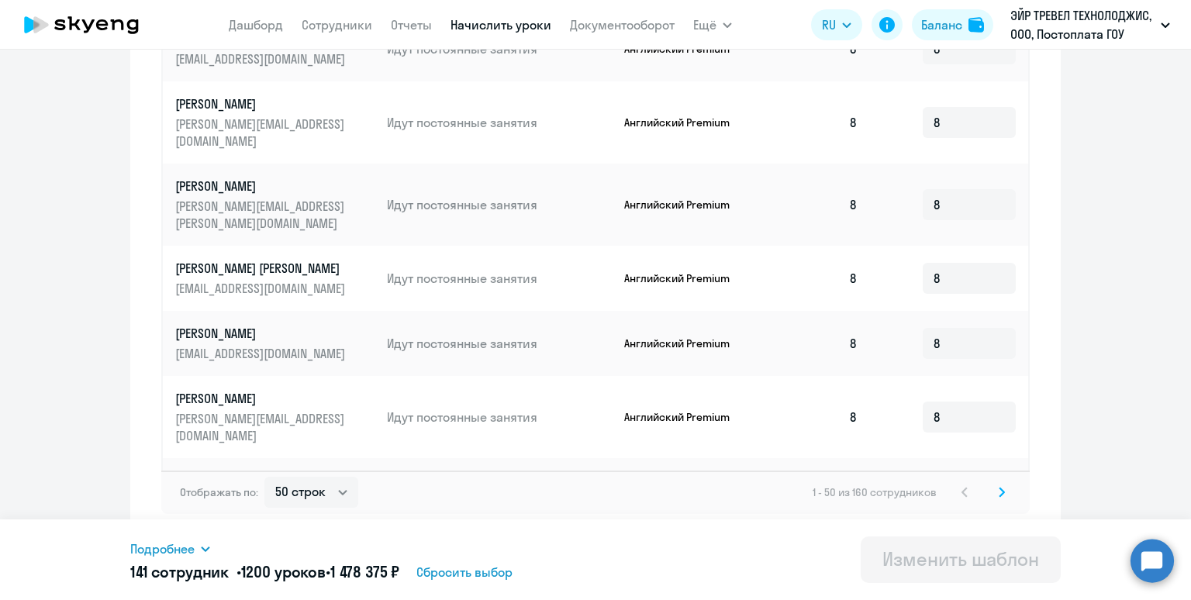
click at [1001, 492] on icon at bounding box center [1002, 492] width 6 height 11
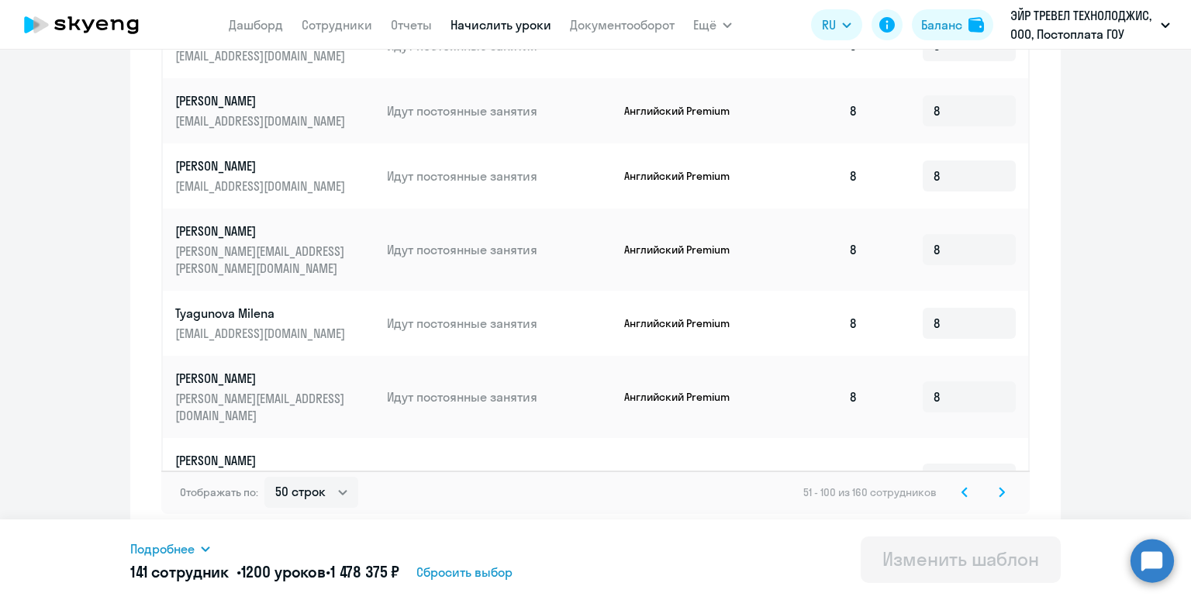
click at [1000, 495] on icon at bounding box center [1001, 492] width 5 height 9
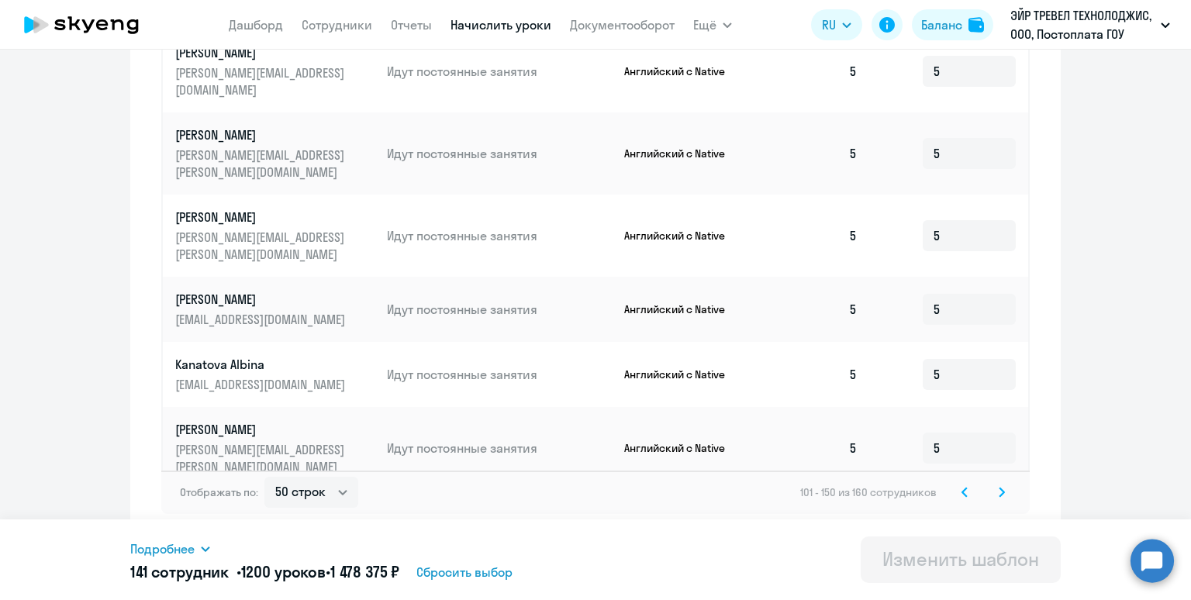
click at [1002, 492] on icon at bounding box center [1002, 492] width 6 height 11
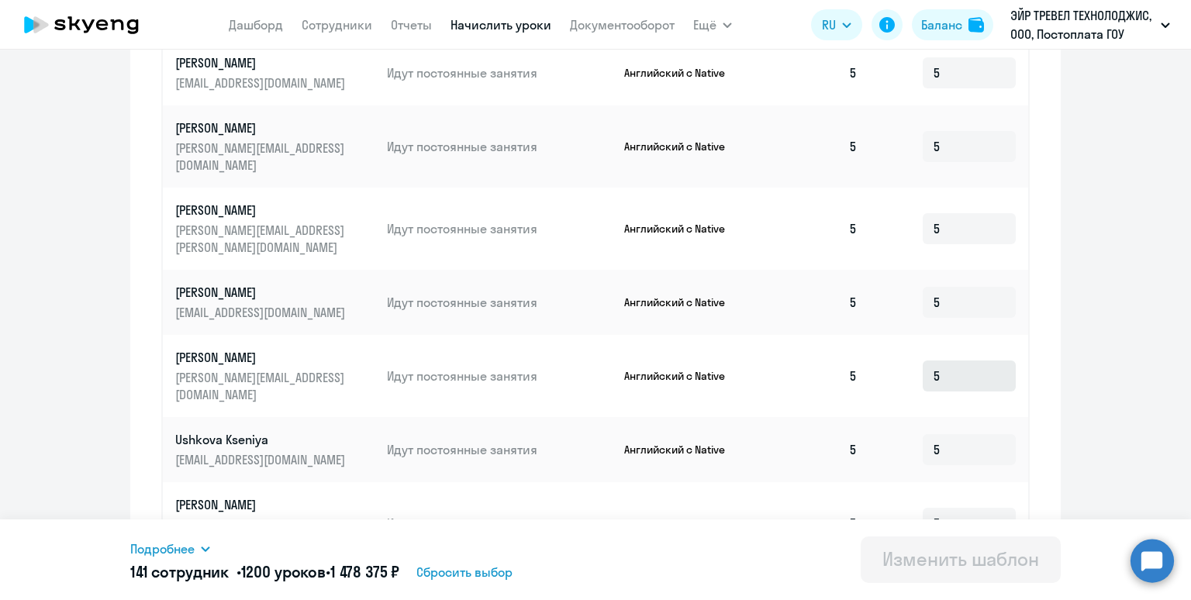
scroll to position [840, 0]
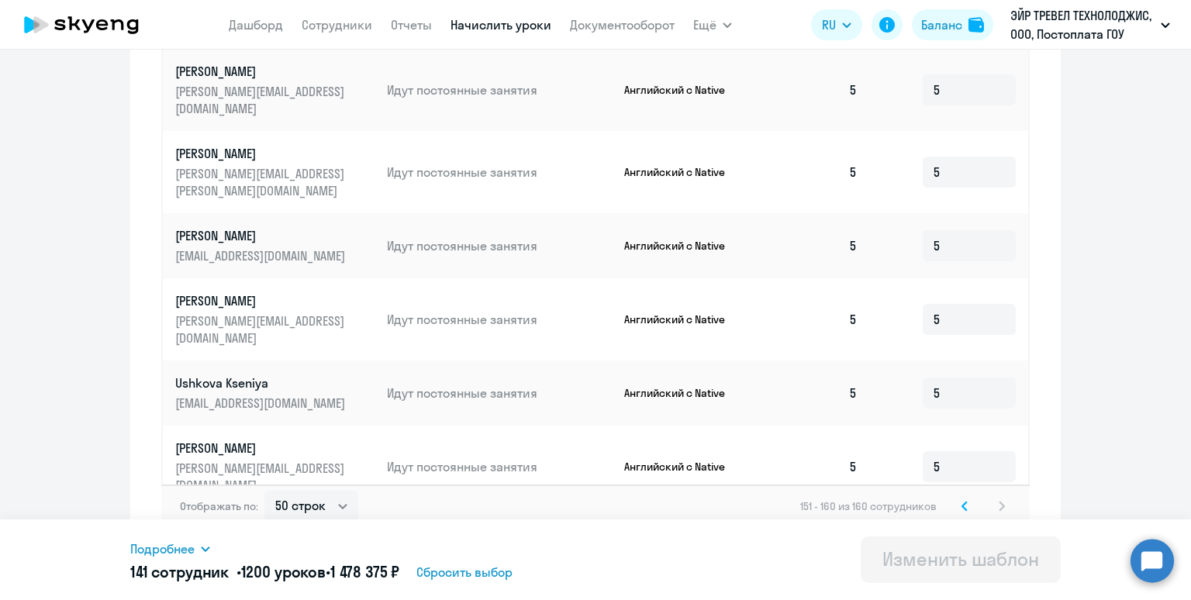
click at [965, 501] on icon at bounding box center [964, 506] width 6 height 11
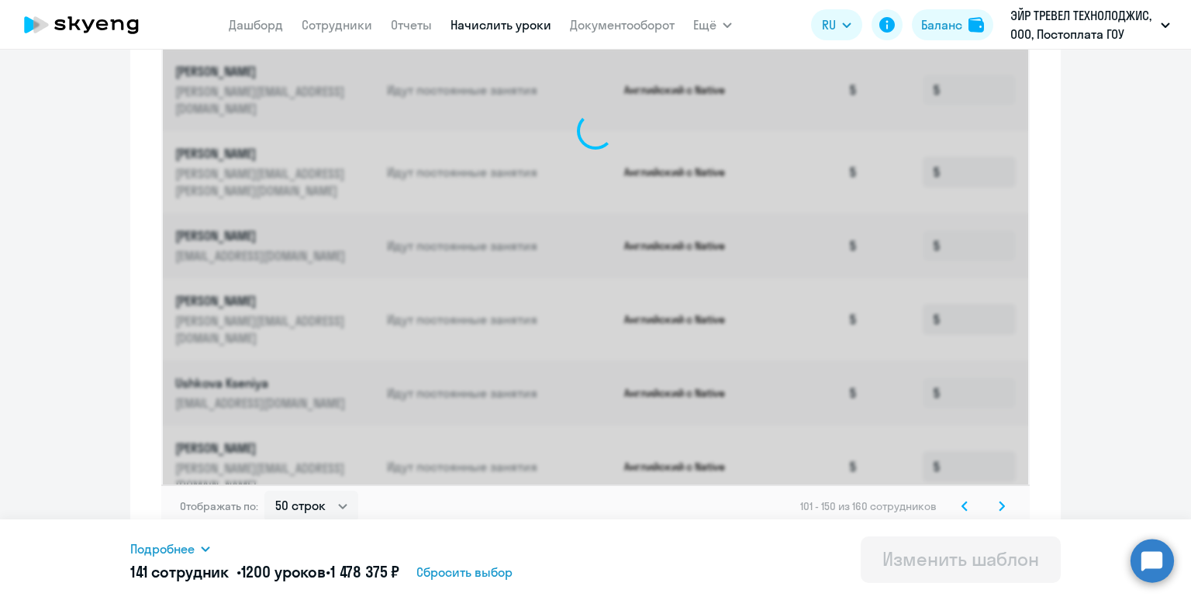
click at [965, 501] on icon at bounding box center [964, 506] width 6 height 11
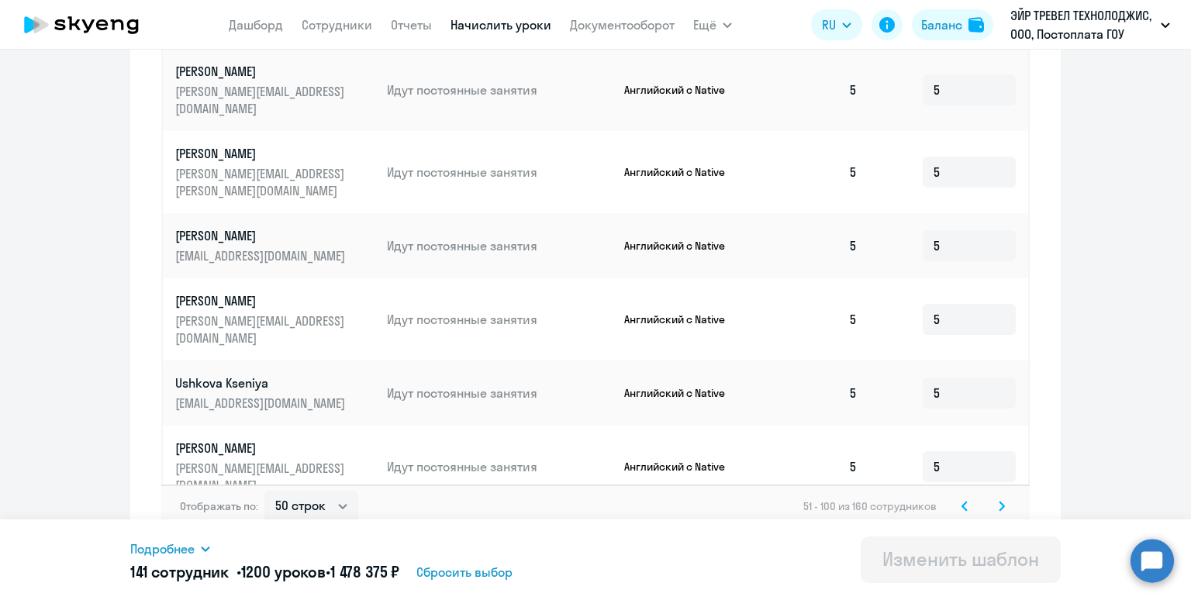
click at [965, 501] on icon at bounding box center [964, 506] width 6 height 11
click at [965, 497] on div "1 - 50 из 160 сотрудников" at bounding box center [912, 506] width 198 height 19
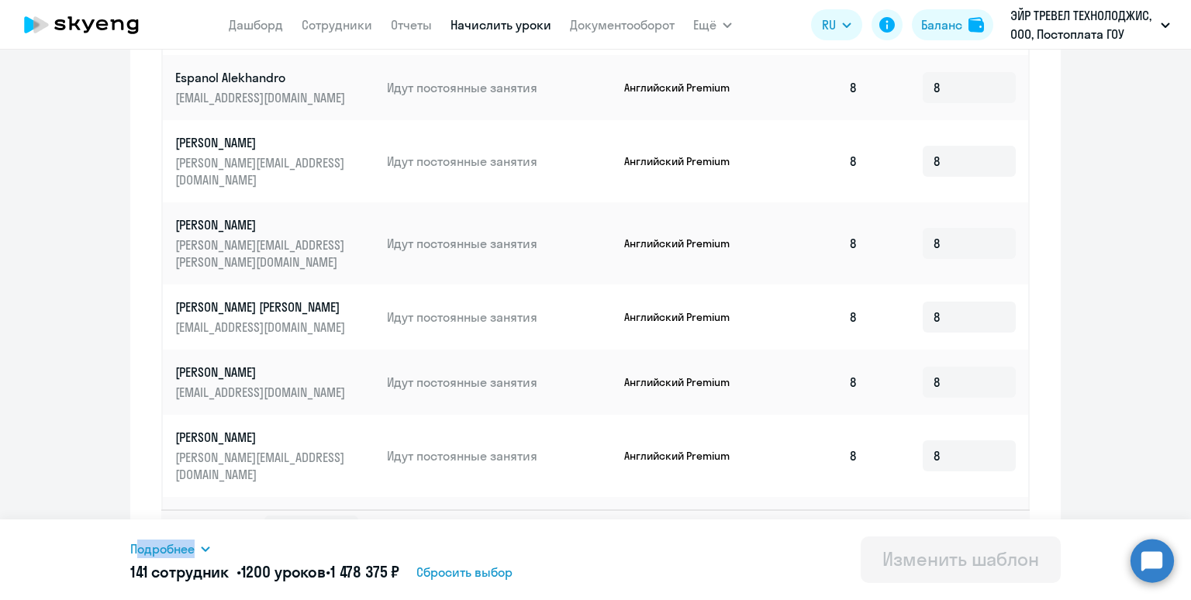
scroll to position [854, 0]
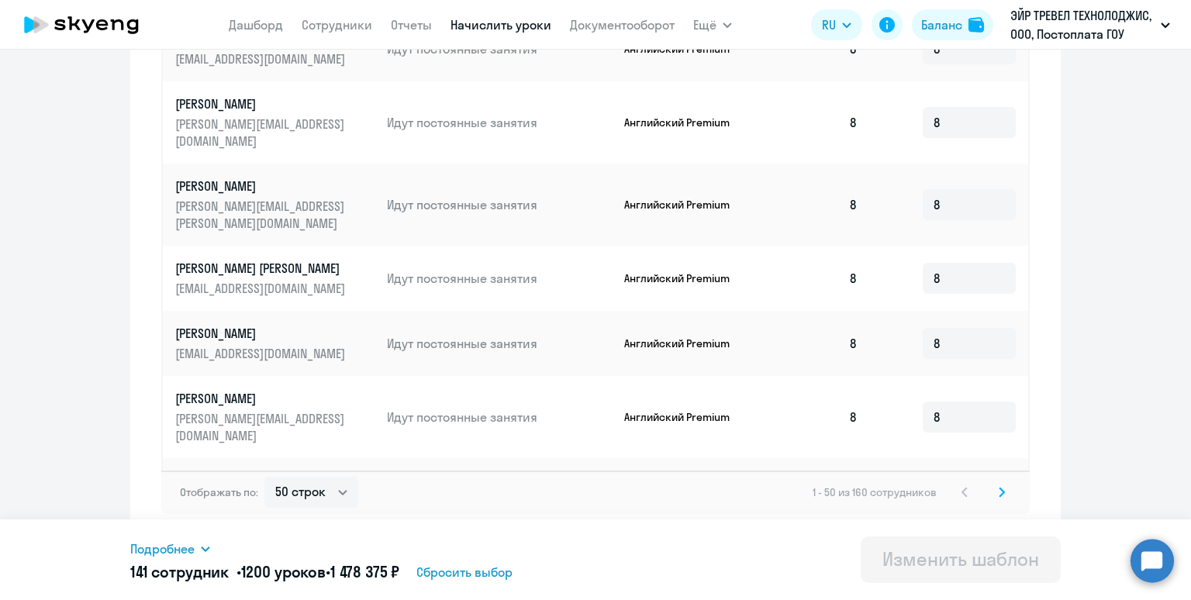
click at [1006, 492] on svg-icon at bounding box center [1001, 492] width 19 height 19
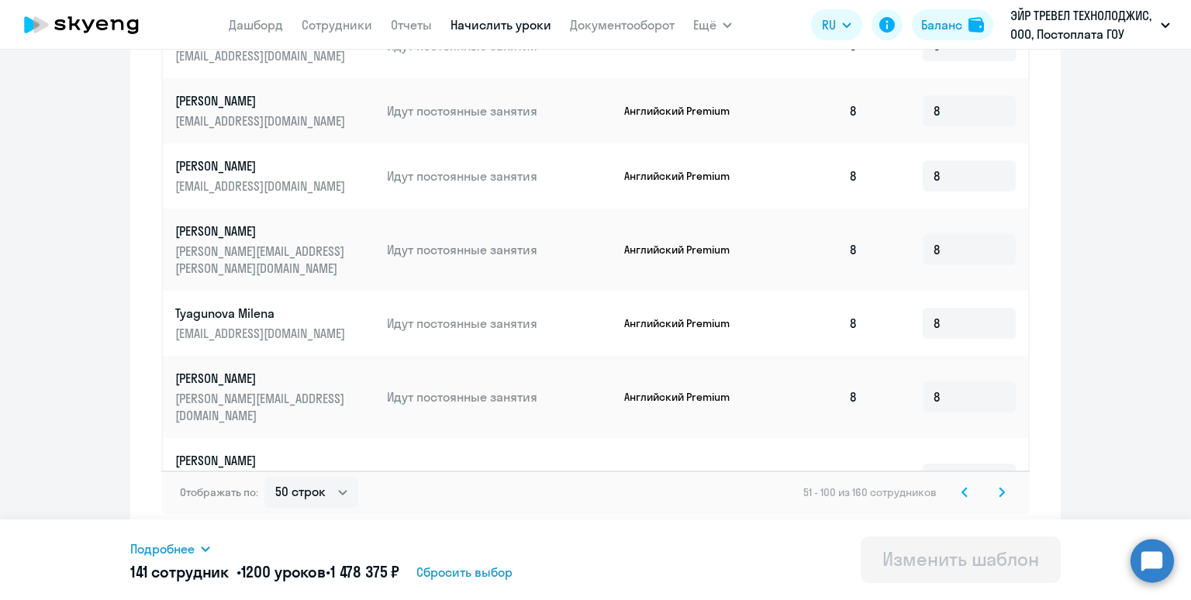
click at [1003, 492] on icon at bounding box center [1001, 492] width 5 height 9
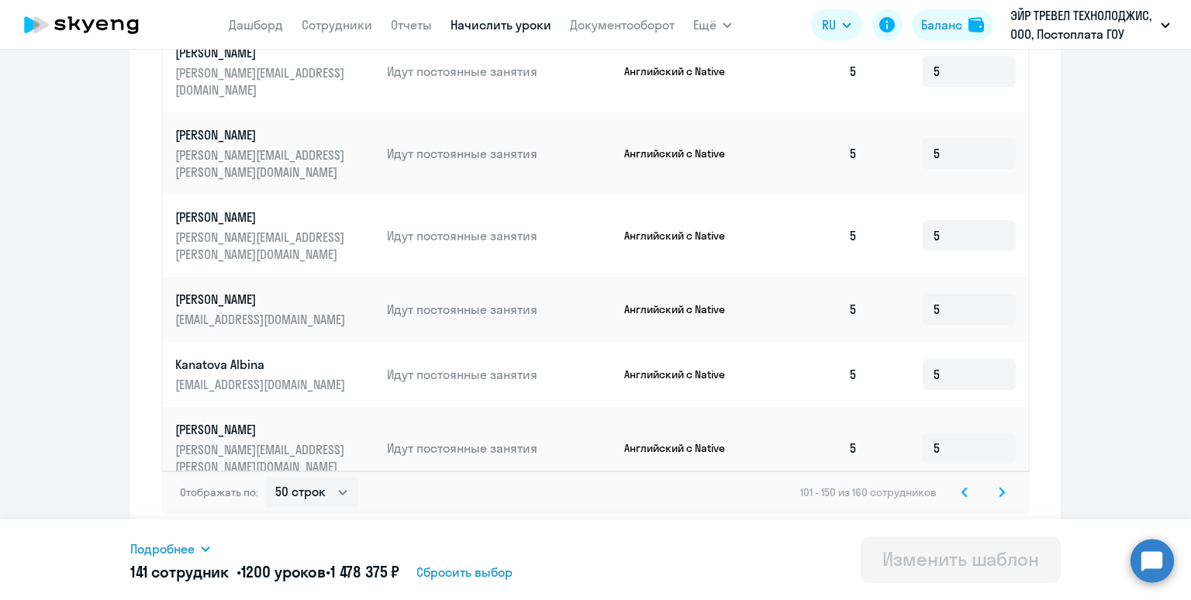
click at [999, 492] on icon at bounding box center [1002, 492] width 6 height 11
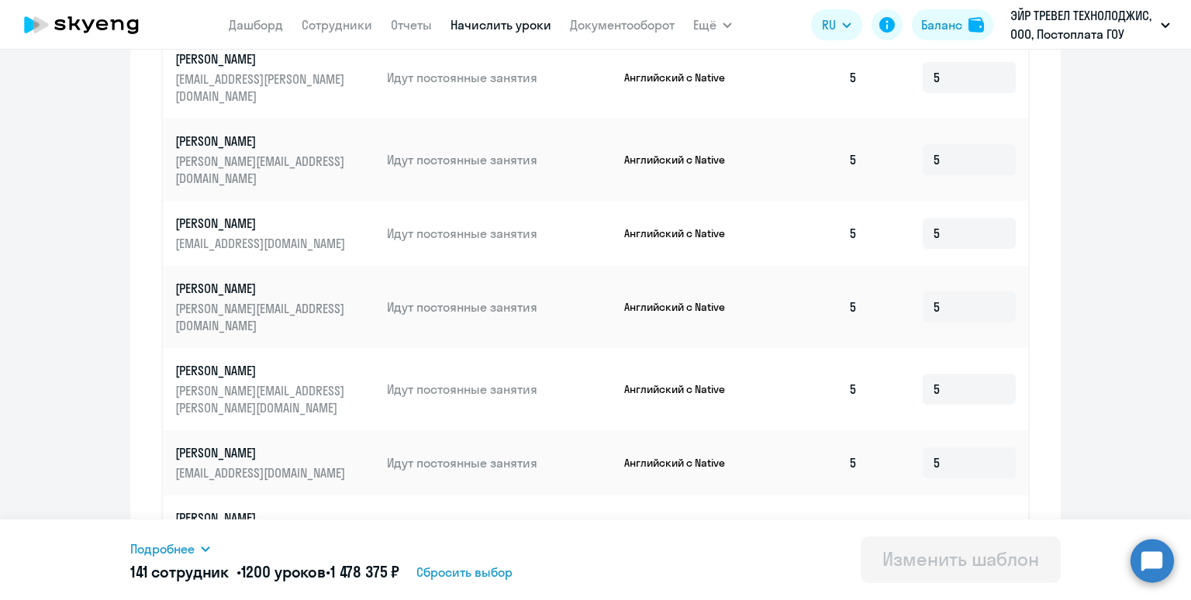
scroll to position [595, 0]
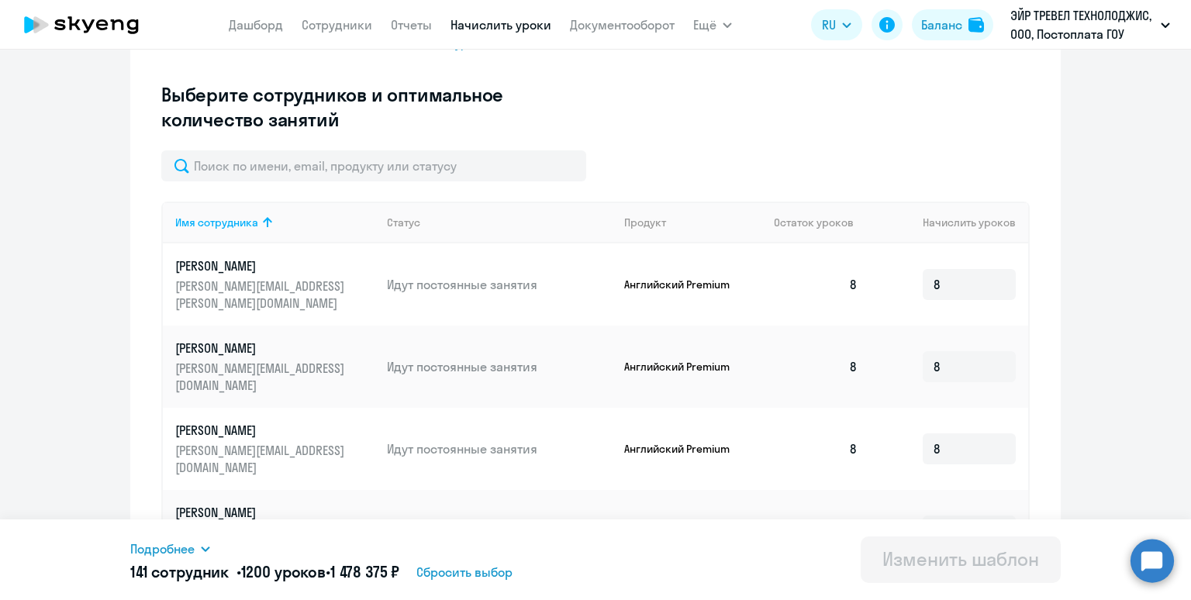
scroll to position [428, 0]
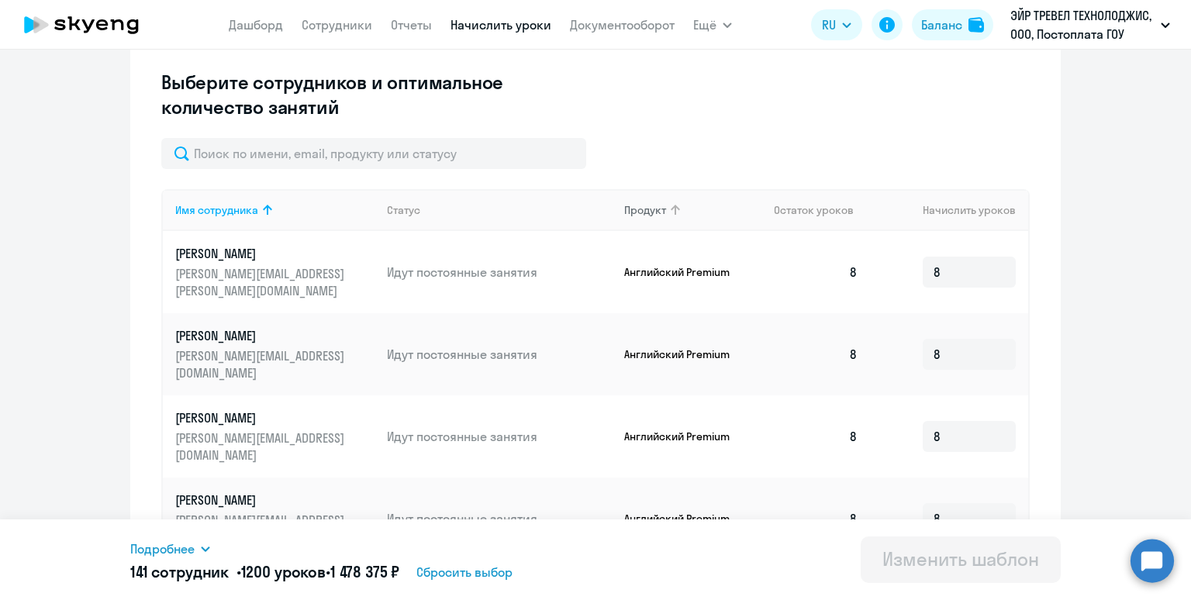
click at [638, 209] on div "Продукт" at bounding box center [645, 210] width 42 height 14
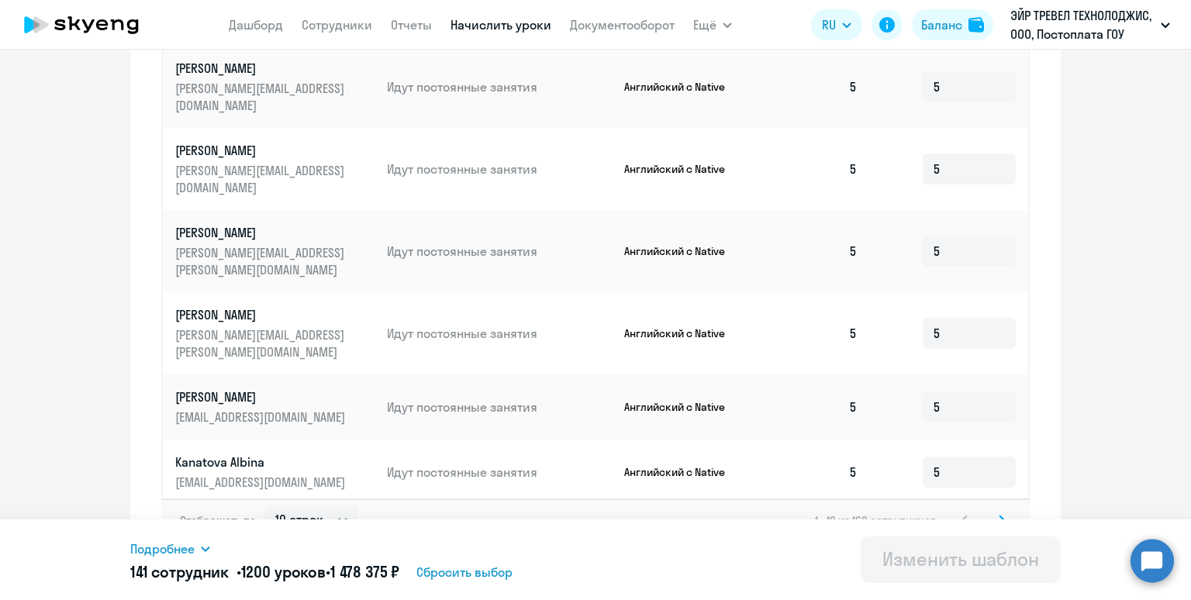
scroll to position [840, 0]
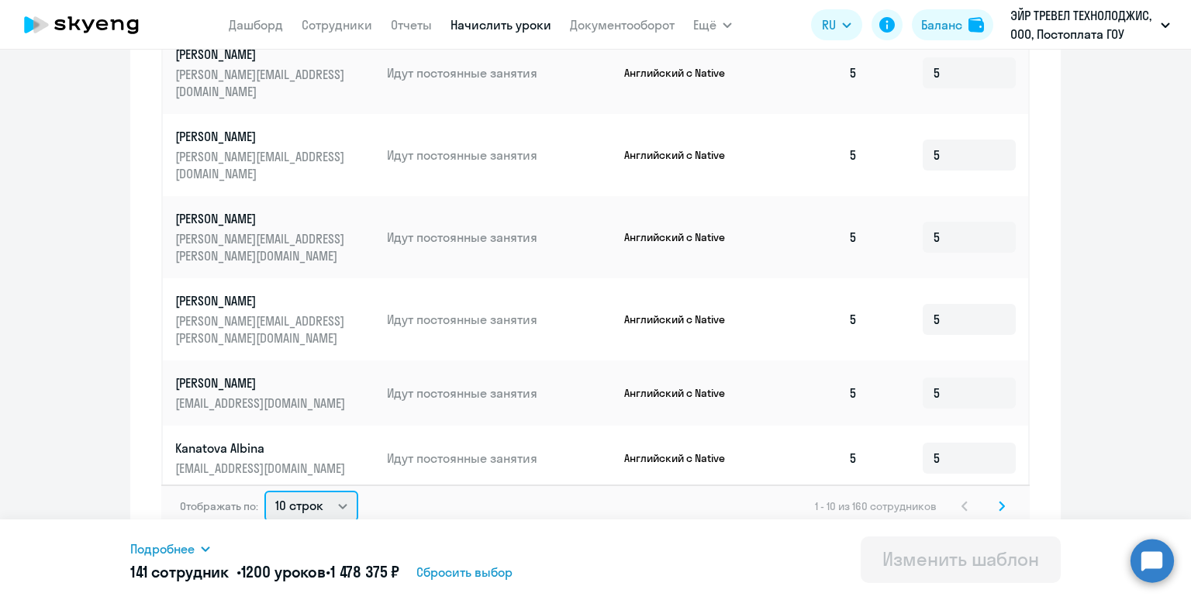
click at [295, 492] on select "10 строк 30 строк 50 строк" at bounding box center [311, 506] width 94 height 31
select select "50"
click at [264, 491] on select "10 строк 30 строк 50 строк" at bounding box center [311, 506] width 94 height 31
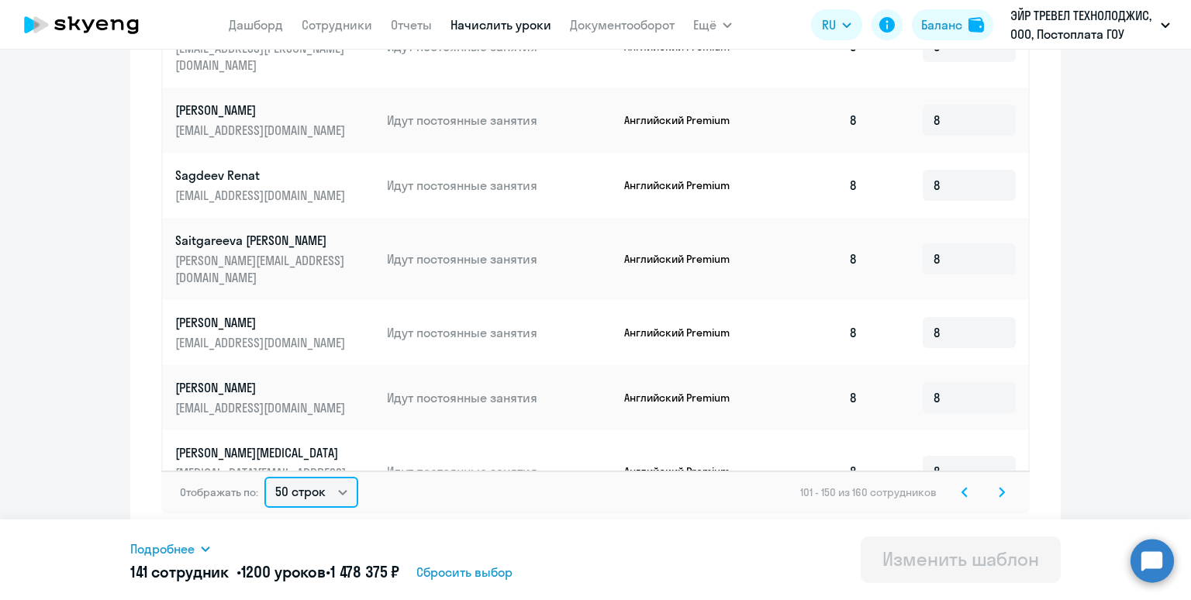
scroll to position [797, 0]
click at [964, 493] on icon at bounding box center [964, 492] width 5 height 9
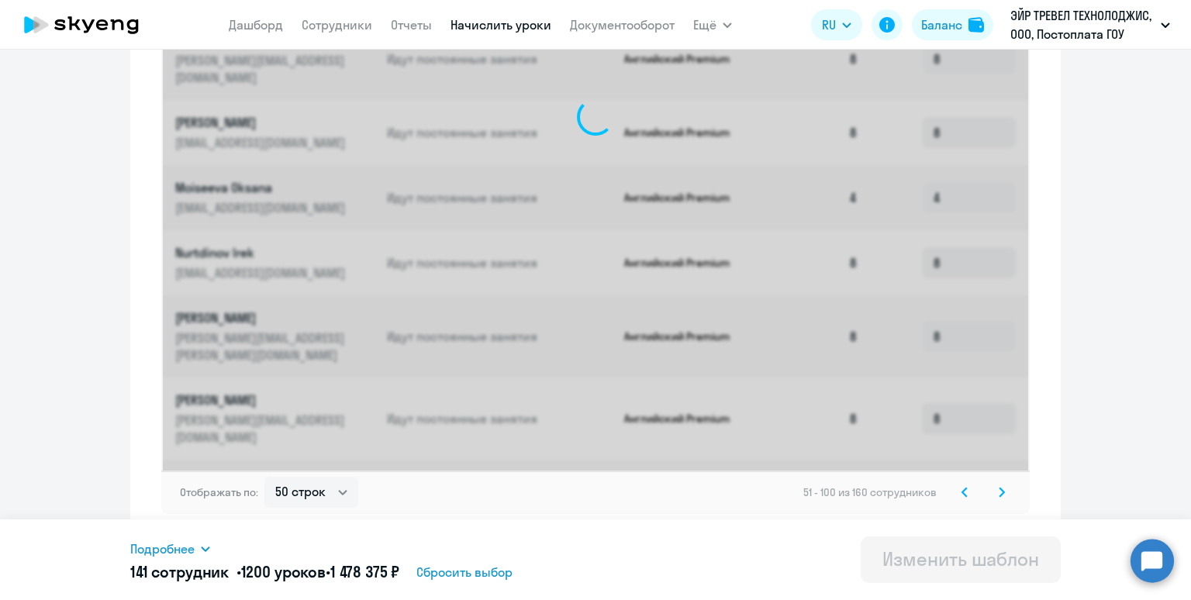
click at [1003, 492] on icon at bounding box center [1001, 492] width 5 height 9
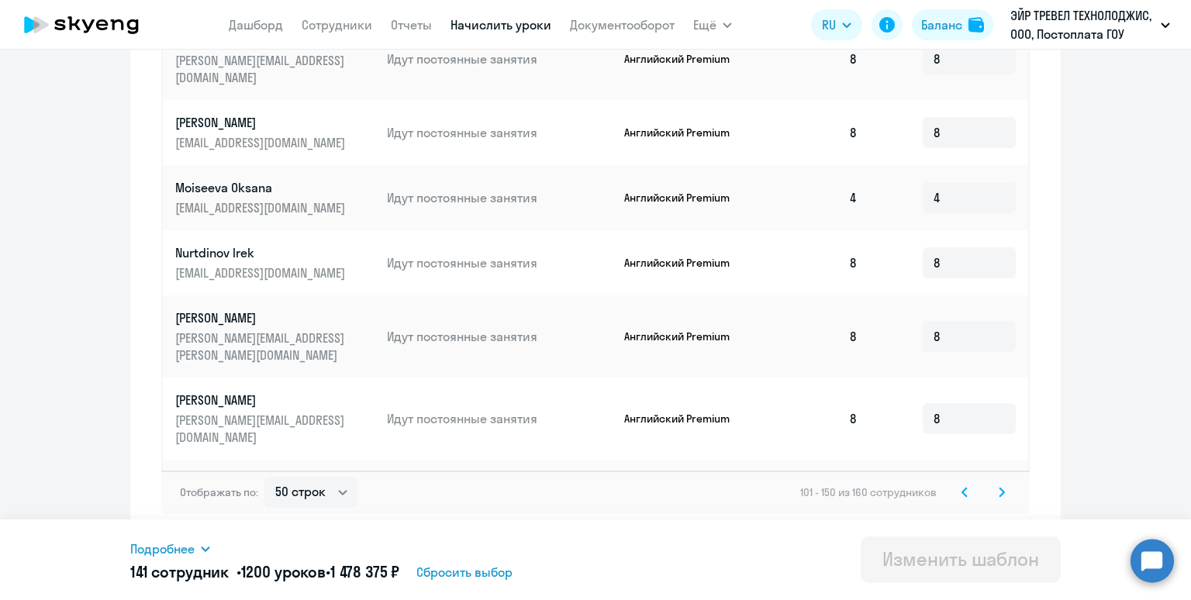
click at [1003, 492] on icon at bounding box center [1001, 492] width 5 height 9
click at [1003, 492] on div "151 - 160 из 160 сотрудников" at bounding box center [905, 492] width 211 height 19
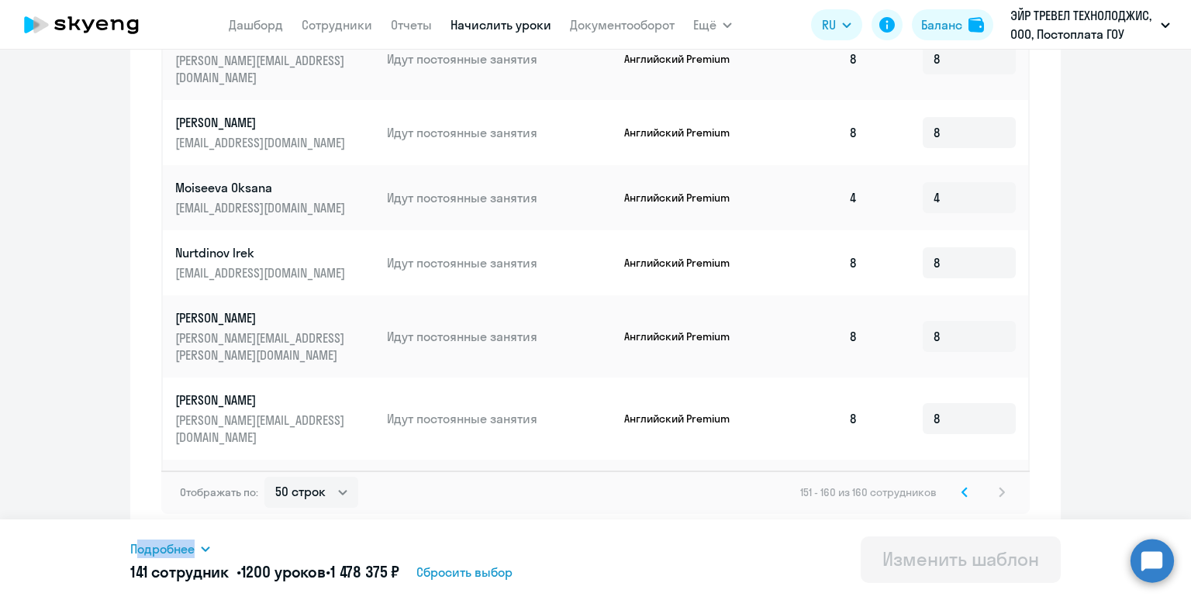
click at [1003, 492] on div "151 - 160 из 160 сотрудников" at bounding box center [905, 492] width 211 height 19
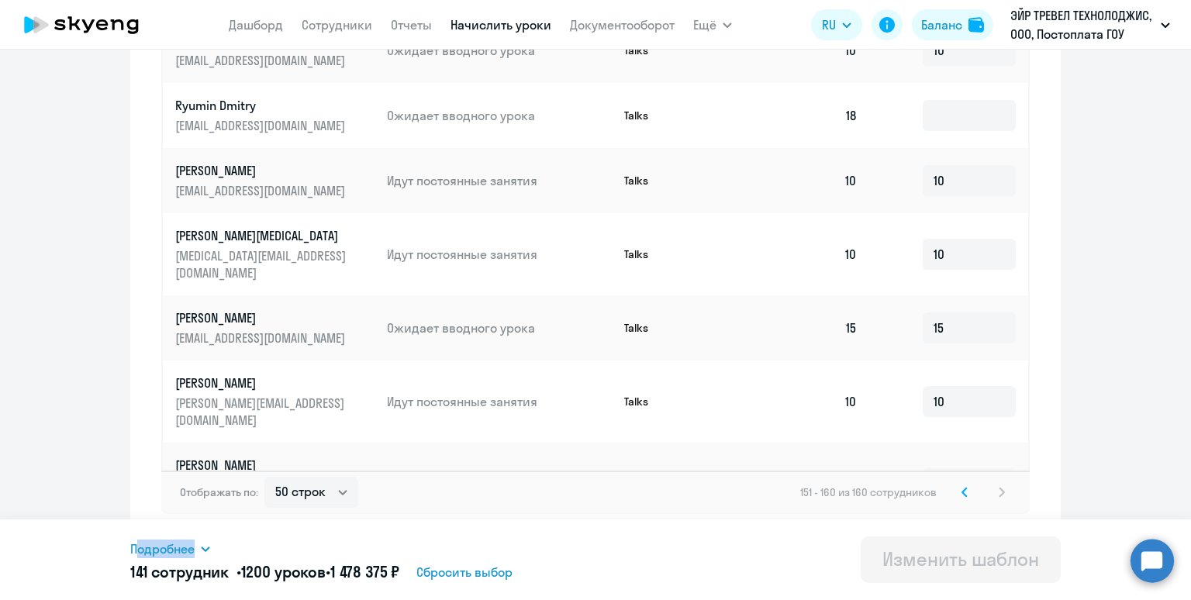
scroll to position [840, 0]
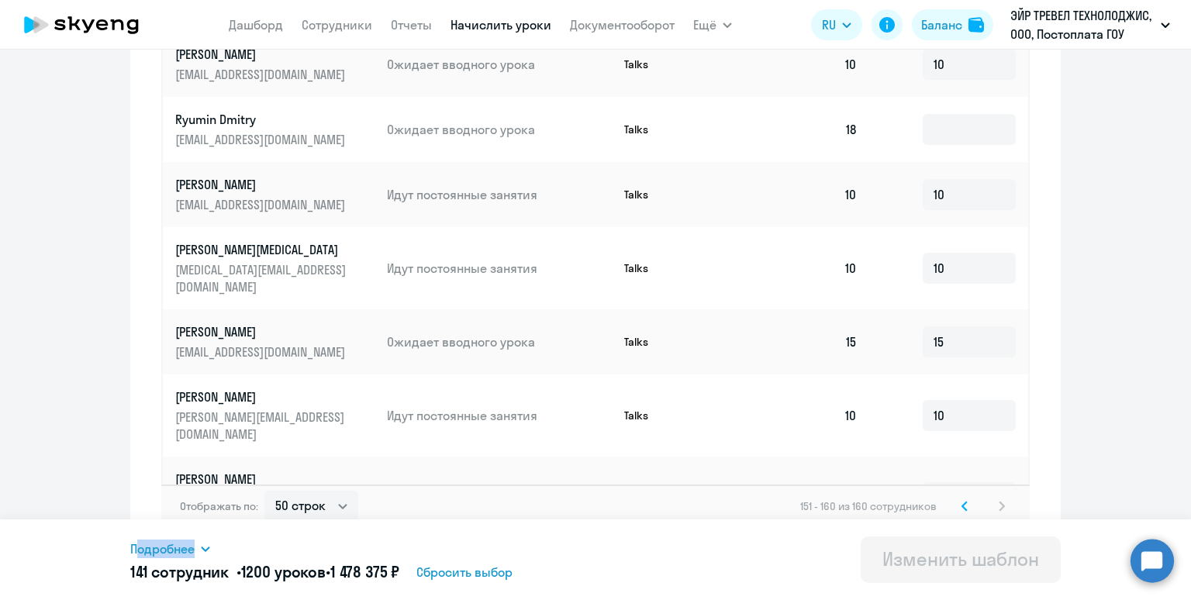
click at [1003, 497] on div "151 - 160 из 160 сотрудников" at bounding box center [905, 506] width 211 height 19
click at [963, 502] on icon at bounding box center [964, 506] width 5 height 9
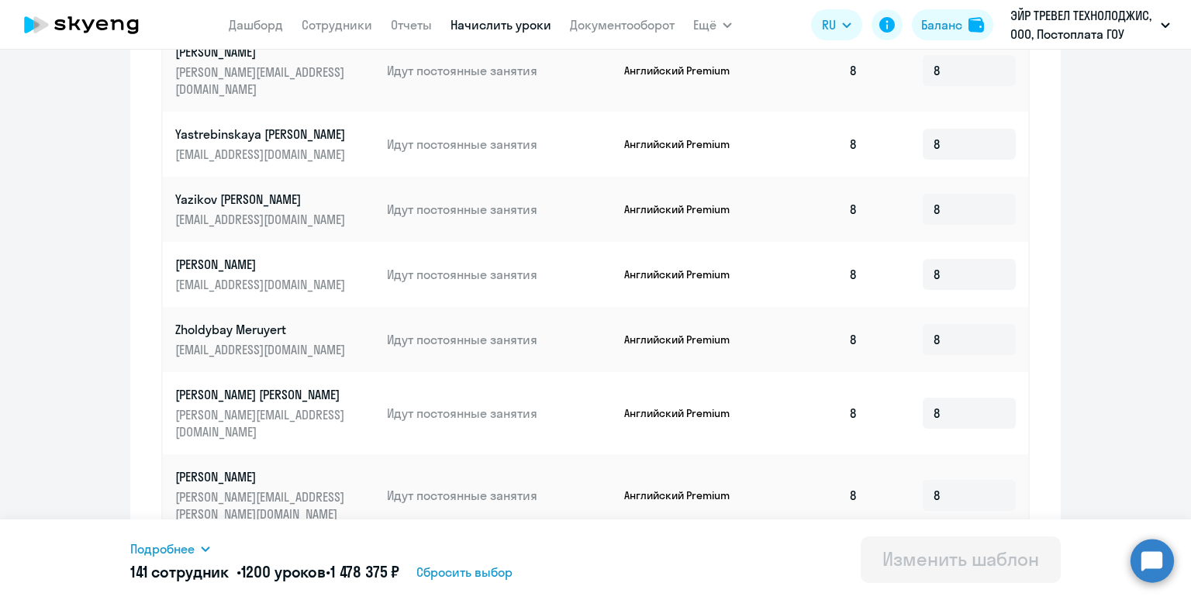
scroll to position [854, 0]
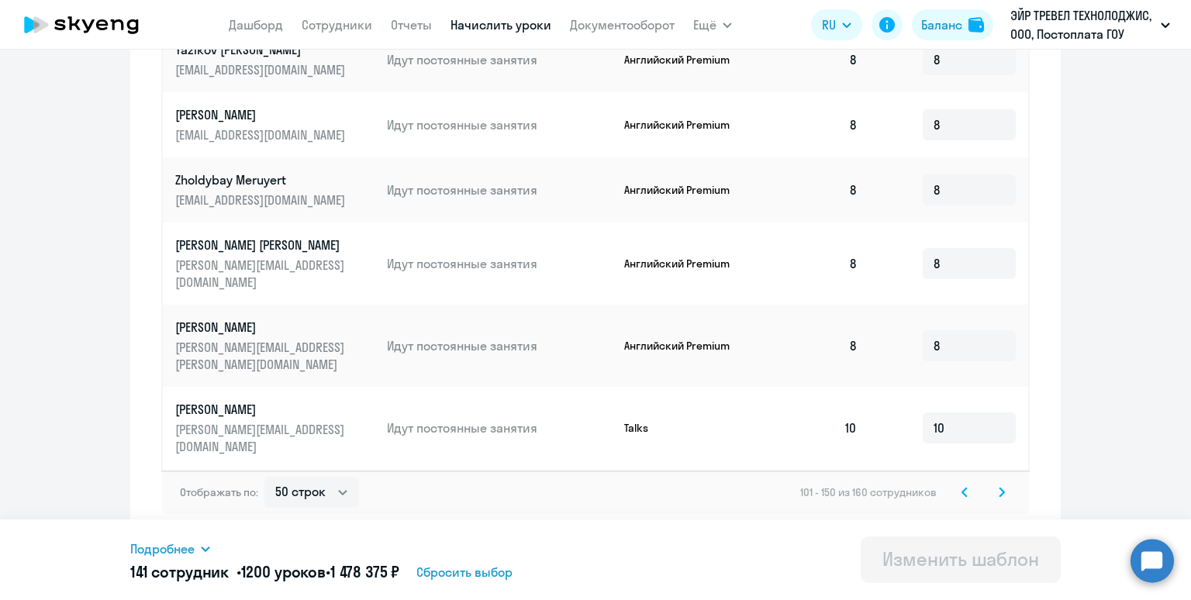
click at [966, 492] on icon at bounding box center [964, 492] width 6 height 11
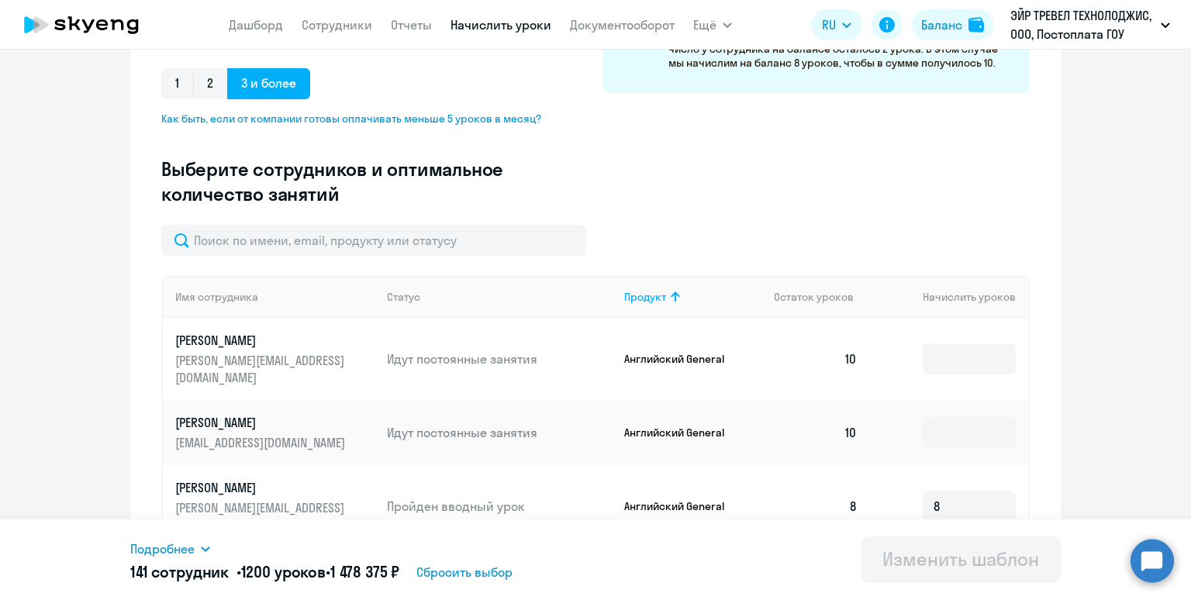
scroll to position [351, 0]
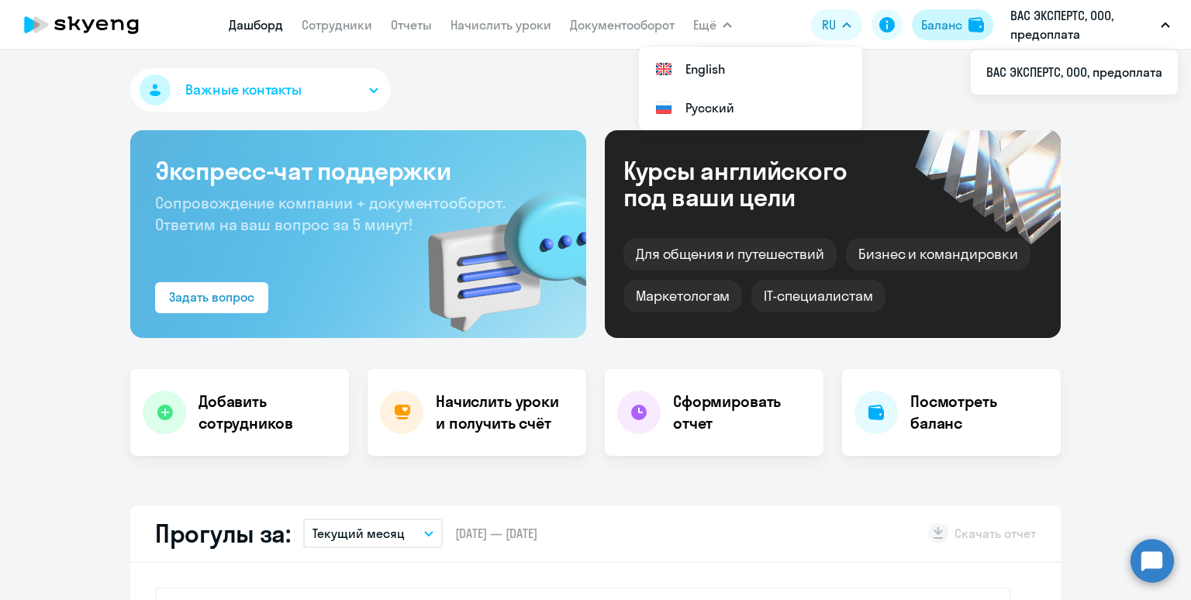
click at [944, 26] on div "Баланс" at bounding box center [941, 25] width 41 height 19
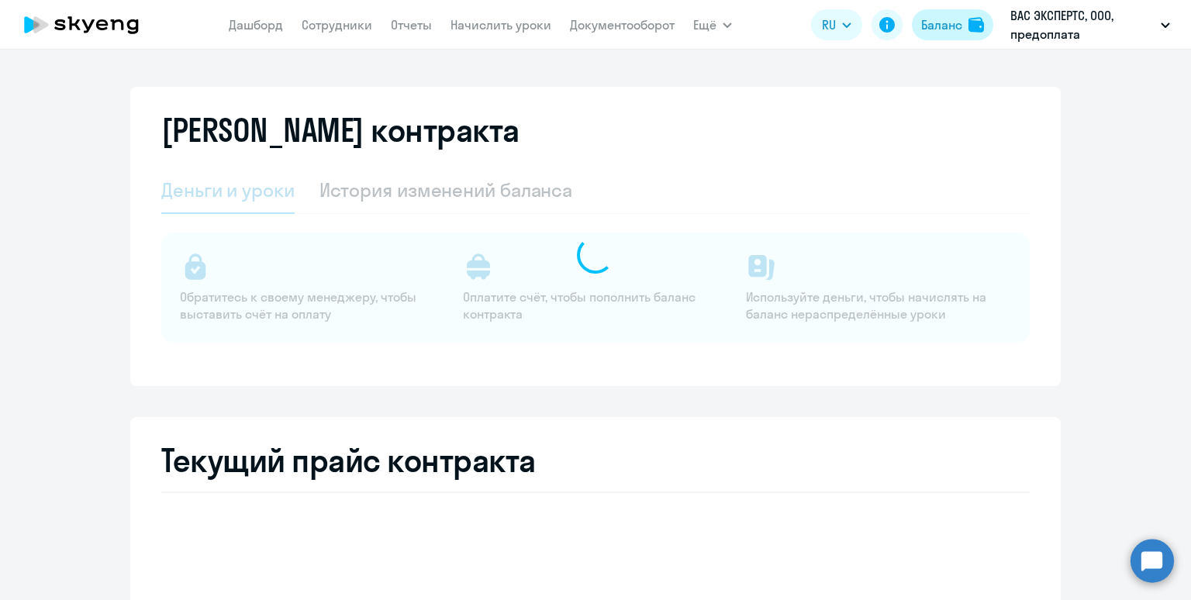
select select "english_adult_not_native_speaker"
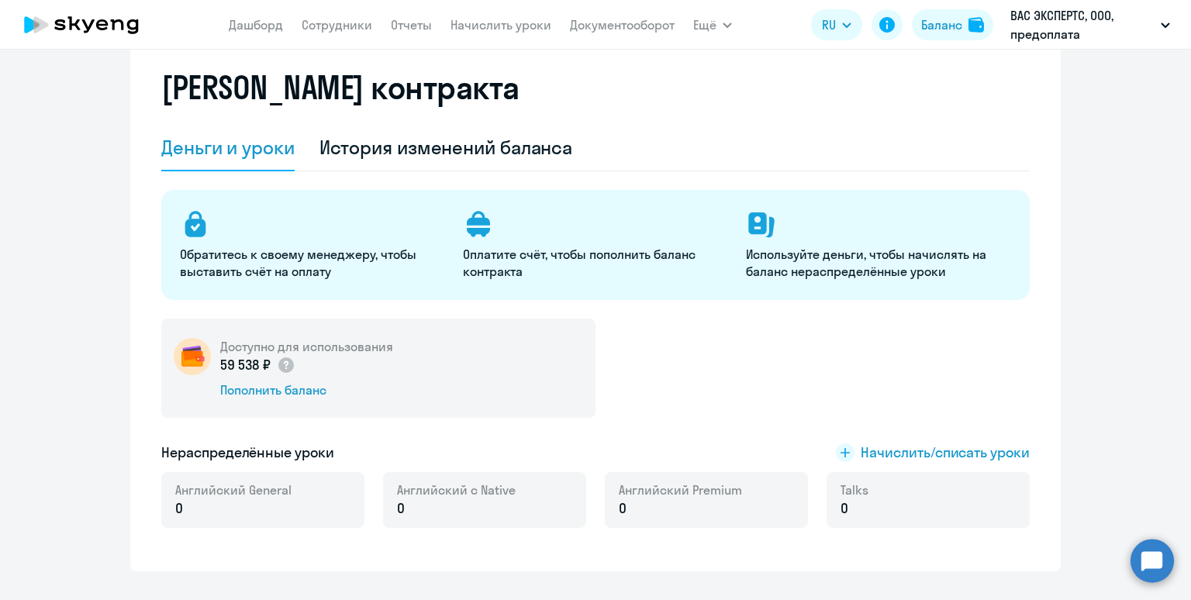
scroll to position [27, 0]
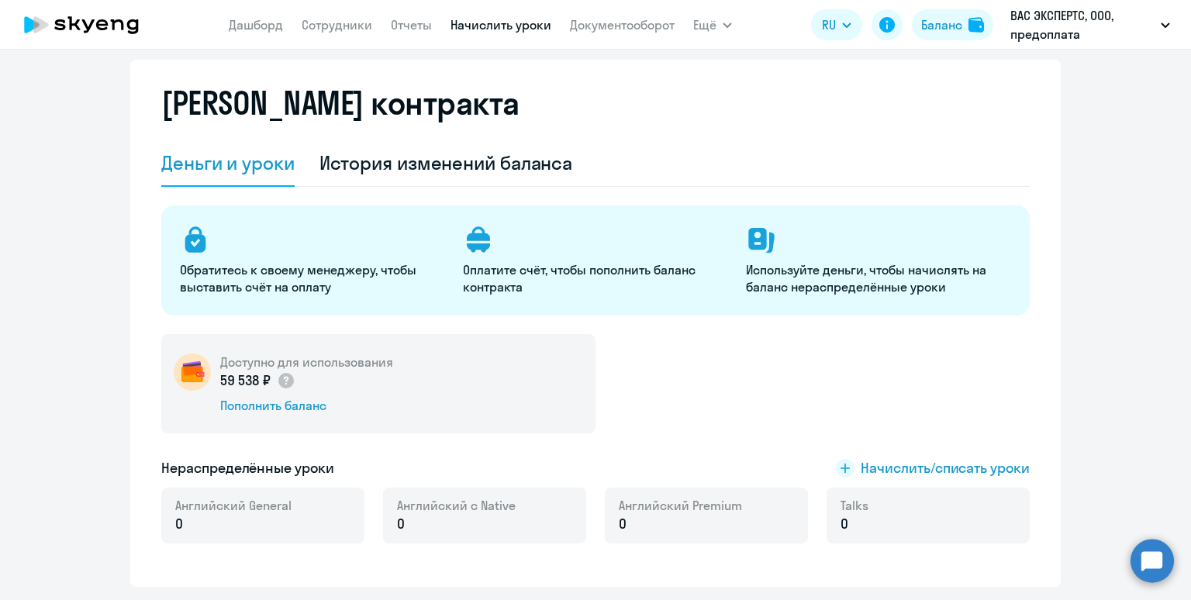
click at [475, 31] on link "Начислить уроки" at bounding box center [500, 25] width 101 height 16
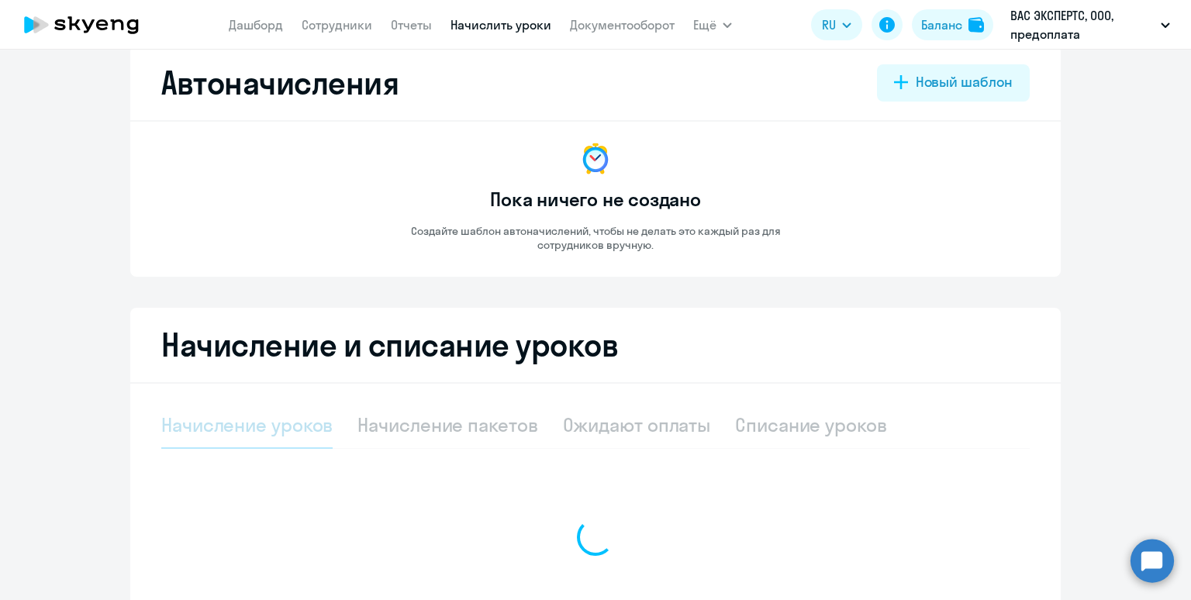
select select "10"
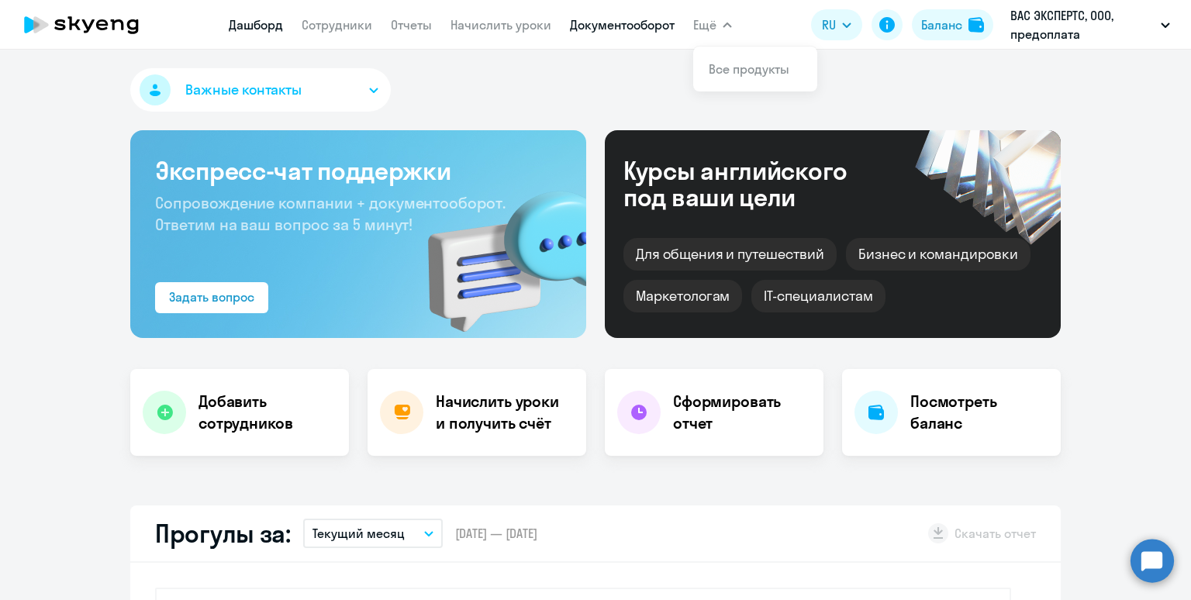
click at [627, 29] on link "Документооборот" at bounding box center [622, 25] width 105 height 16
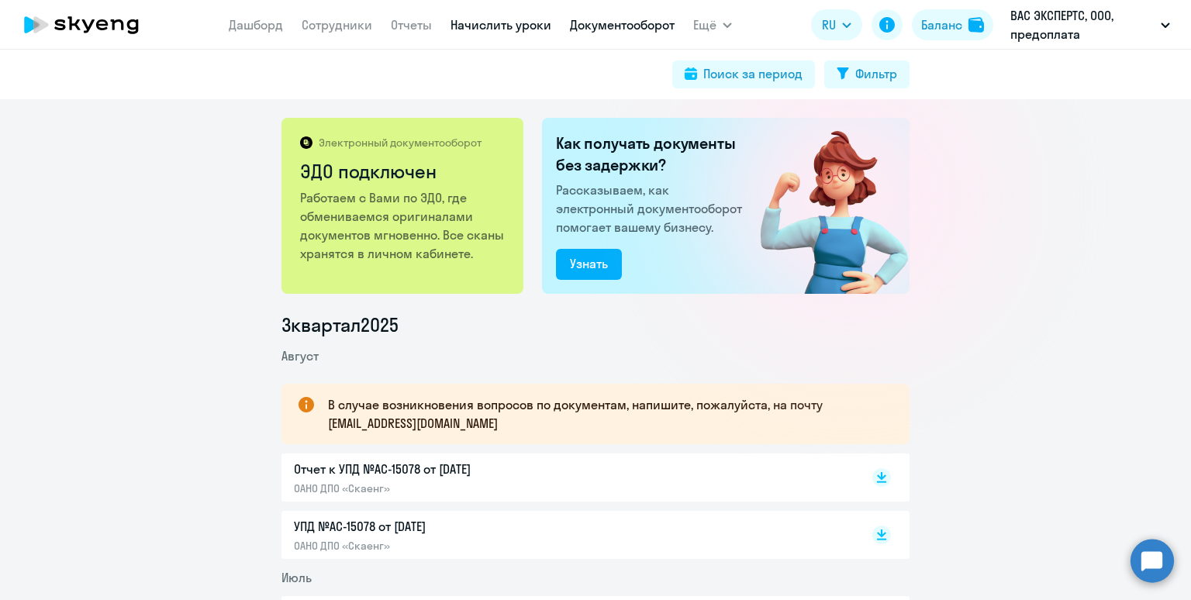
click at [461, 26] on link "Начислить уроки" at bounding box center [500, 25] width 101 height 16
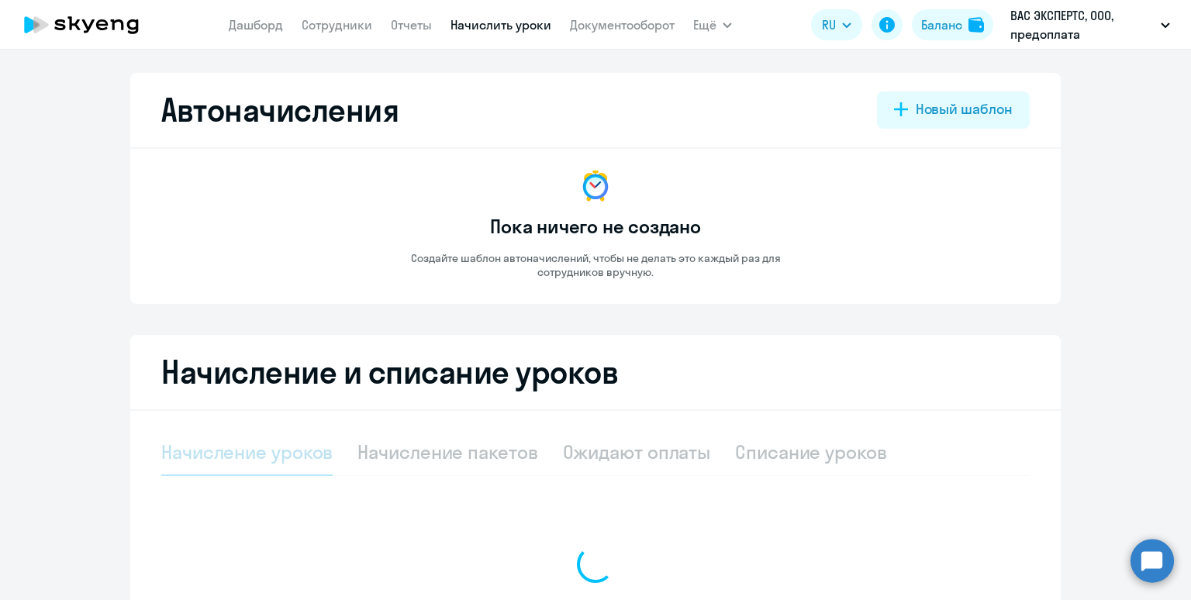
select select "10"
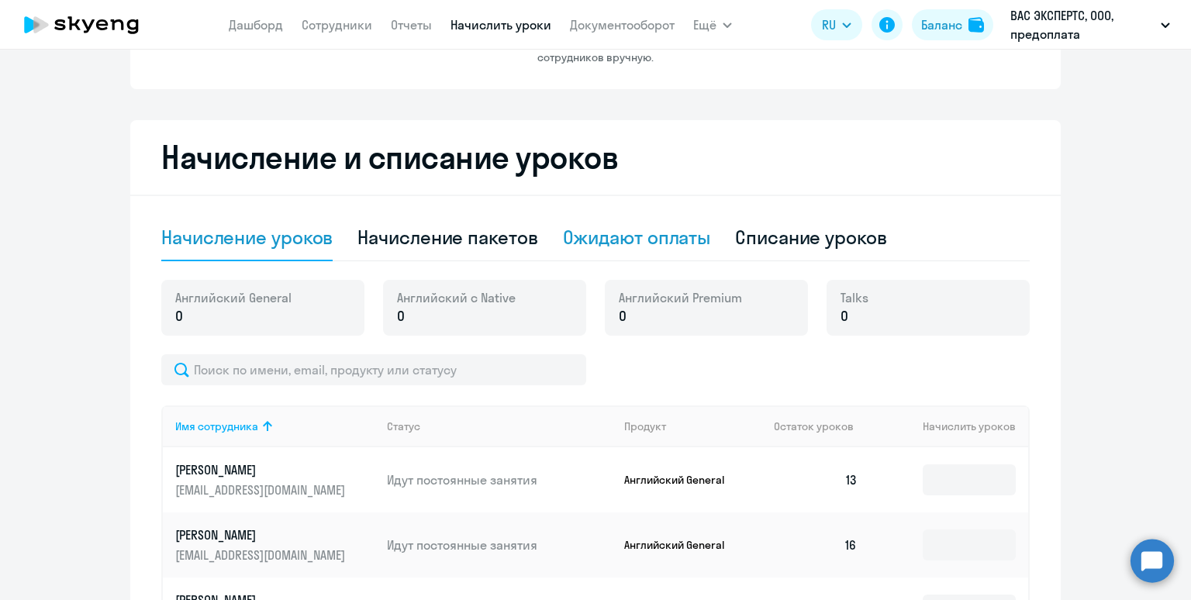
click at [570, 242] on div "Ожидают оплаты" at bounding box center [637, 237] width 148 height 25
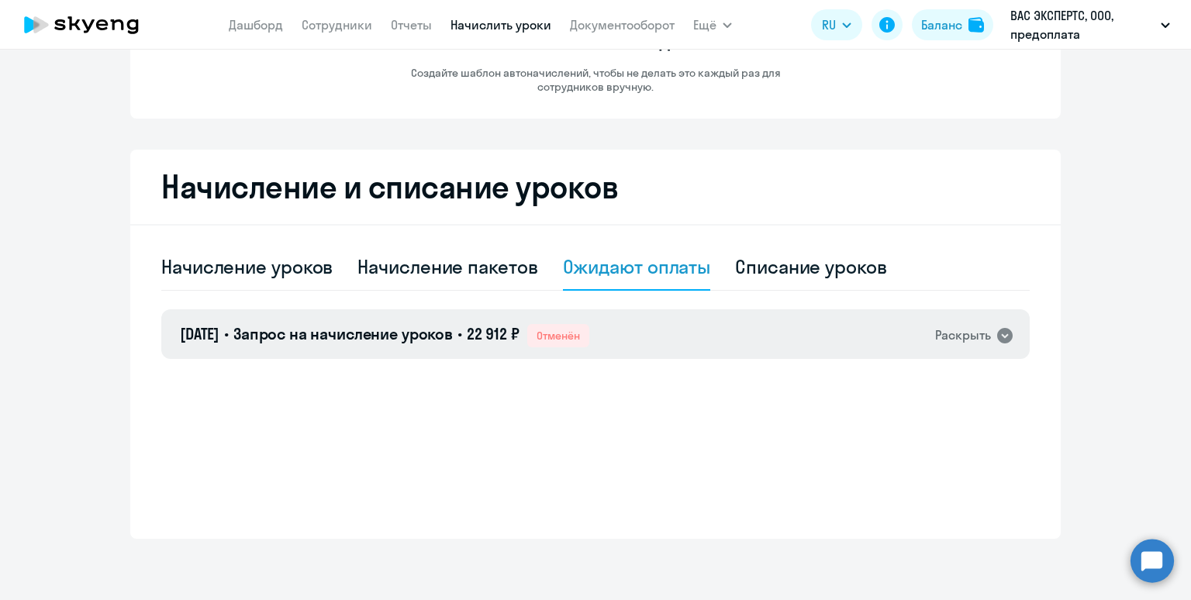
click at [568, 339] on span "Отменён" at bounding box center [558, 335] width 62 height 23
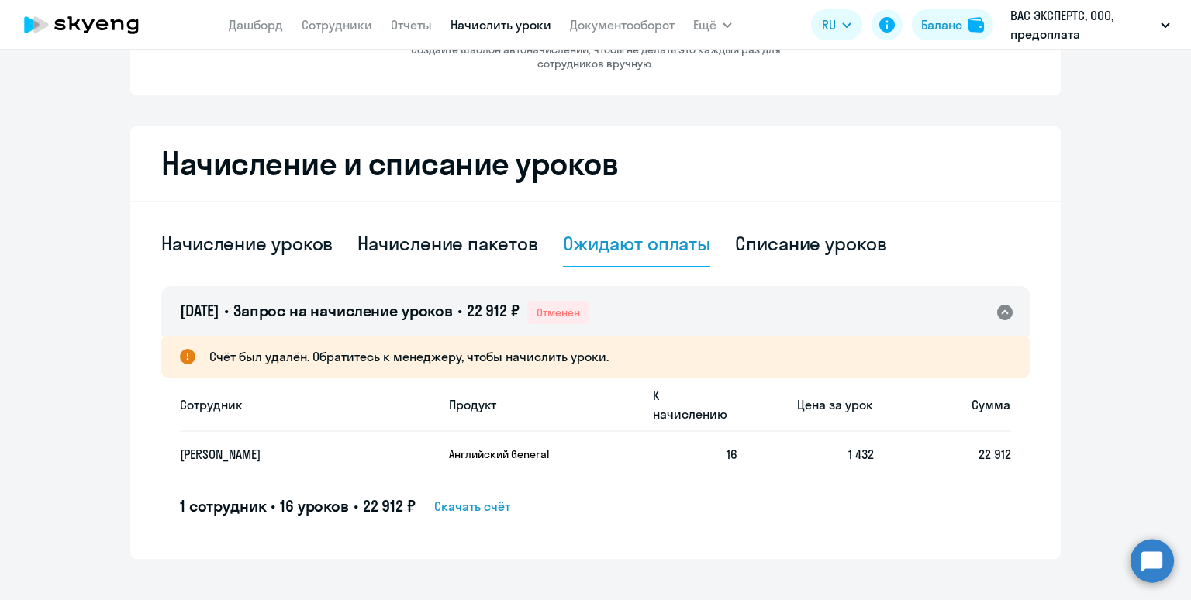
scroll to position [208, 0]
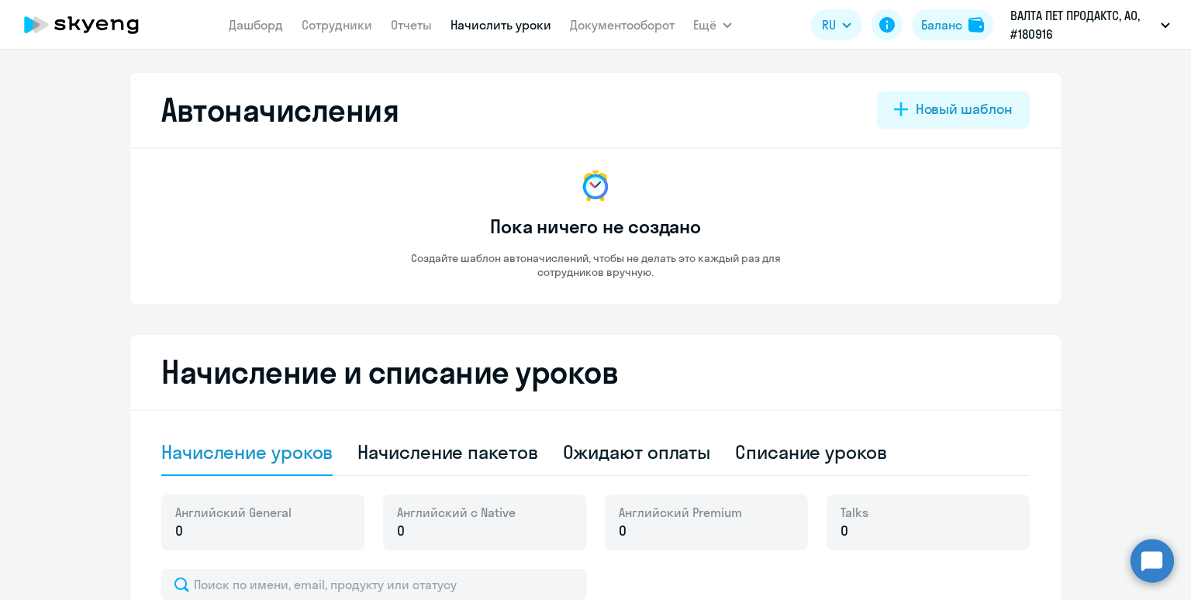
select select "10"
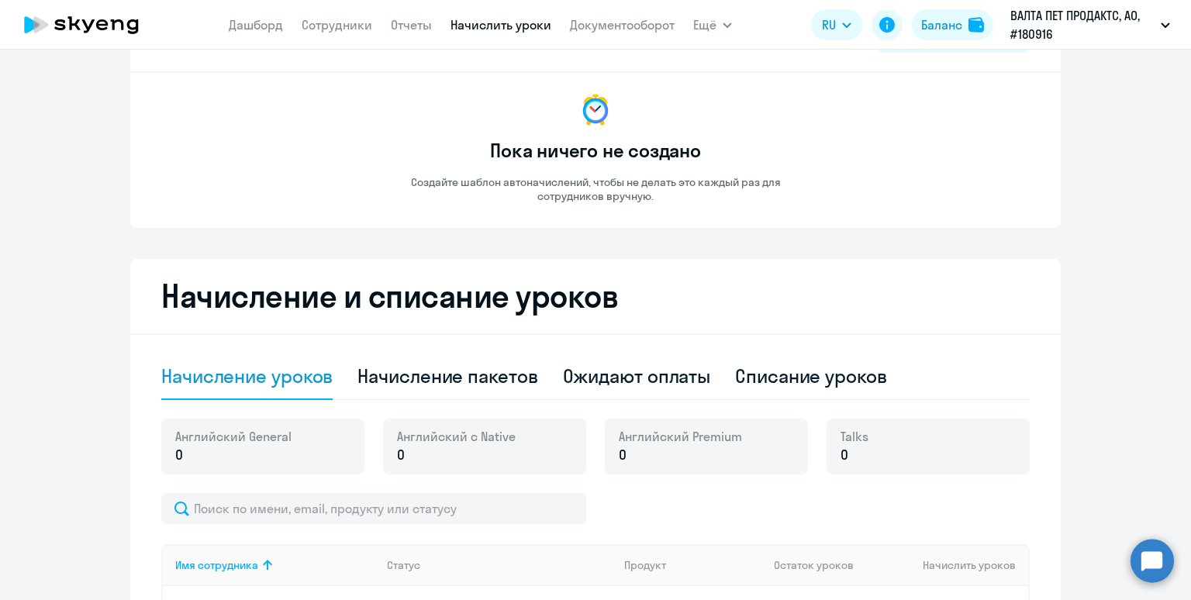
scroll to position [150, 0]
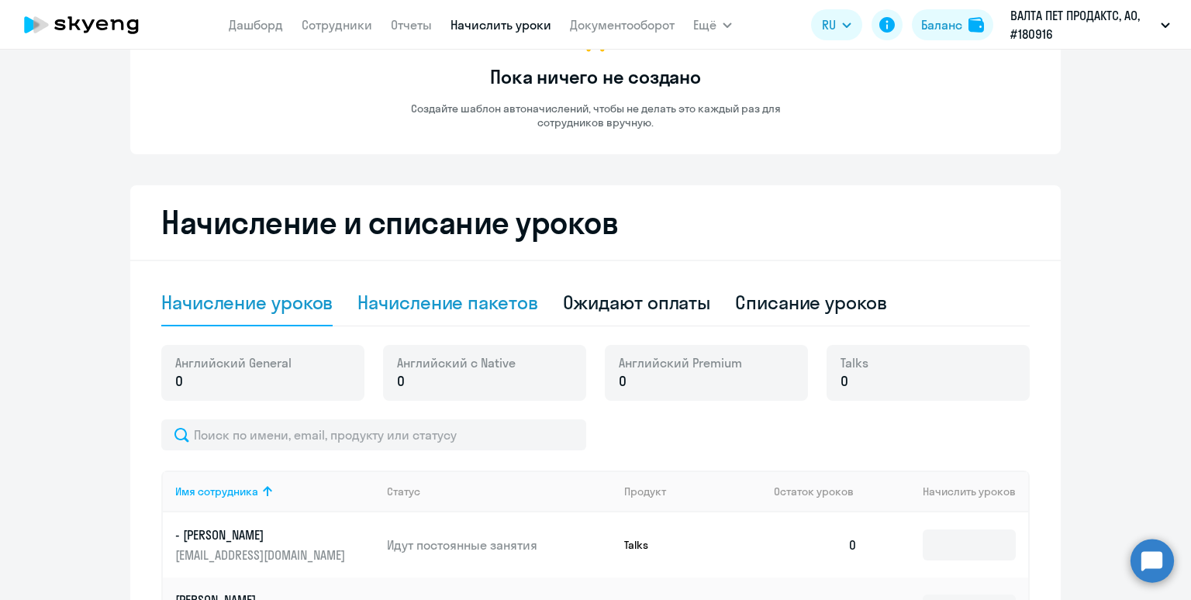
click at [446, 296] on div "Начисление пакетов" at bounding box center [447, 302] width 180 height 25
select select "10"
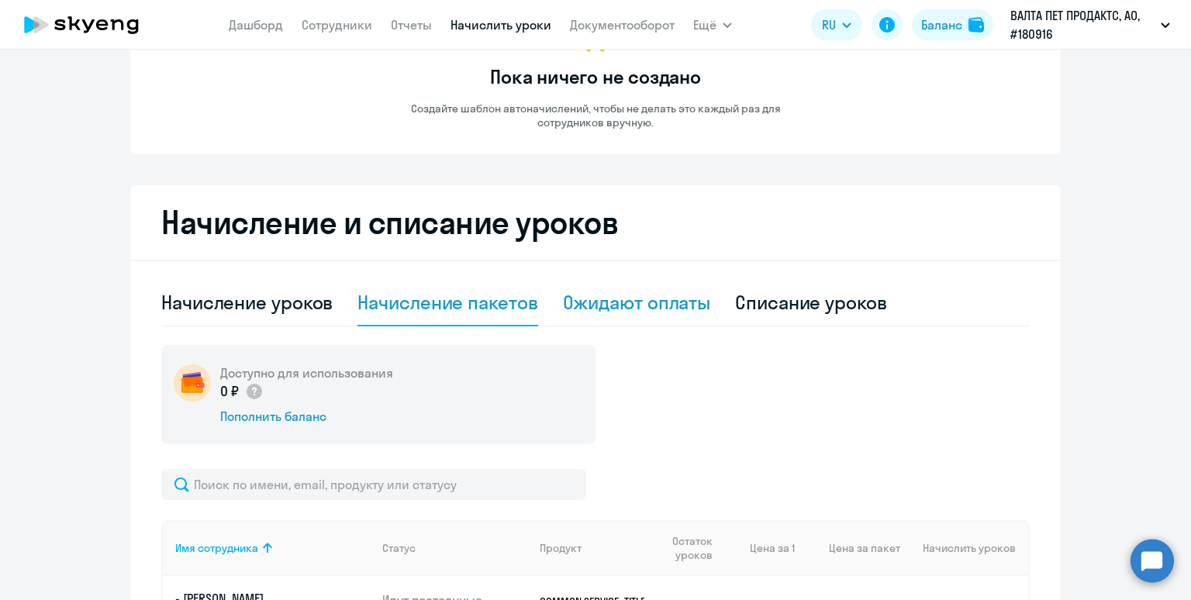
click at [620, 309] on div "Ожидают оплаты" at bounding box center [637, 302] width 148 height 25
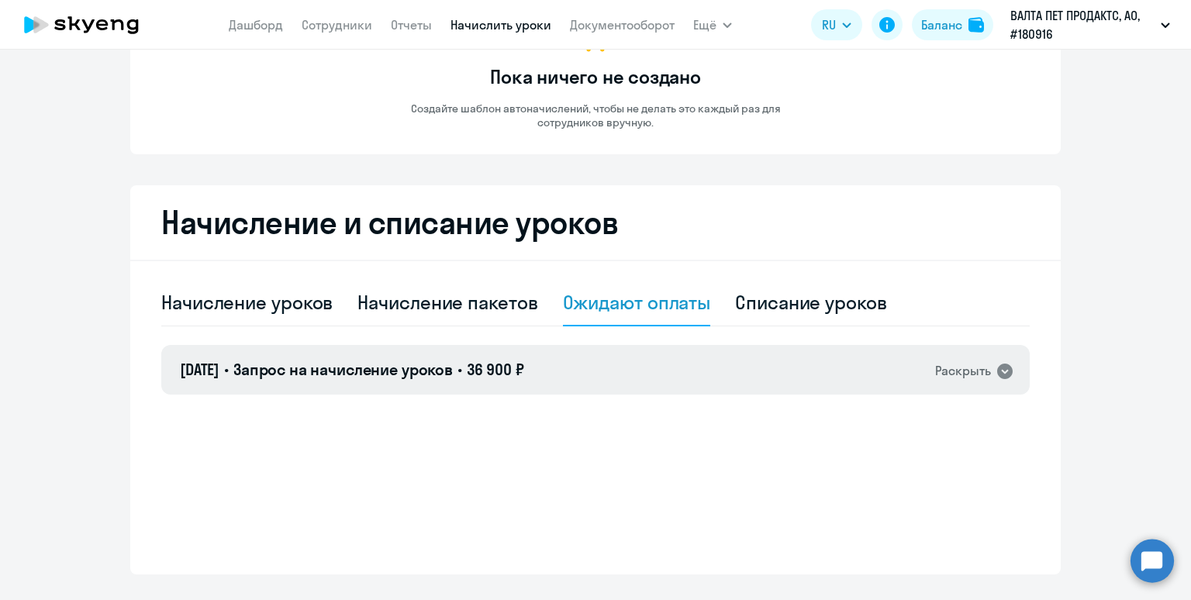
click at [617, 371] on div "29.09.2025 • Запрос на начисление уроков • 36 900 ₽ Раскрыть" at bounding box center [595, 370] width 868 height 50
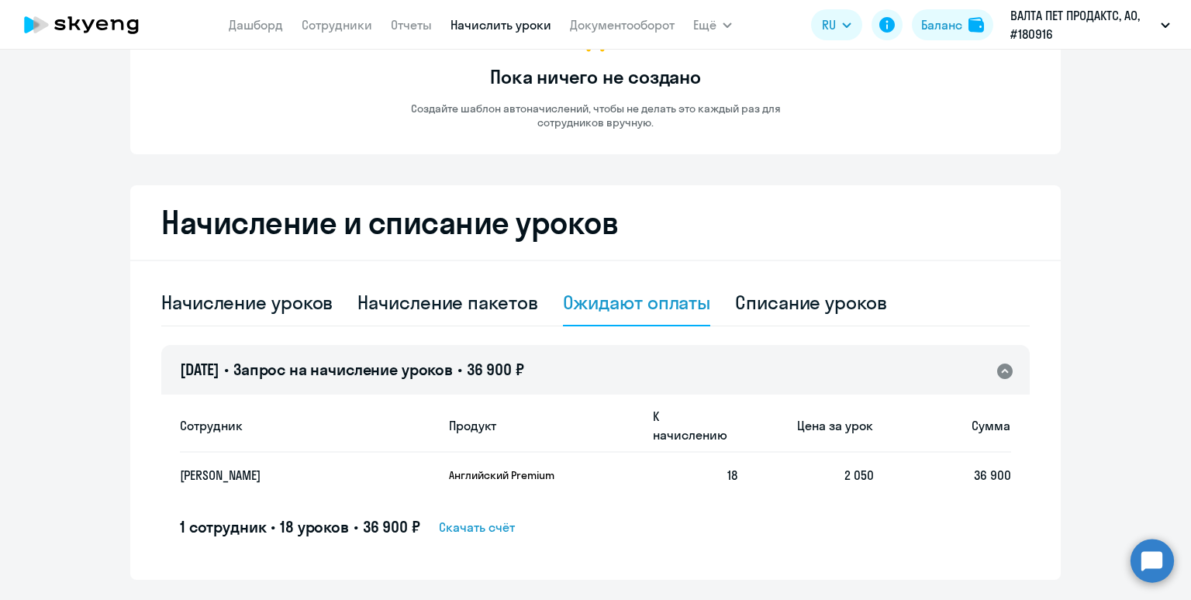
scroll to position [185, 0]
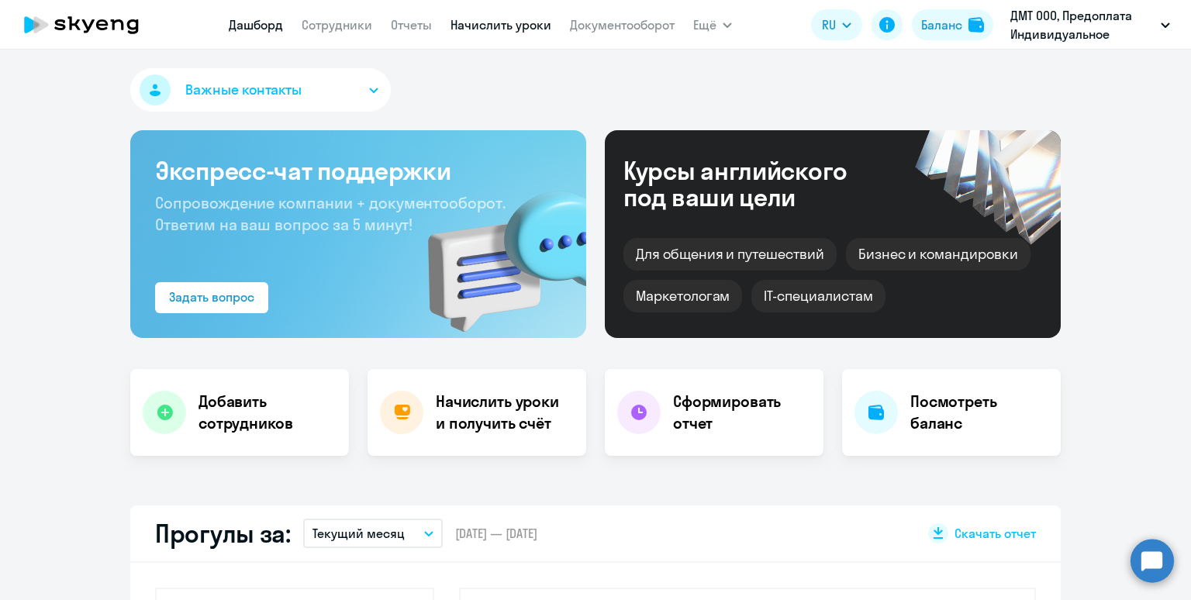
click at [508, 28] on link "Начислить уроки" at bounding box center [500, 25] width 101 height 16
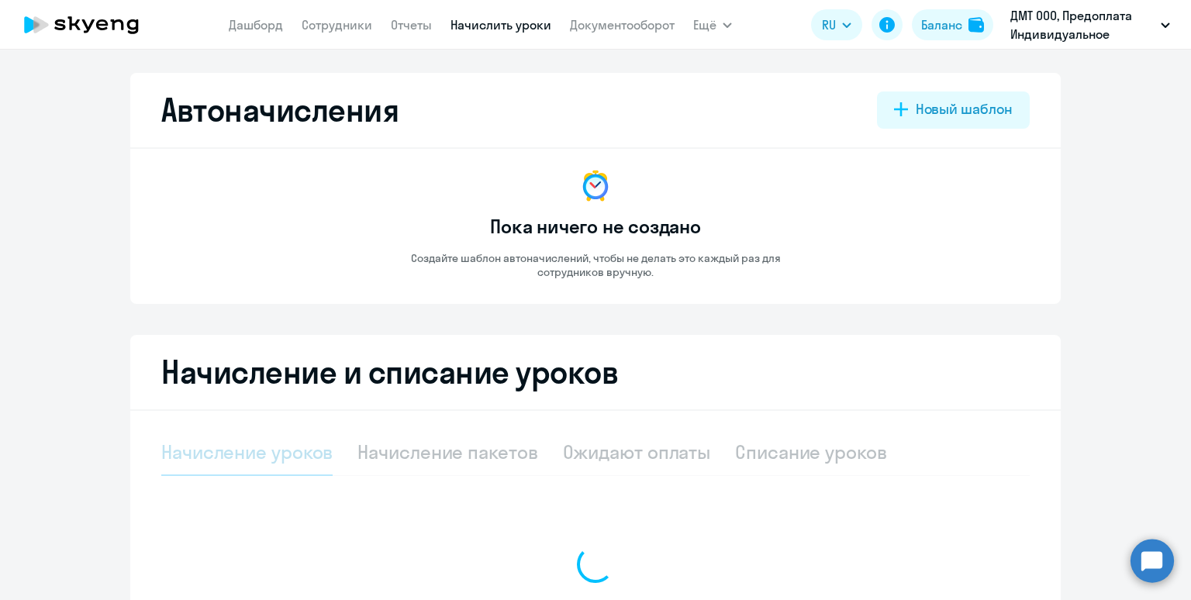
select select "10"
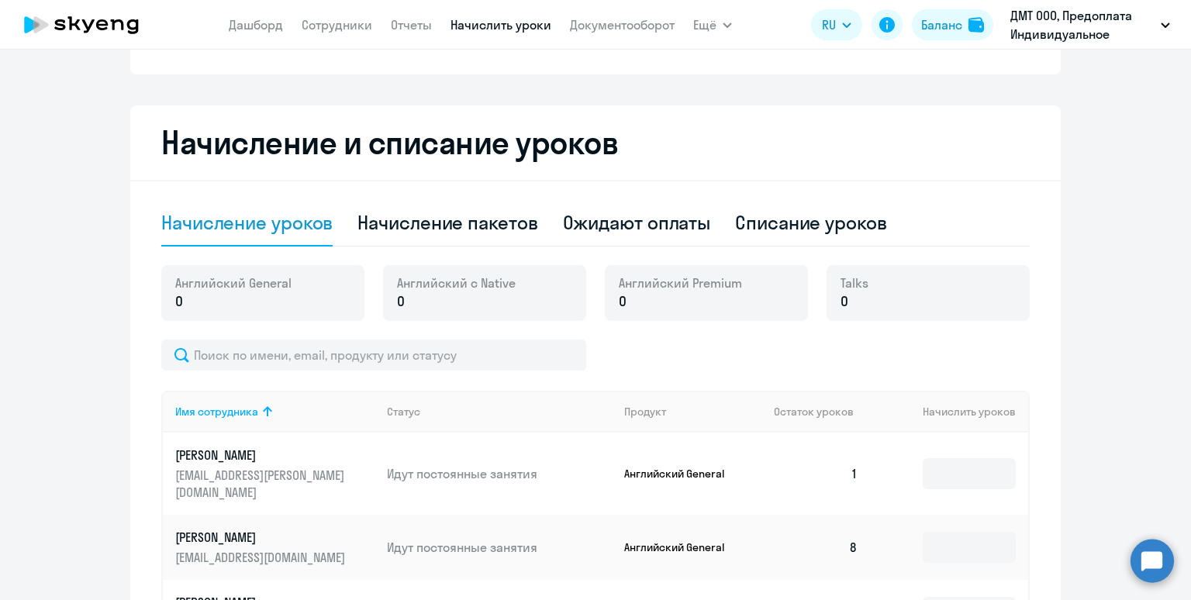
scroll to position [395, 0]
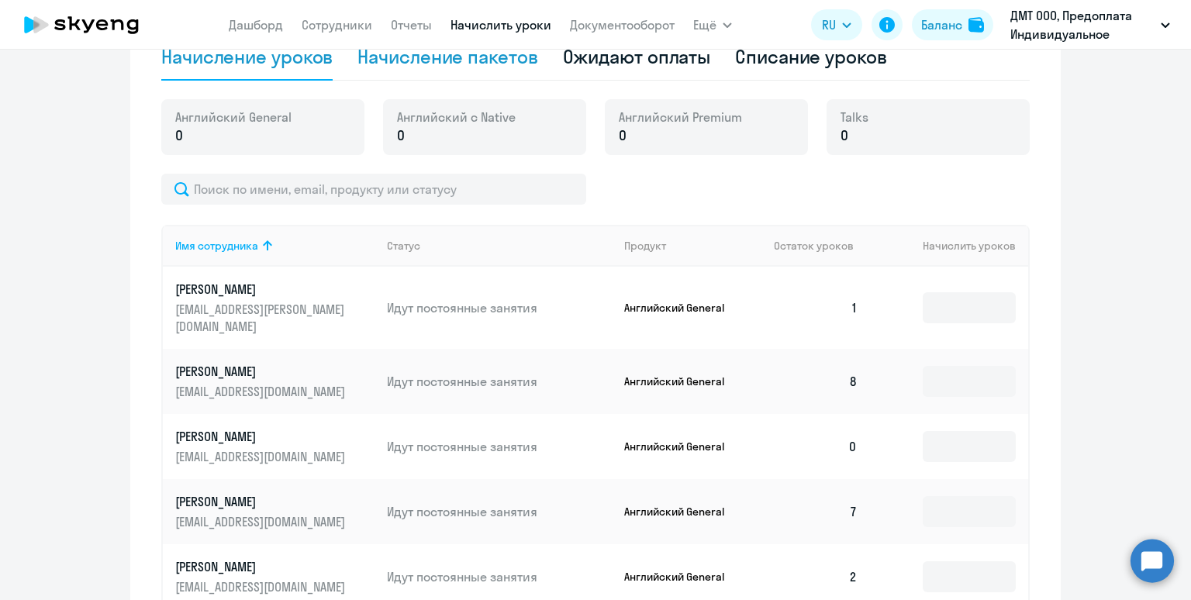
click at [440, 68] on div "Начисление пакетов" at bounding box center [447, 57] width 180 height 47
select select "10"
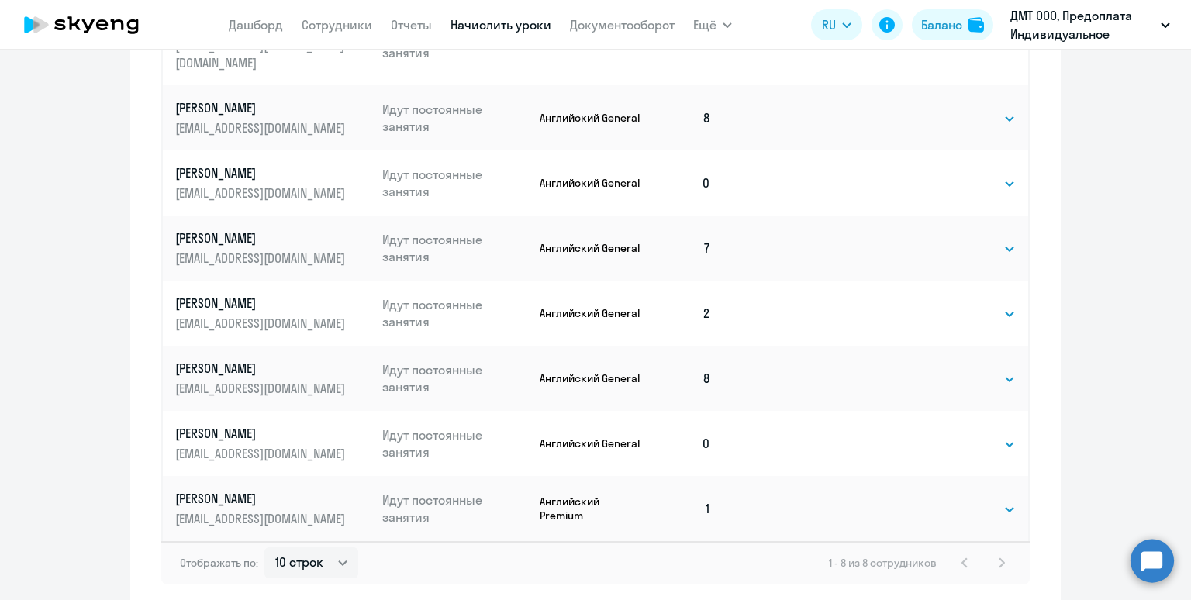
scroll to position [753, 0]
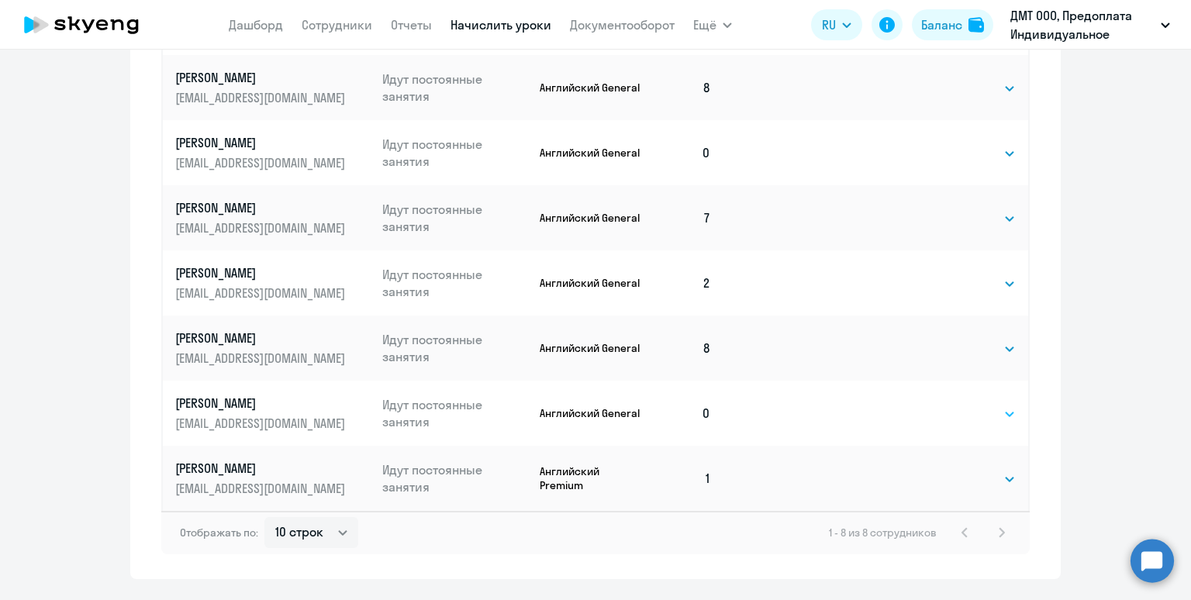
click at [979, 405] on select "Выбрать 4 8 16 32 64 96 128" at bounding box center [984, 414] width 64 height 19
select select "8"
click at [952, 405] on select "Выбрать 4 8 16 32 64 96 128" at bounding box center [984, 414] width 64 height 19
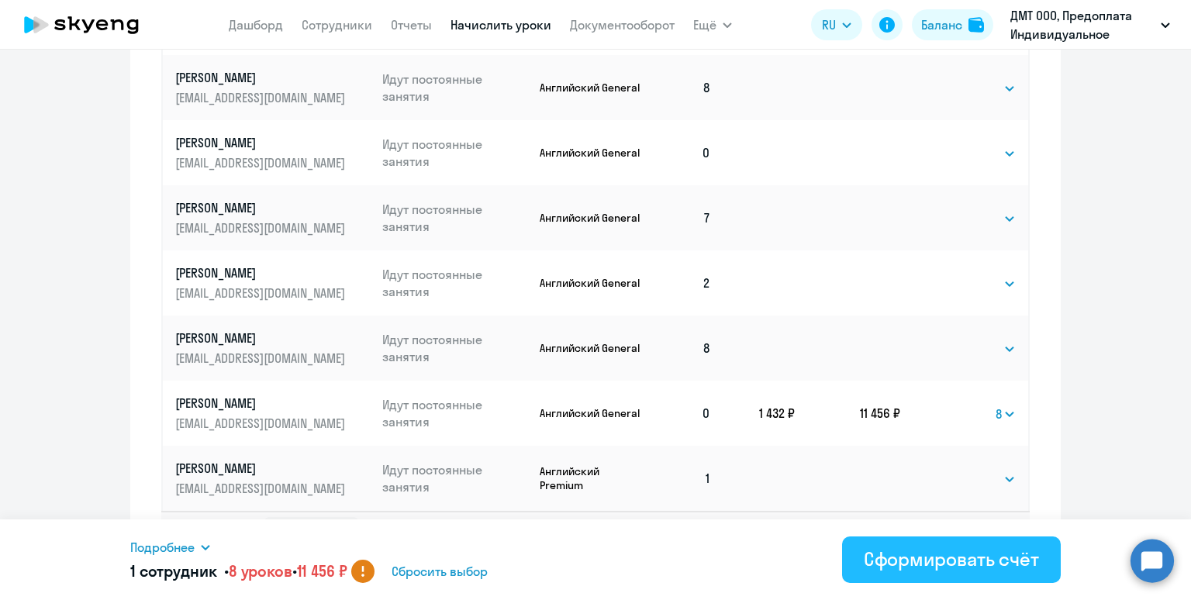
click at [948, 558] on div "Сформировать счёт" at bounding box center [951, 559] width 175 height 25
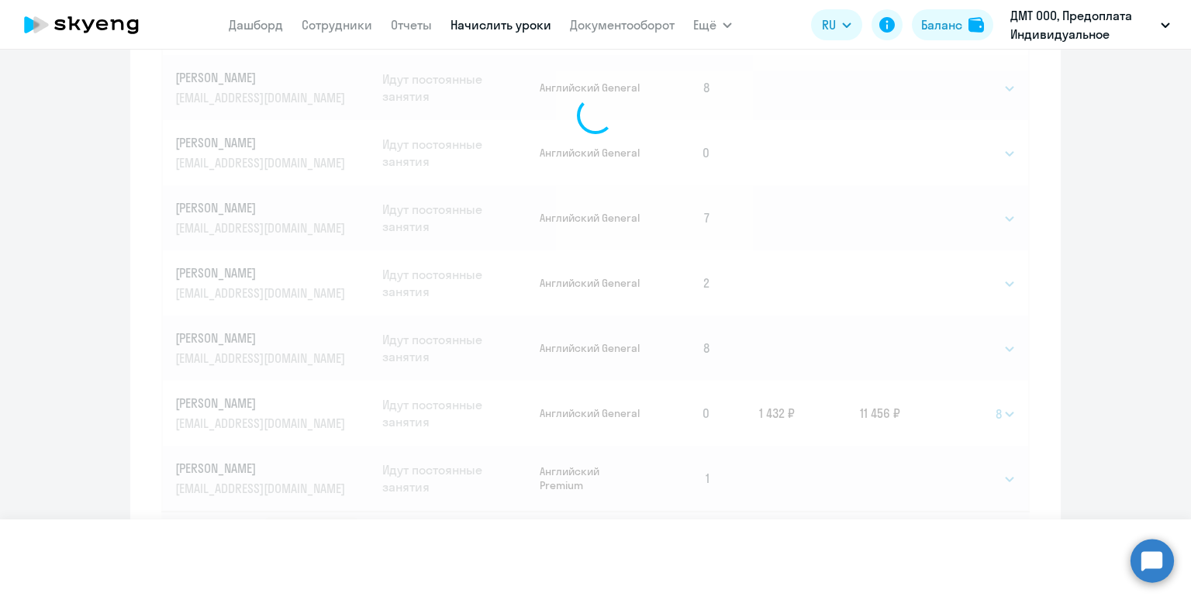
select select
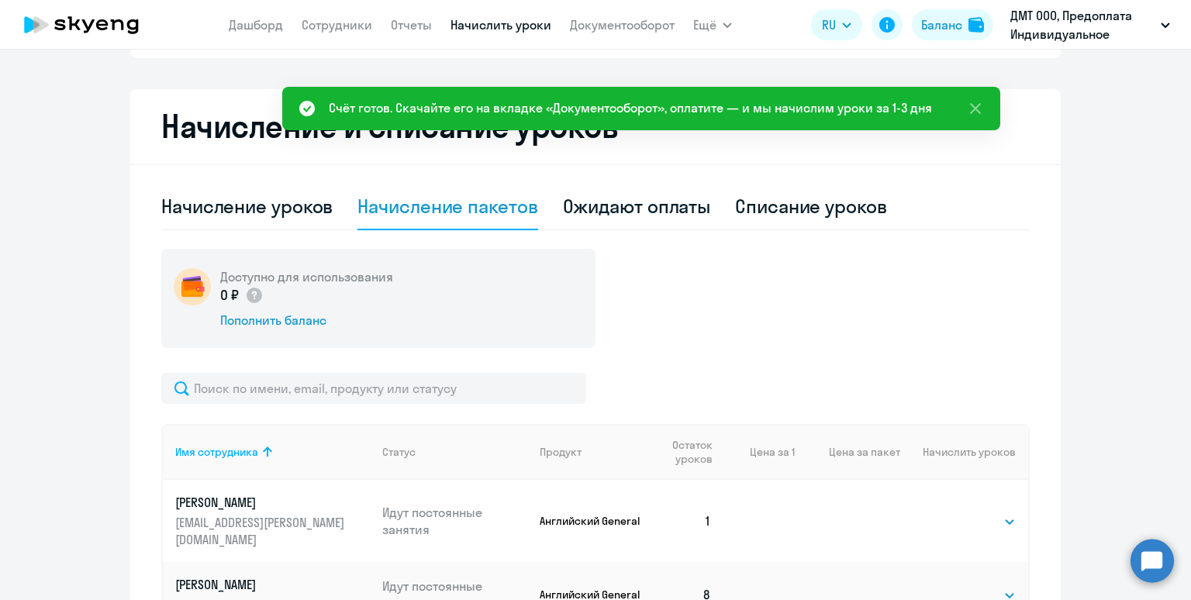
scroll to position [130, 0]
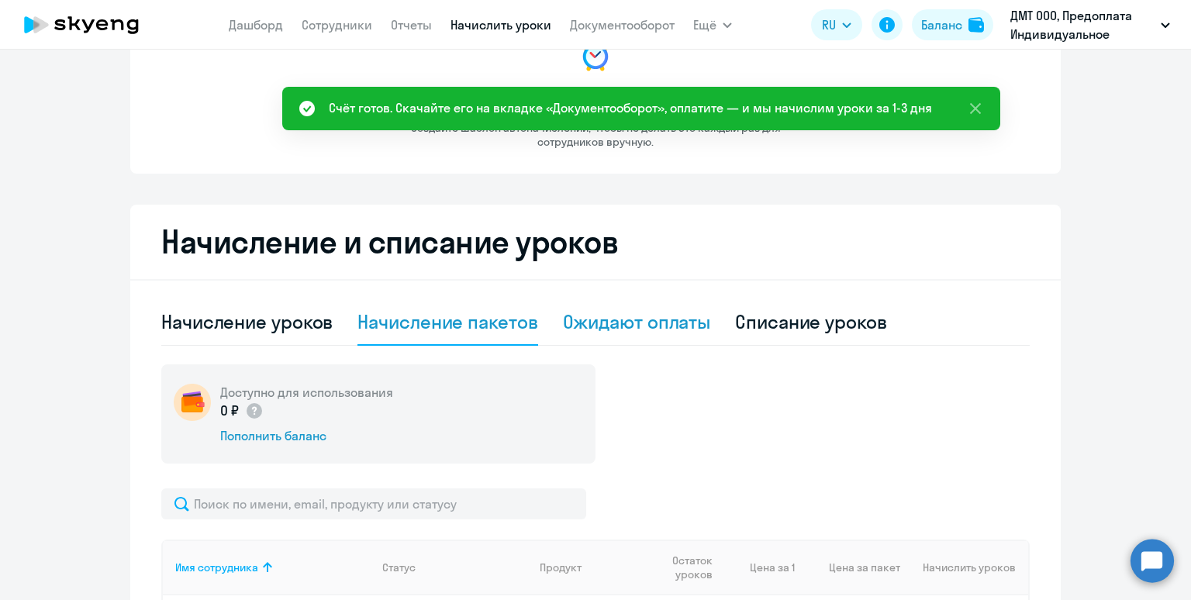
click at [649, 327] on div "Ожидают оплаты" at bounding box center [637, 321] width 148 height 25
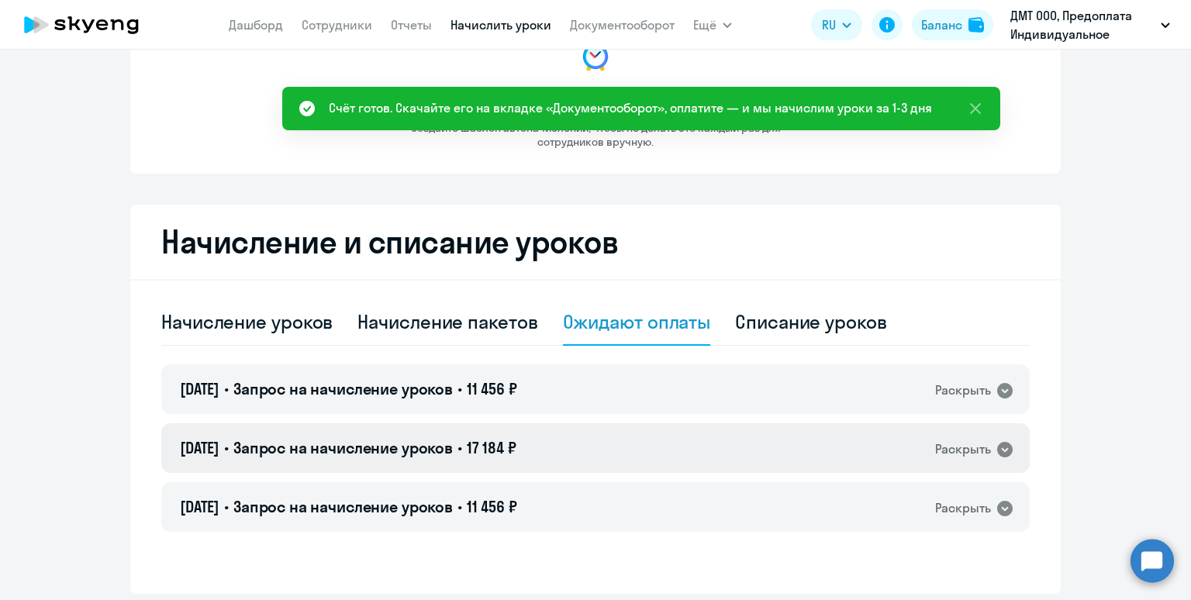
click at [559, 448] on div "29.09.2025 • Запрос на начисление уроков • 17 184 ₽ Раскрыть" at bounding box center [595, 448] width 868 height 50
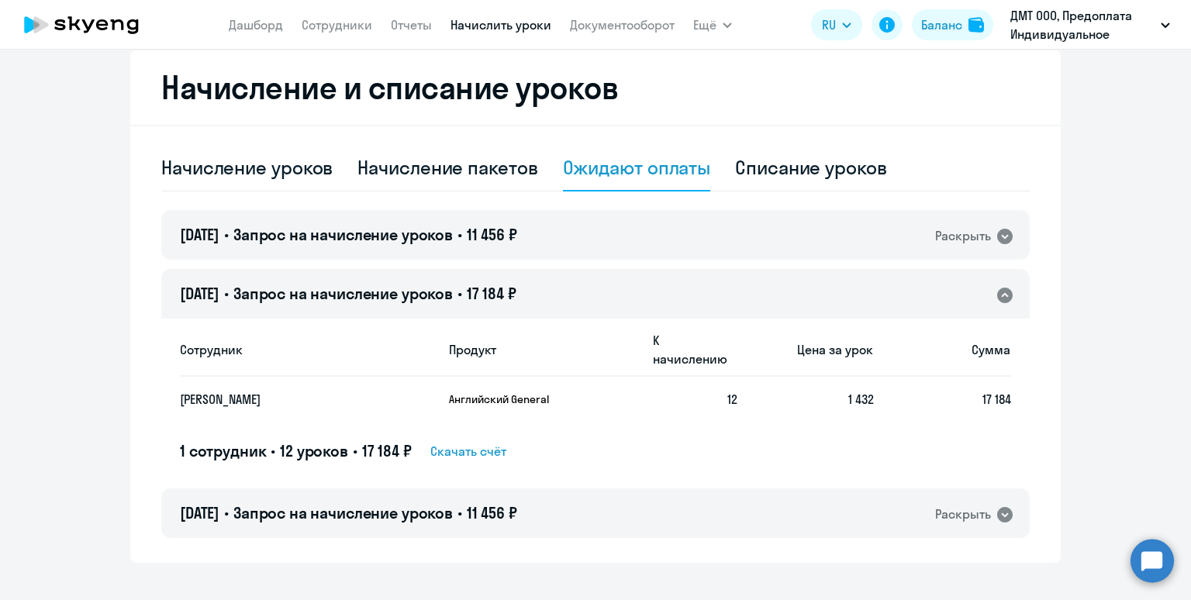
scroll to position [290, 0]
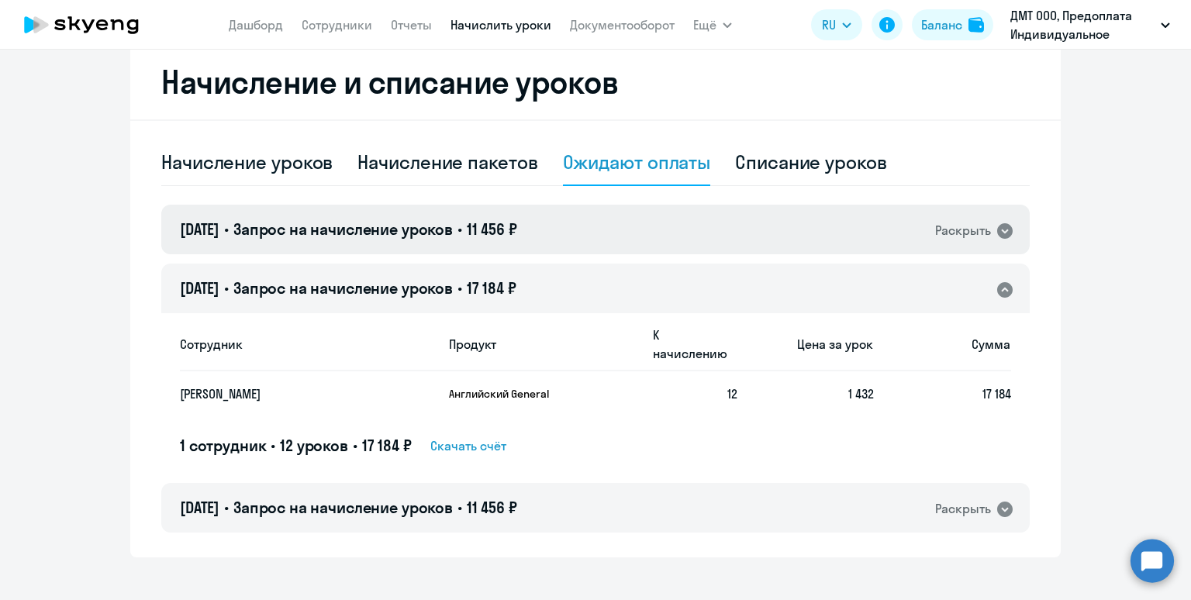
click at [597, 234] on div "[DATE] • Запрос на начисление уроков • 11 456 ₽ Раскрыть" at bounding box center [595, 230] width 868 height 50
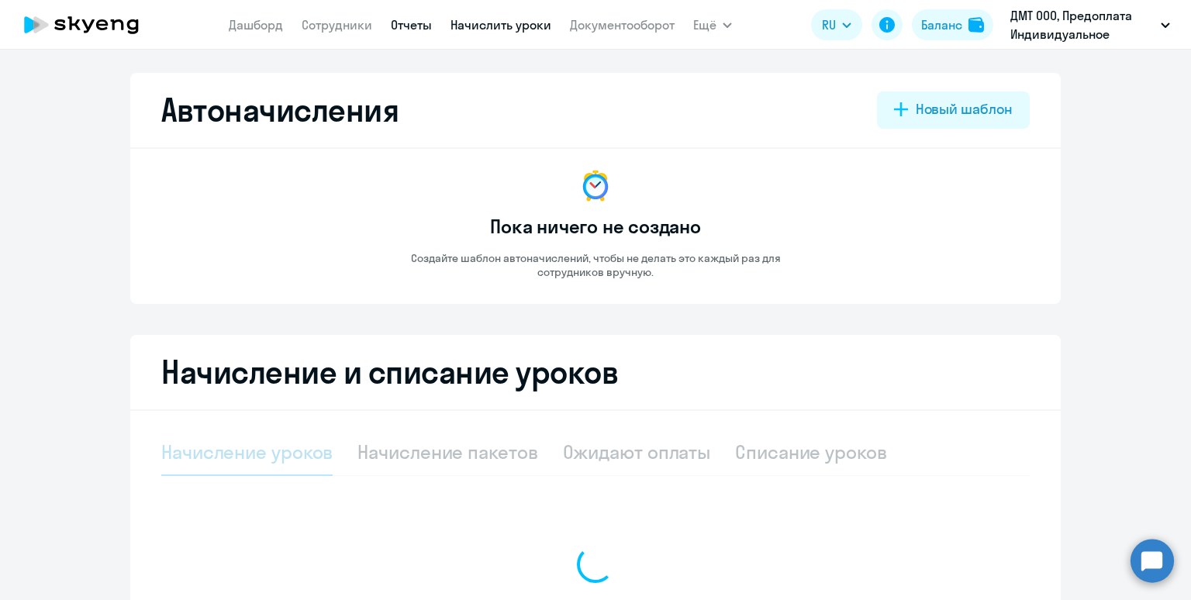
select select "10"
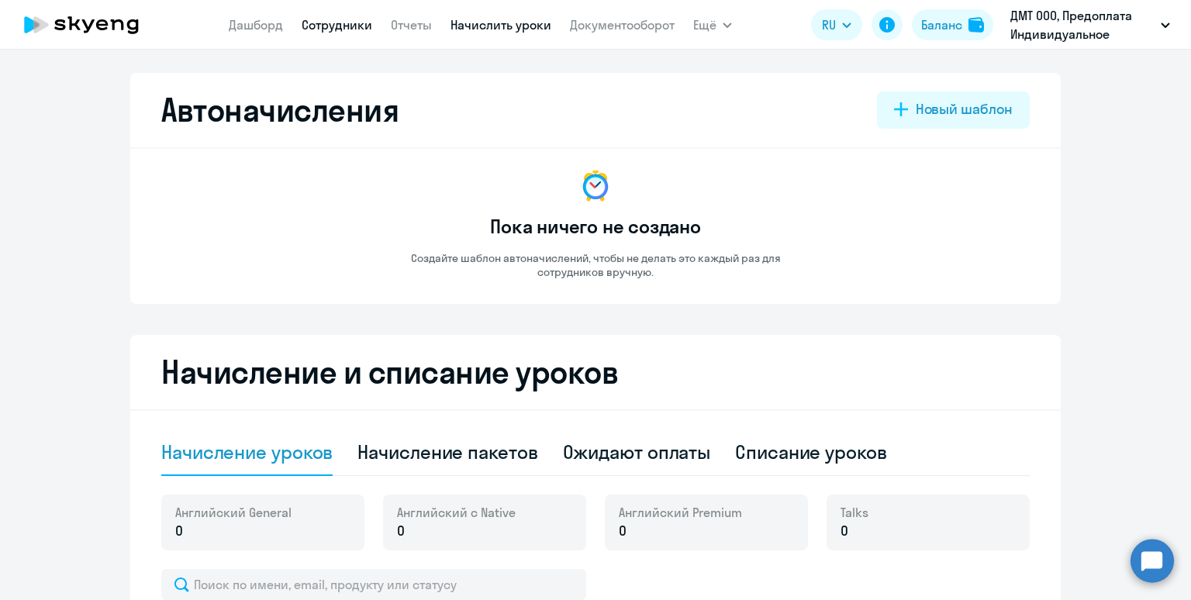
click at [324, 27] on link "Сотрудники" at bounding box center [337, 25] width 71 height 16
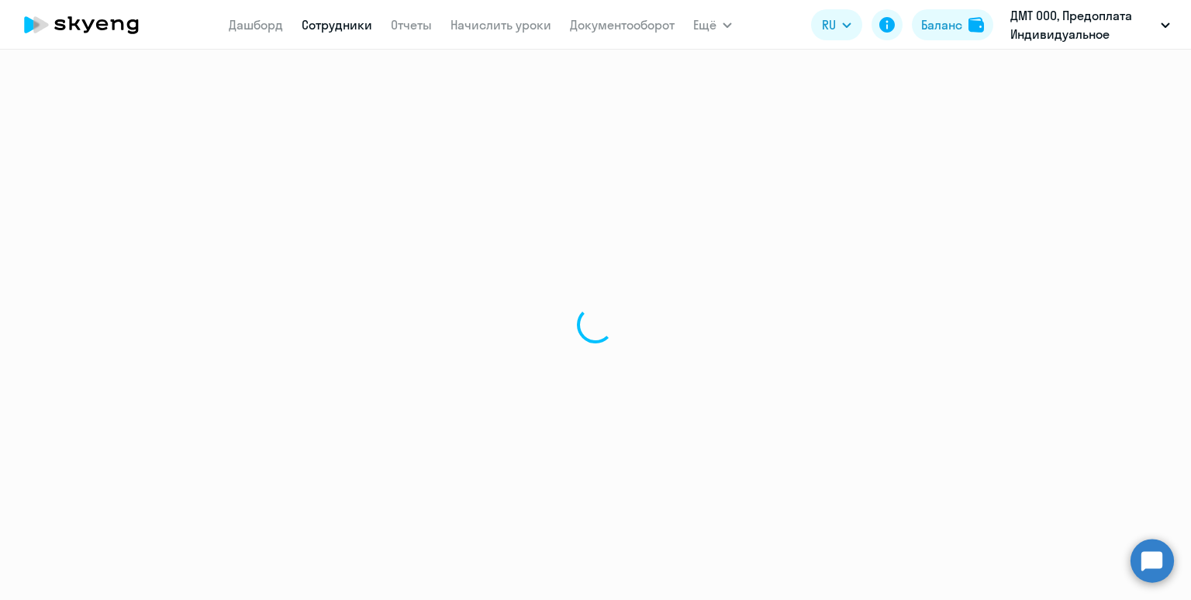
select select "30"
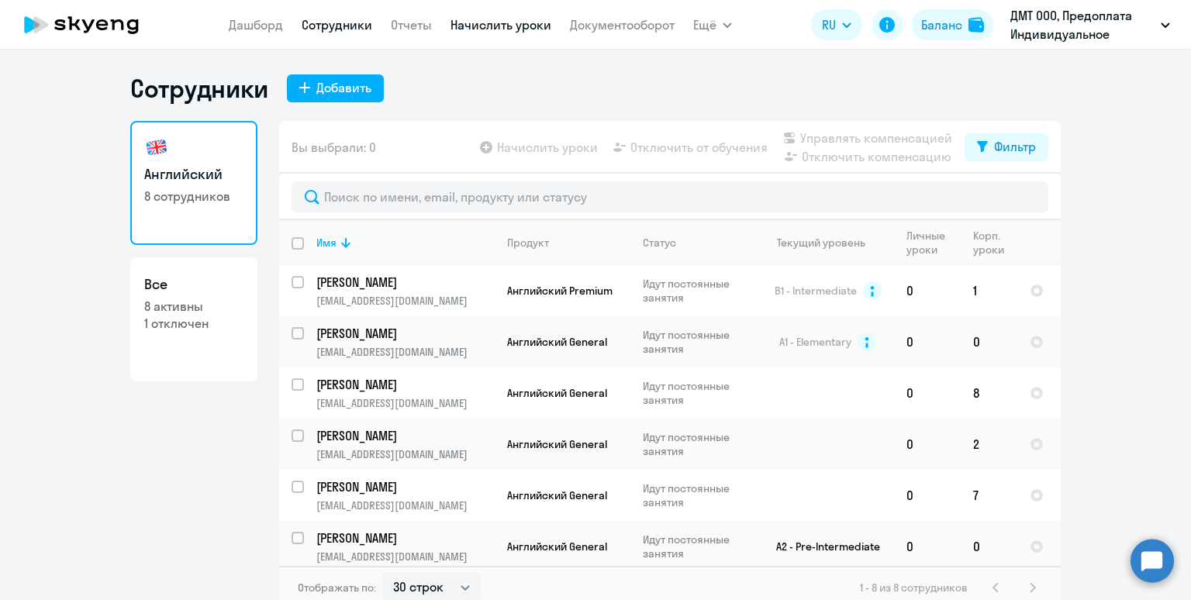
click at [499, 26] on link "Начислить уроки" at bounding box center [500, 25] width 101 height 16
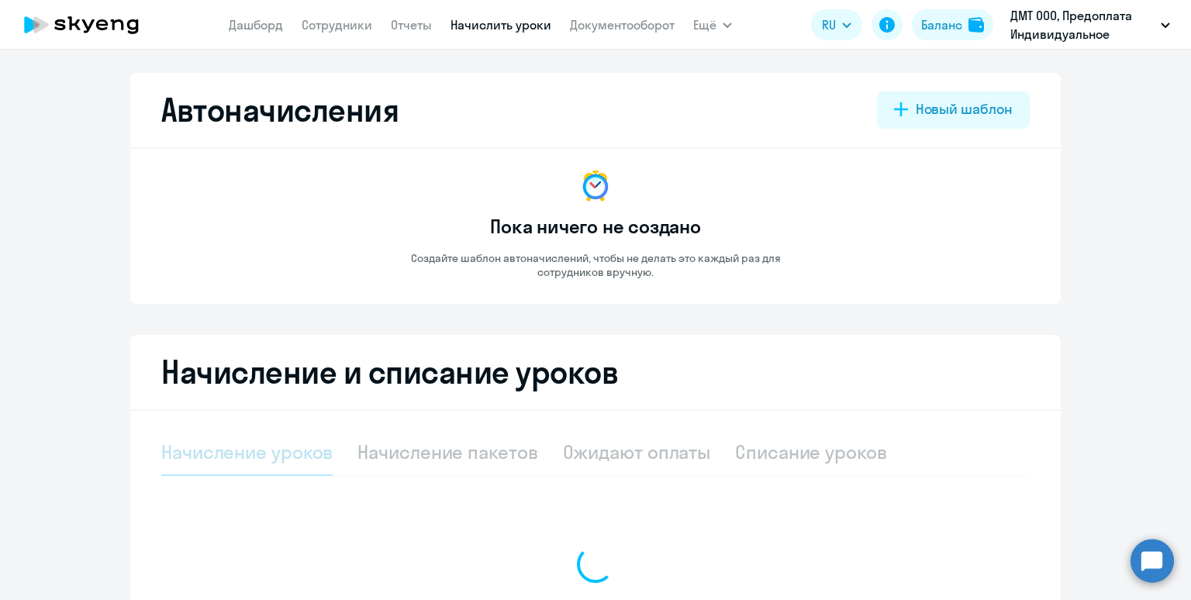
select select "10"
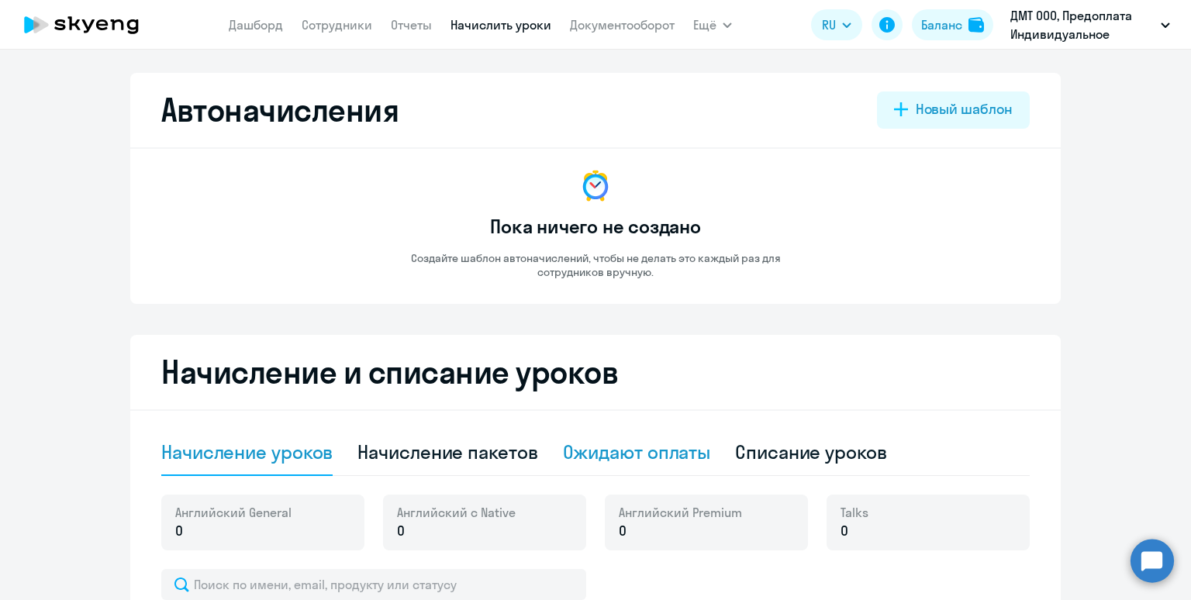
click at [634, 455] on div "Ожидают оплаты" at bounding box center [637, 452] width 148 height 25
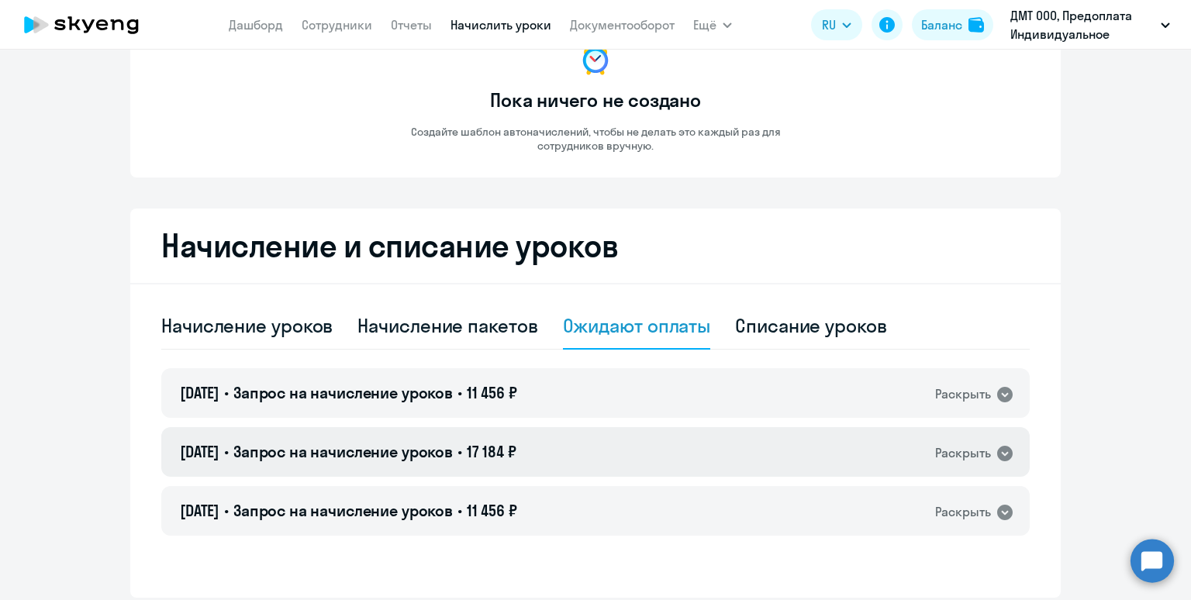
scroll to position [185, 0]
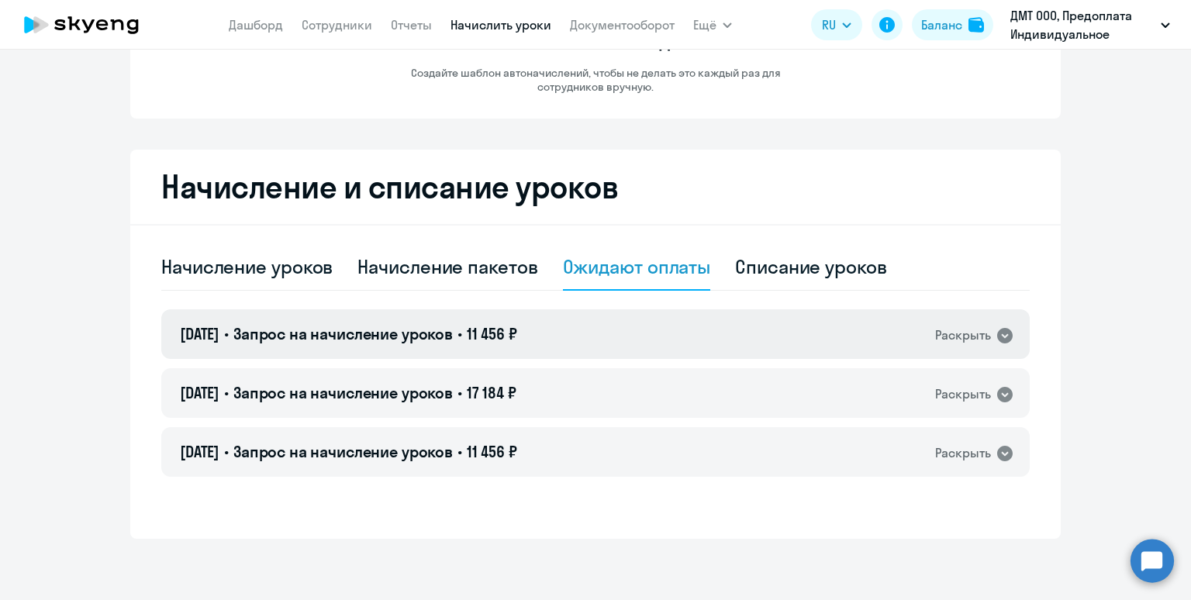
click at [599, 336] on div "[DATE] • Запрос на начисление уроков • 11 456 ₽ Раскрыть" at bounding box center [595, 334] width 868 height 50
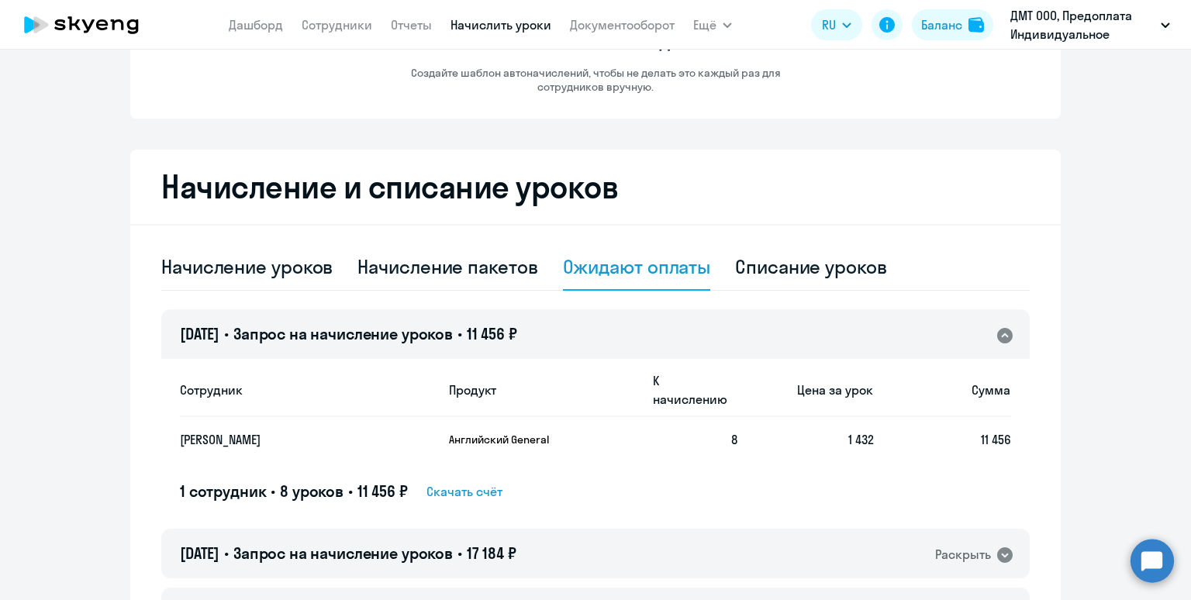
click at [460, 482] on span "Скачать счёт" at bounding box center [464, 491] width 76 height 19
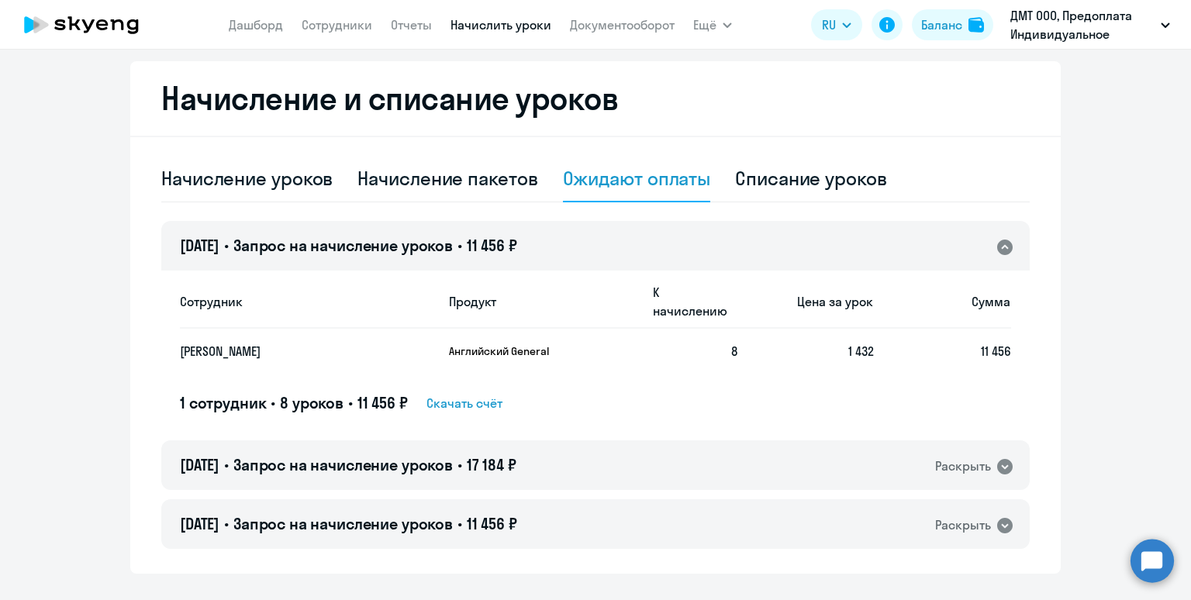
scroll to position [274, 0]
